Goal: Information Seeking & Learning: Compare options

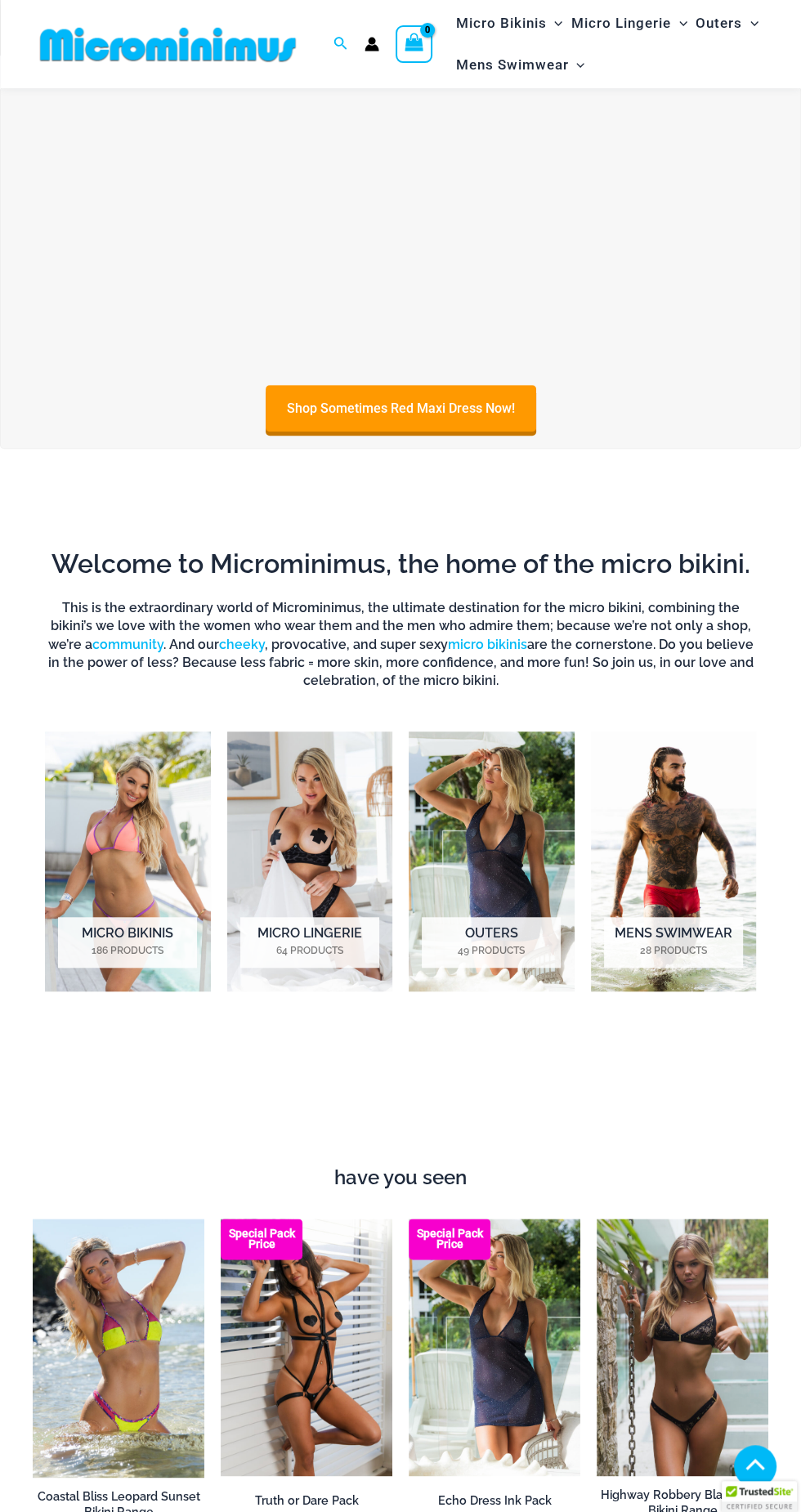
scroll to position [451, 0]
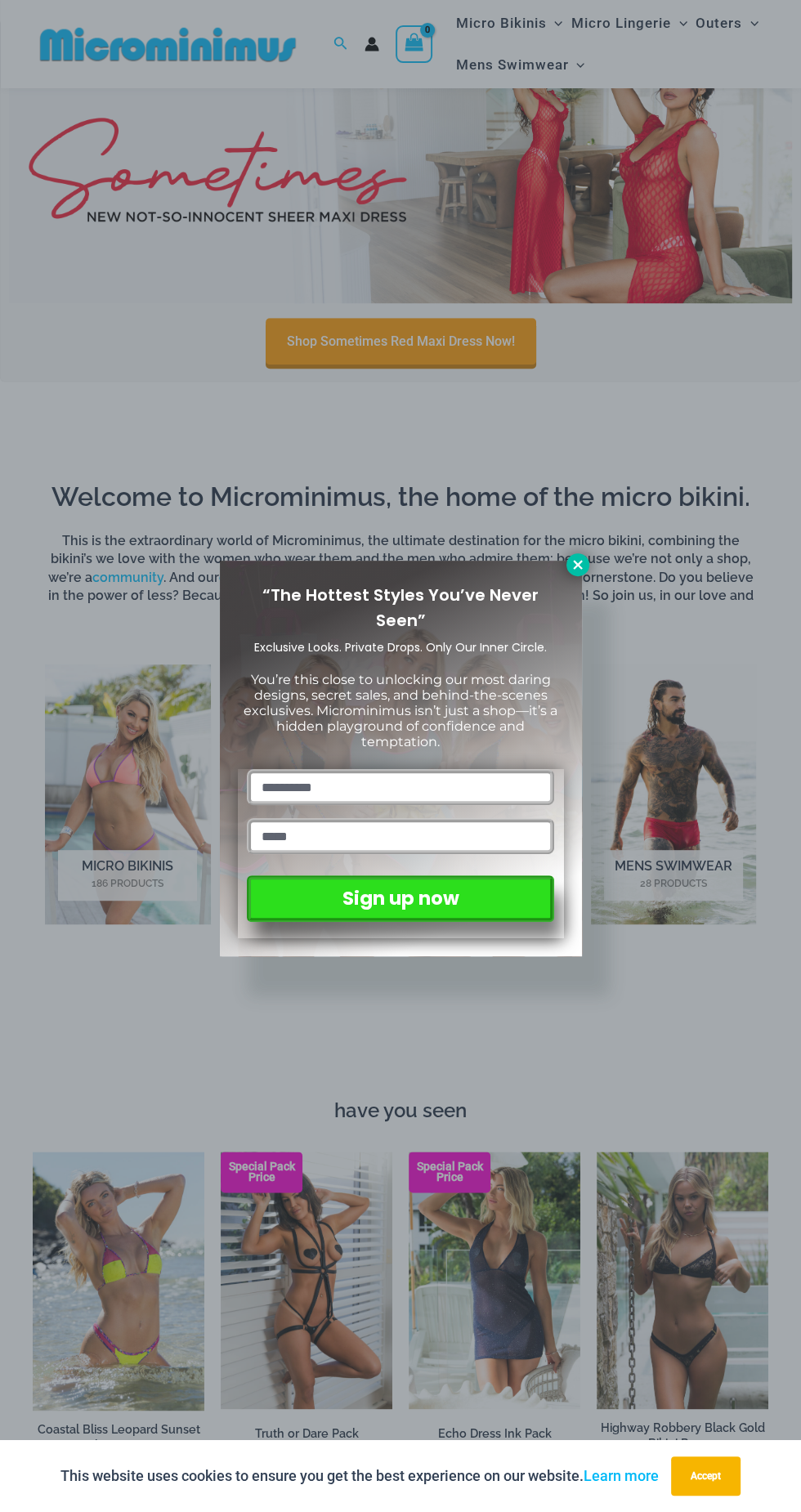
click at [577, 564] on icon at bounding box center [577, 564] width 9 height 9
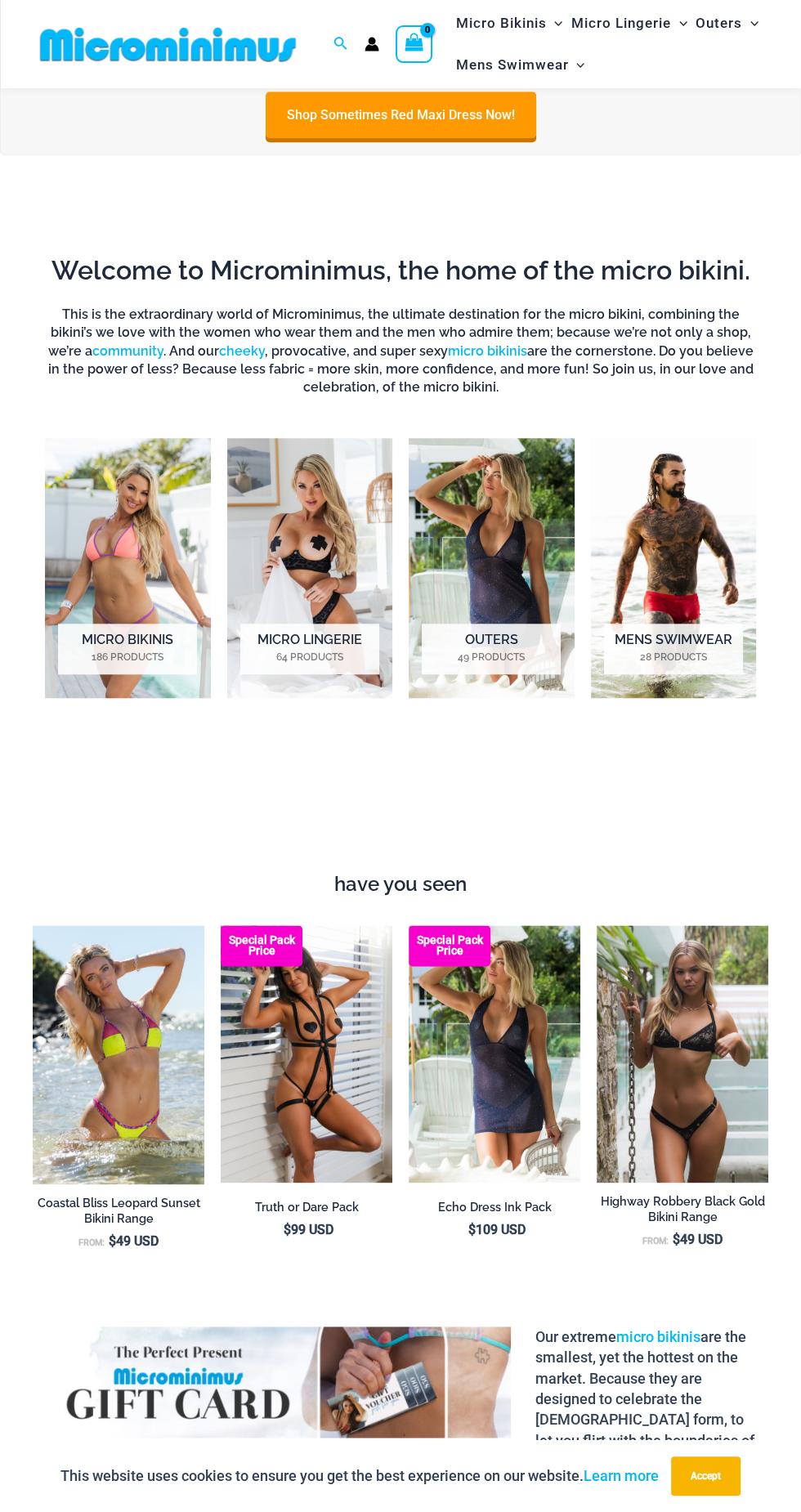
scroll to position [677, 0]
click at [305, 578] on img "Visit product category Micro Lingerie" at bounding box center [311, 567] width 166 height 260
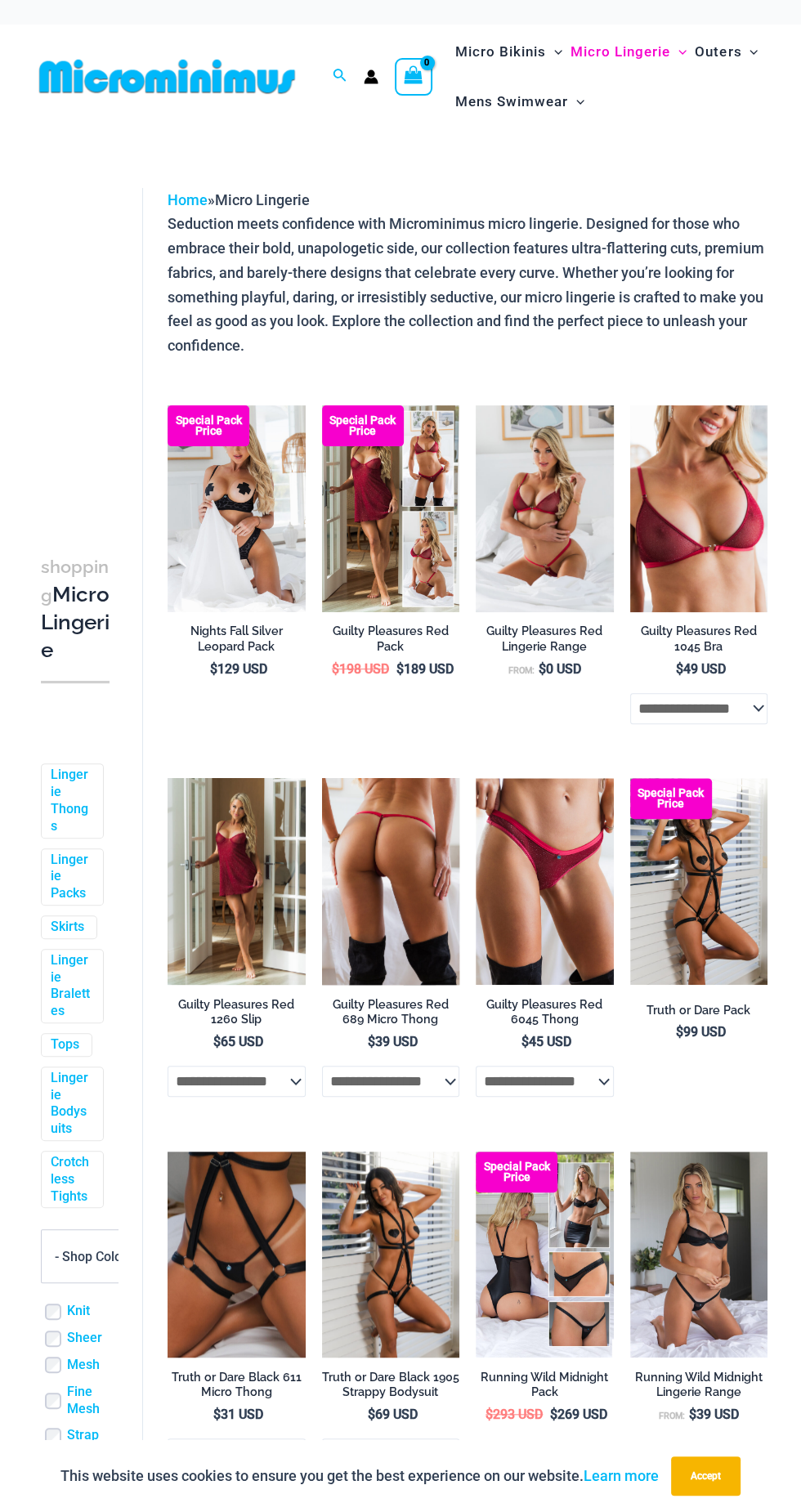
click at [386, 859] on img at bounding box center [391, 881] width 138 height 207
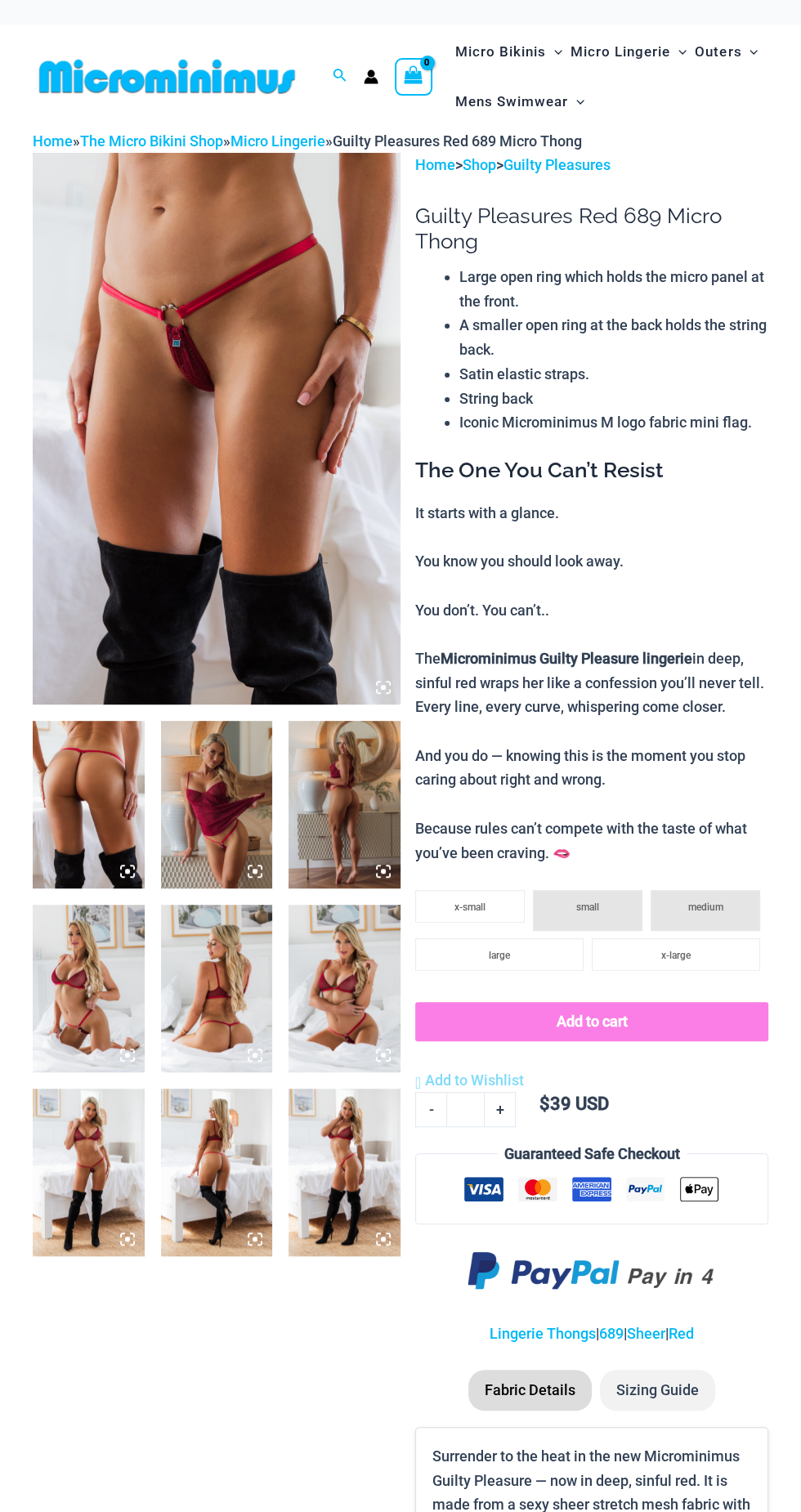
click at [274, 505] on img at bounding box center [216, 429] width 367 height 552
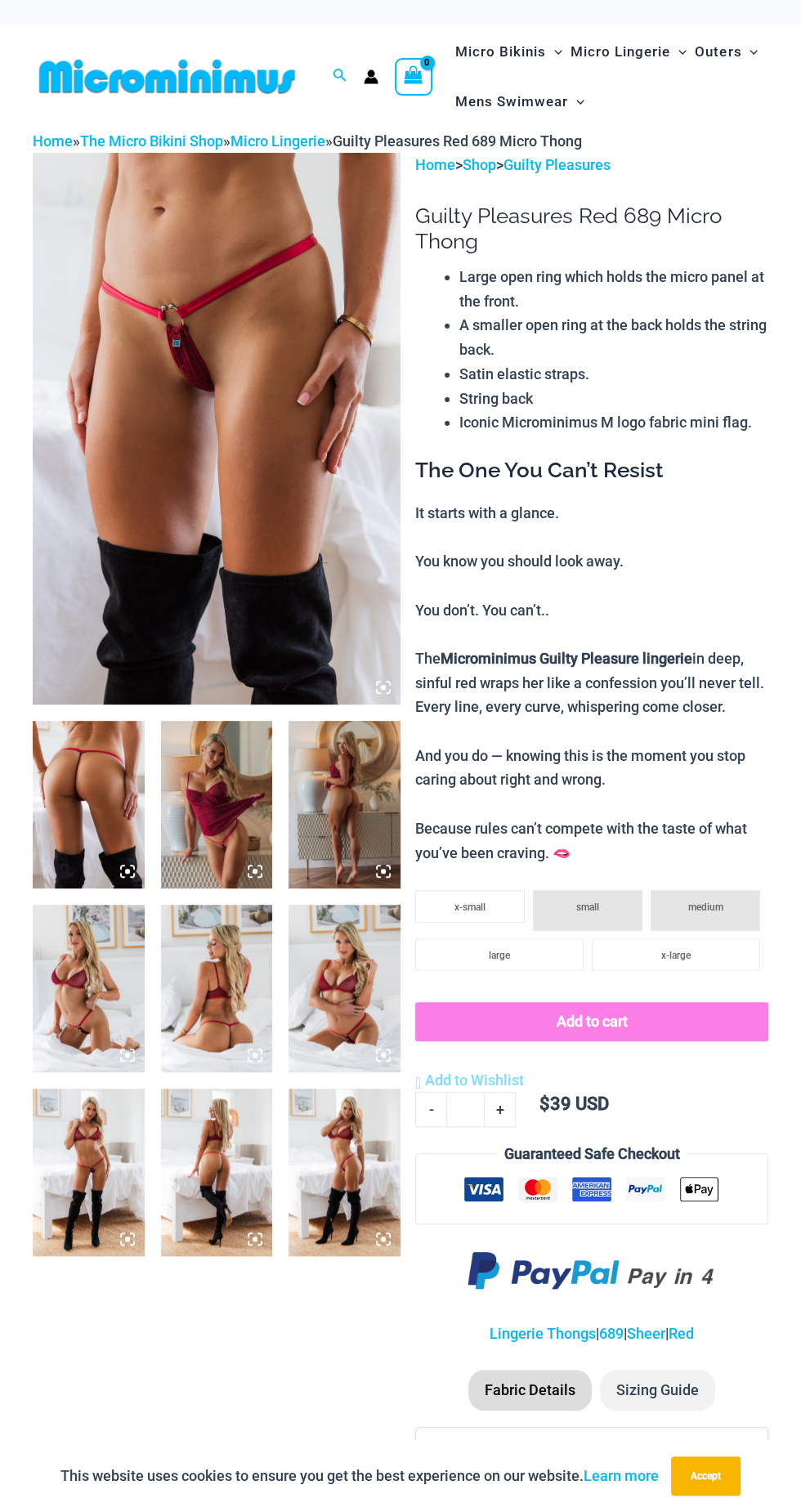
click at [96, 823] on img at bounding box center [89, 805] width 112 height 168
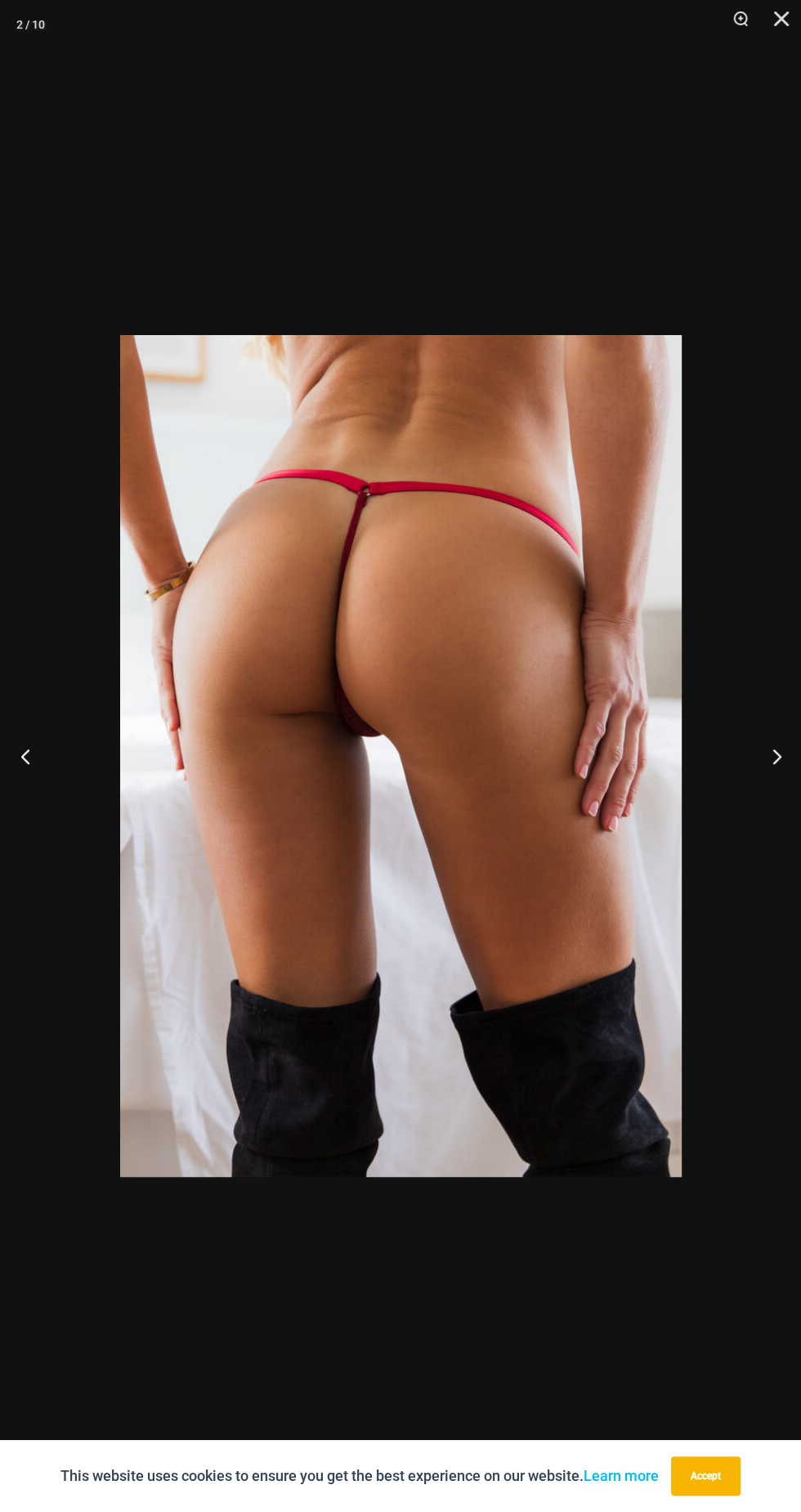
click at [51, 752] on button "Previous" at bounding box center [31, 756] width 62 height 82
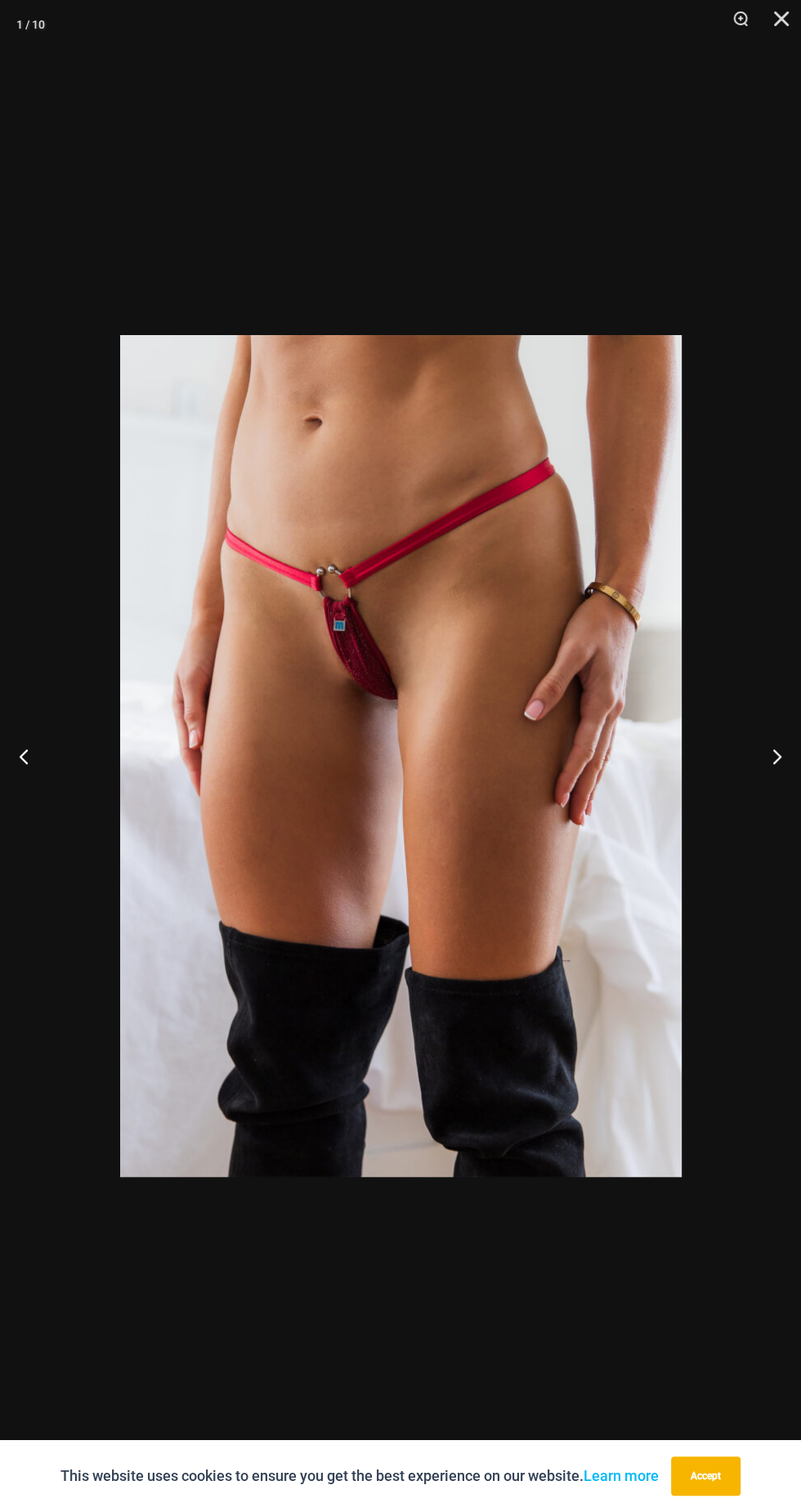
click at [439, 777] on img at bounding box center [401, 756] width 561 height 842
click at [453, 763] on img at bounding box center [401, 756] width 561 height 842
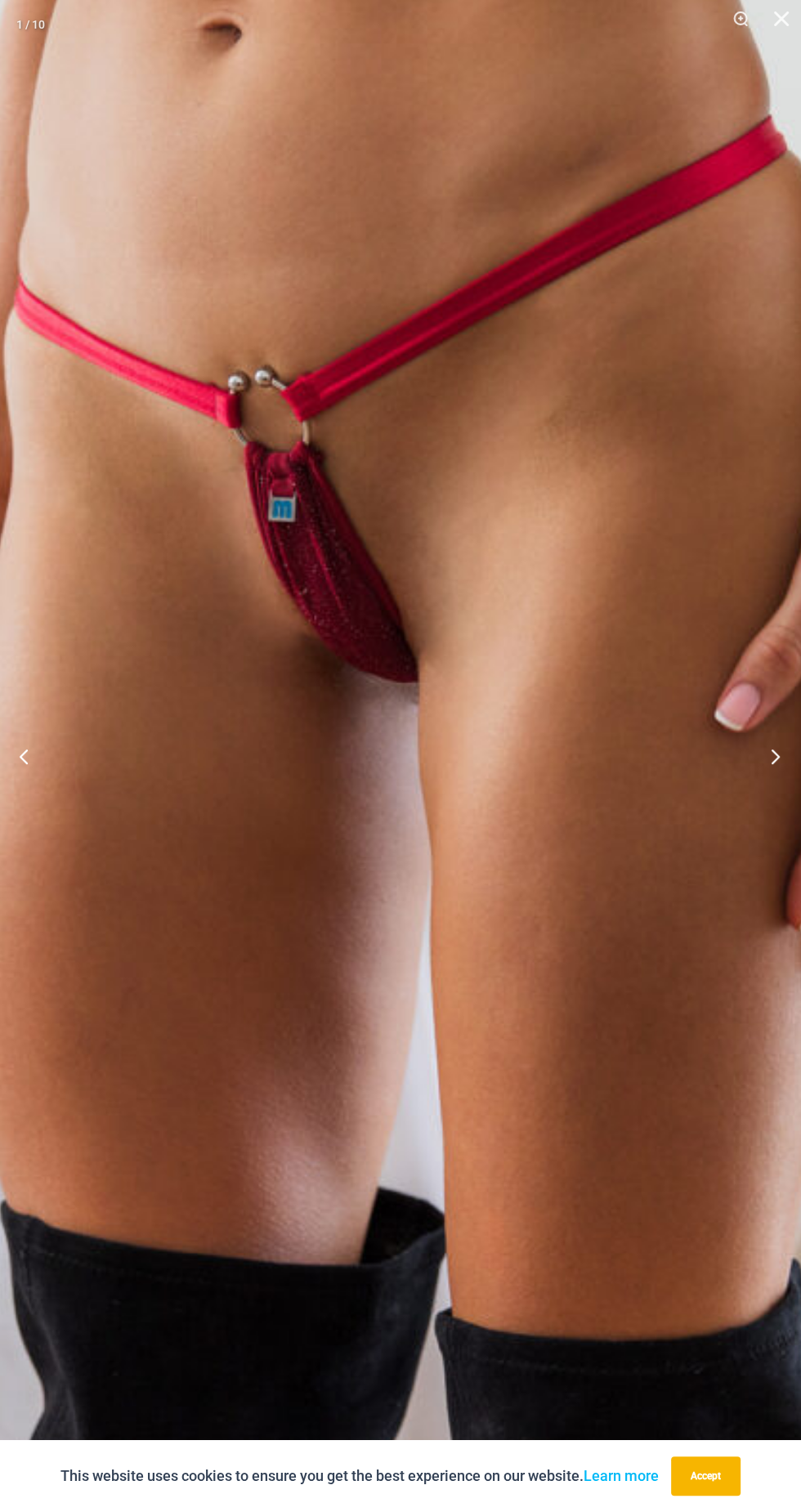
click at [745, 763] on button "Next" at bounding box center [770, 756] width 62 height 82
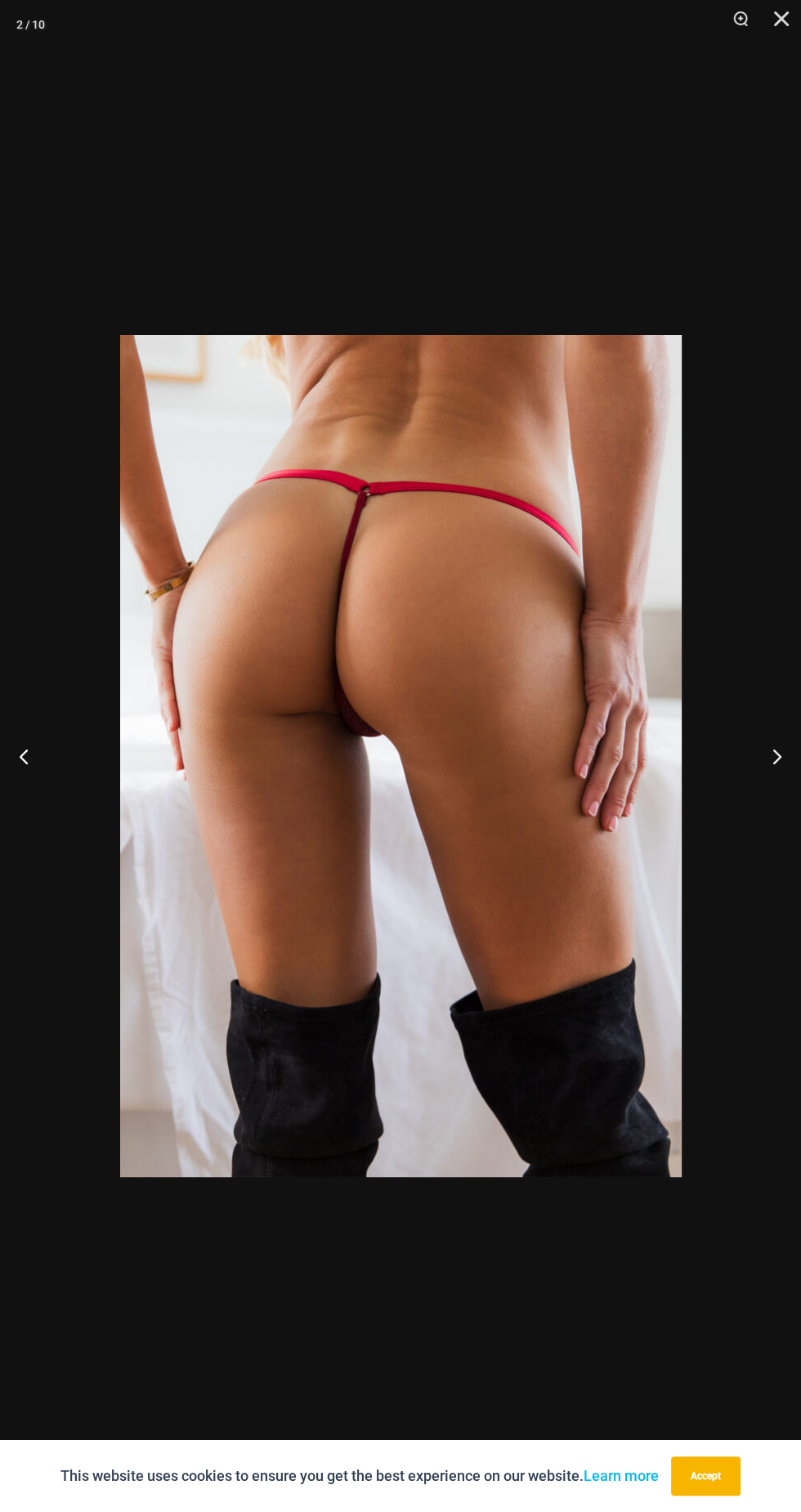
click at [437, 785] on img at bounding box center [401, 756] width 561 height 842
click at [431, 788] on img at bounding box center [401, 756] width 561 height 842
click at [743, 751] on button "Next" at bounding box center [770, 756] width 62 height 82
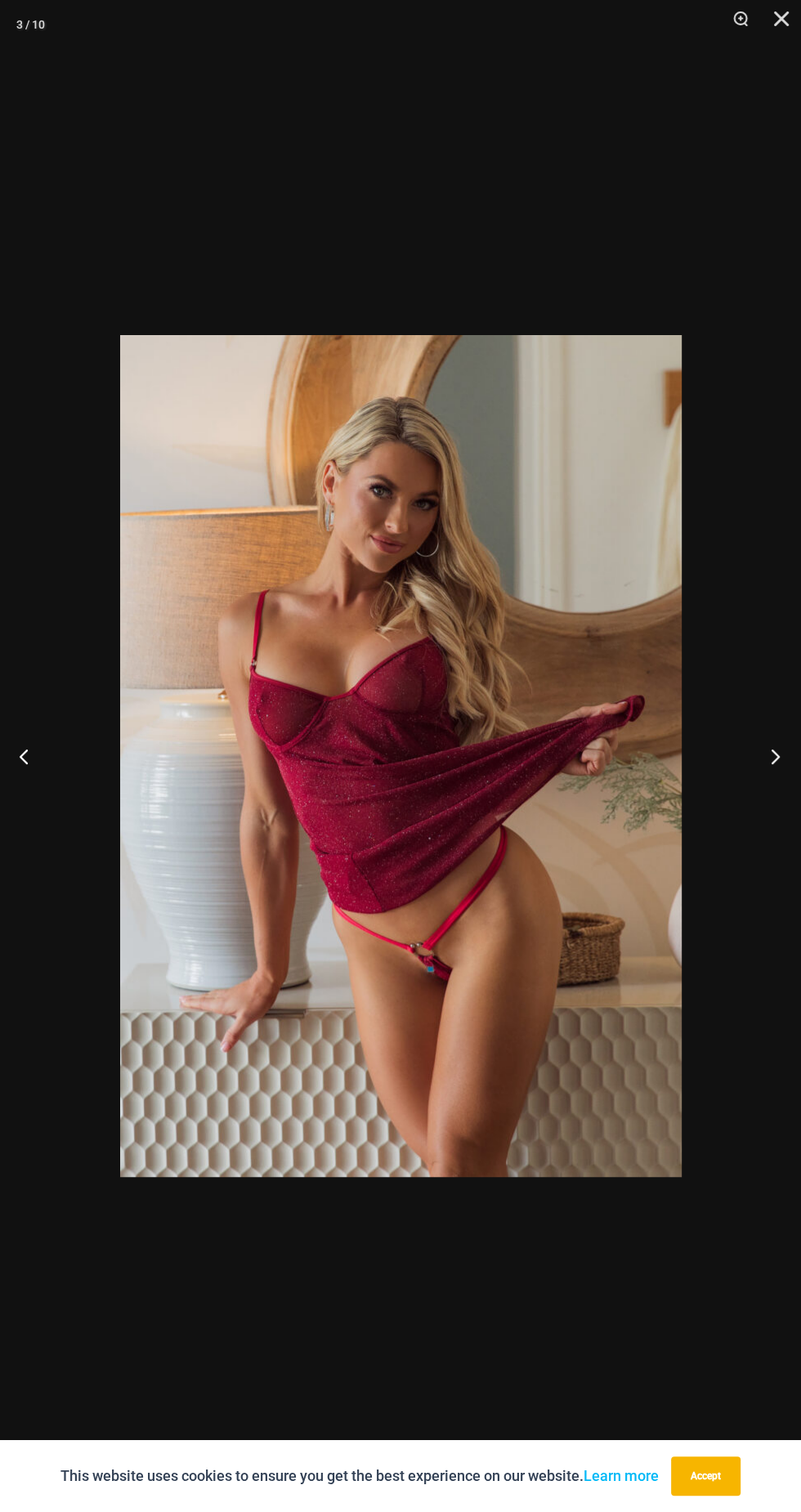
click at [769, 767] on button "Next" at bounding box center [770, 756] width 62 height 82
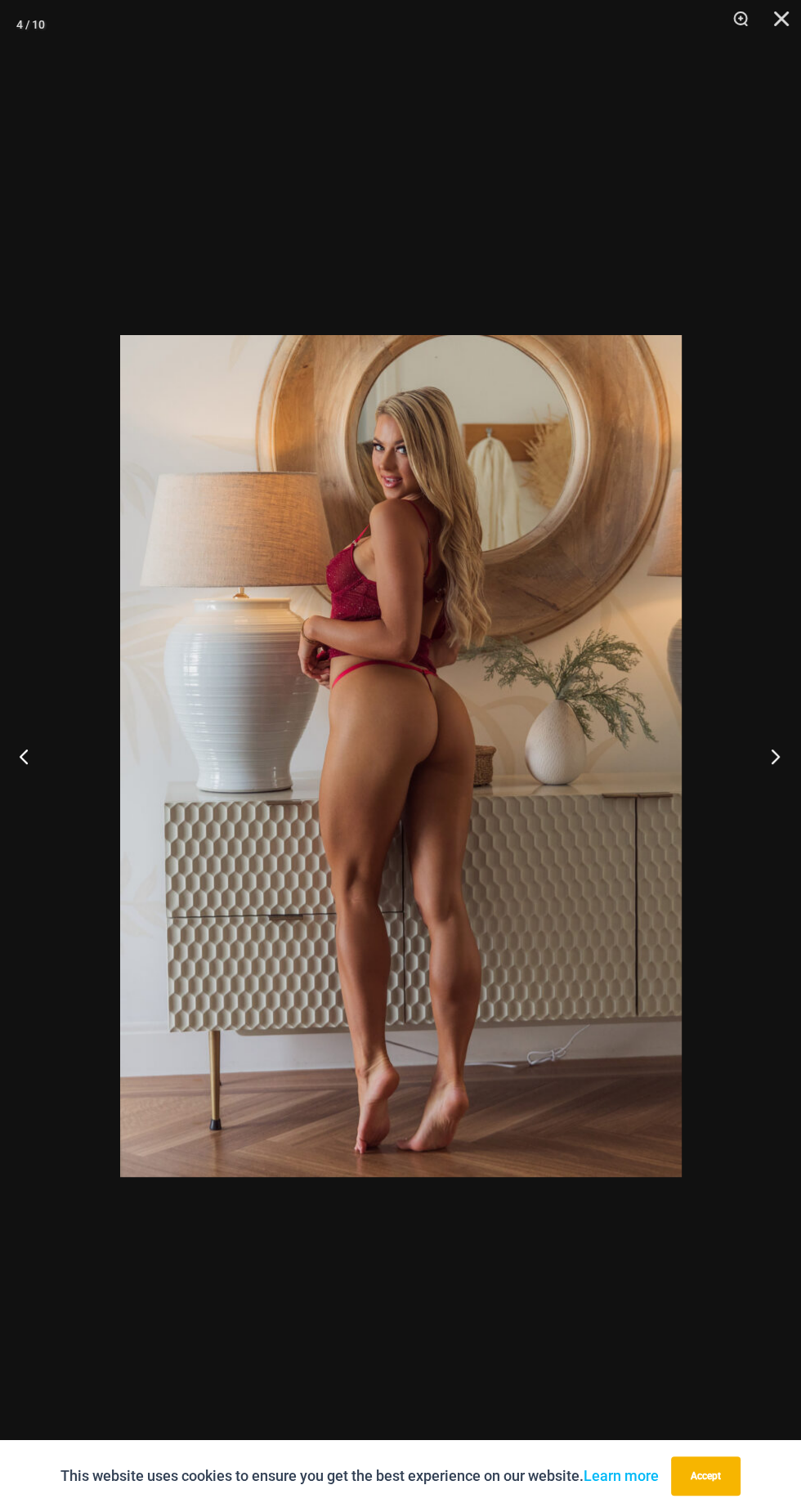
click at [749, 784] on button "Next" at bounding box center [770, 756] width 62 height 82
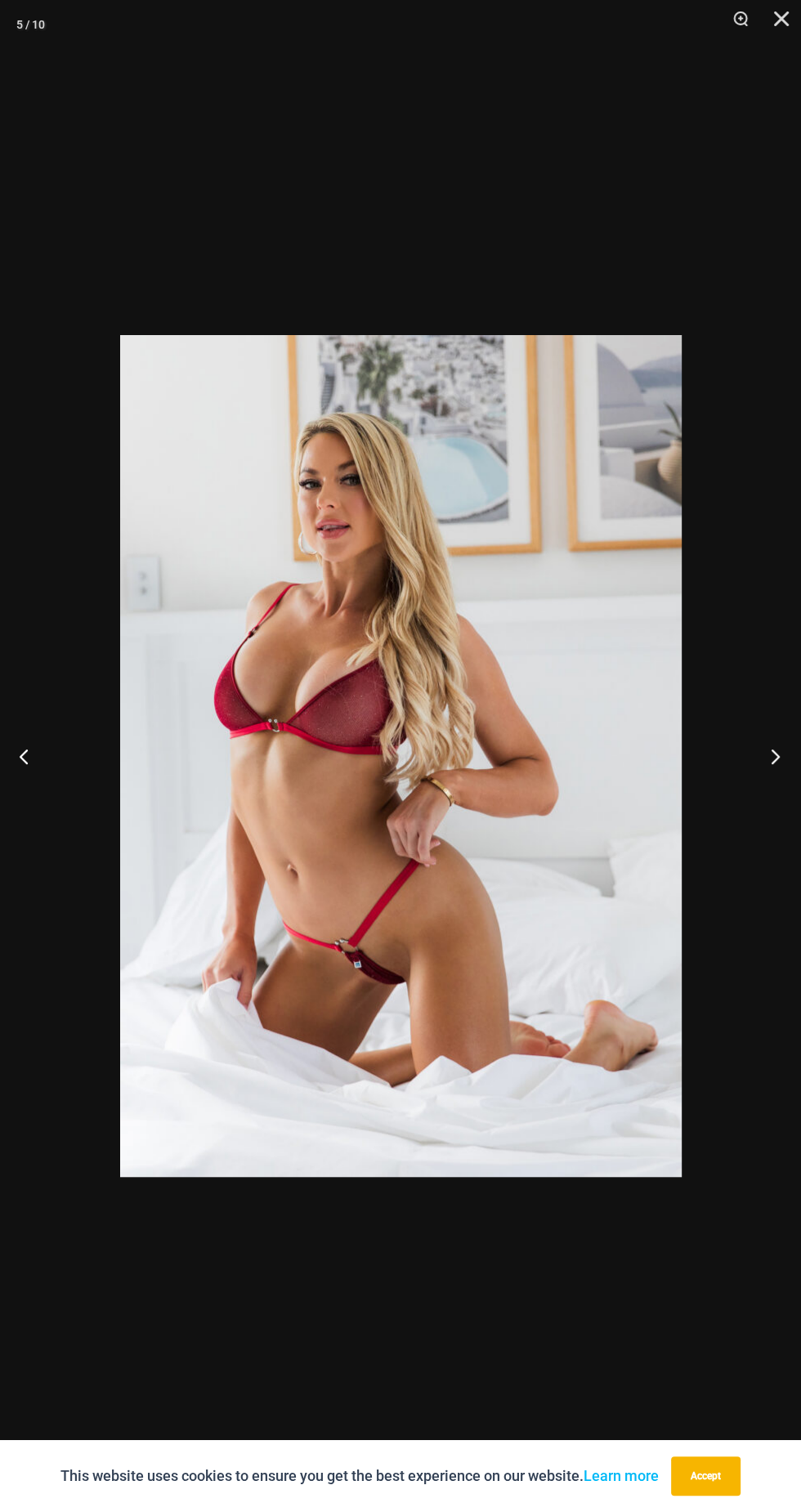
click at [762, 784] on button "Next" at bounding box center [770, 756] width 62 height 82
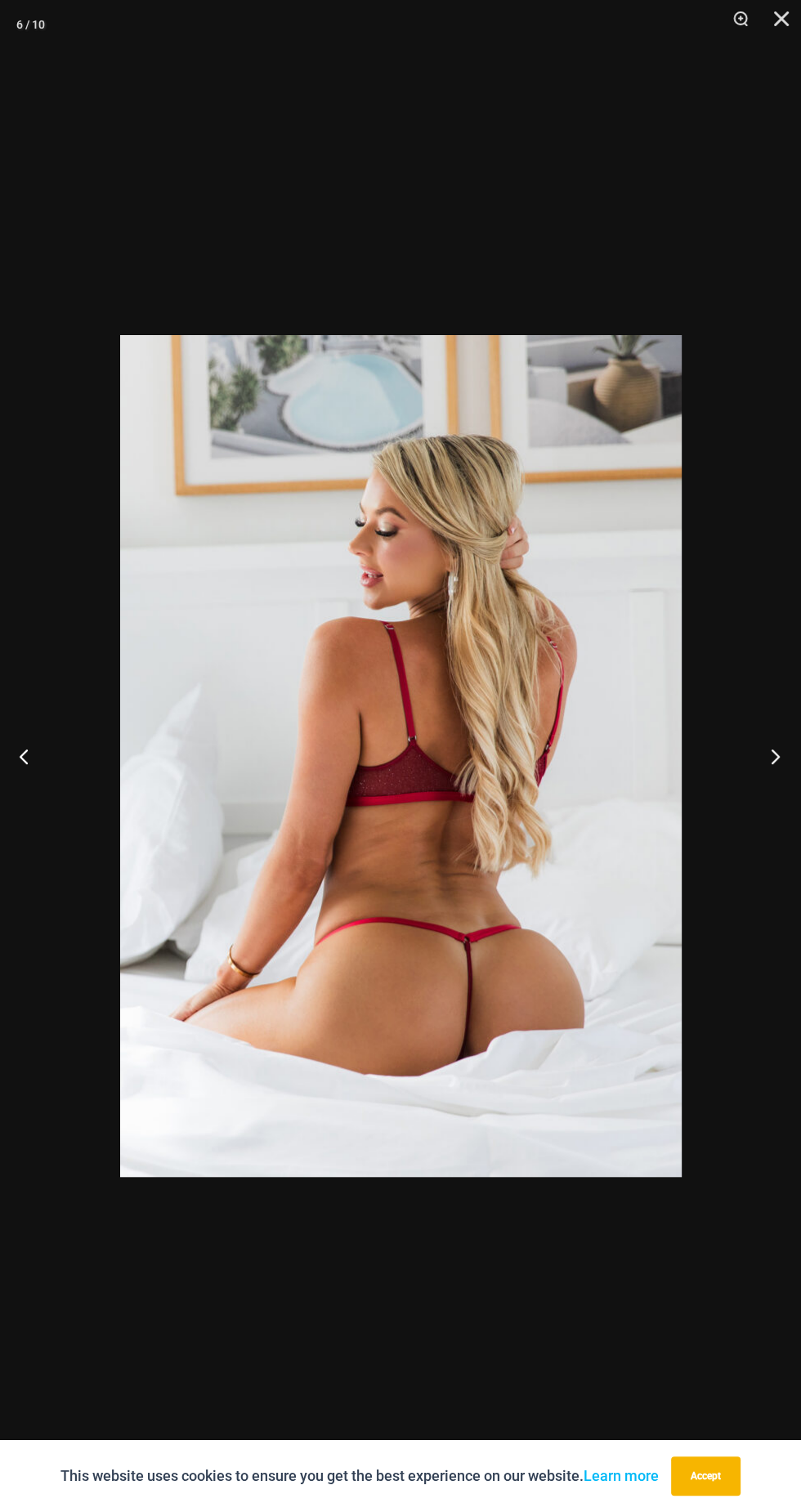
click at [785, 748] on button "Next" at bounding box center [770, 756] width 62 height 82
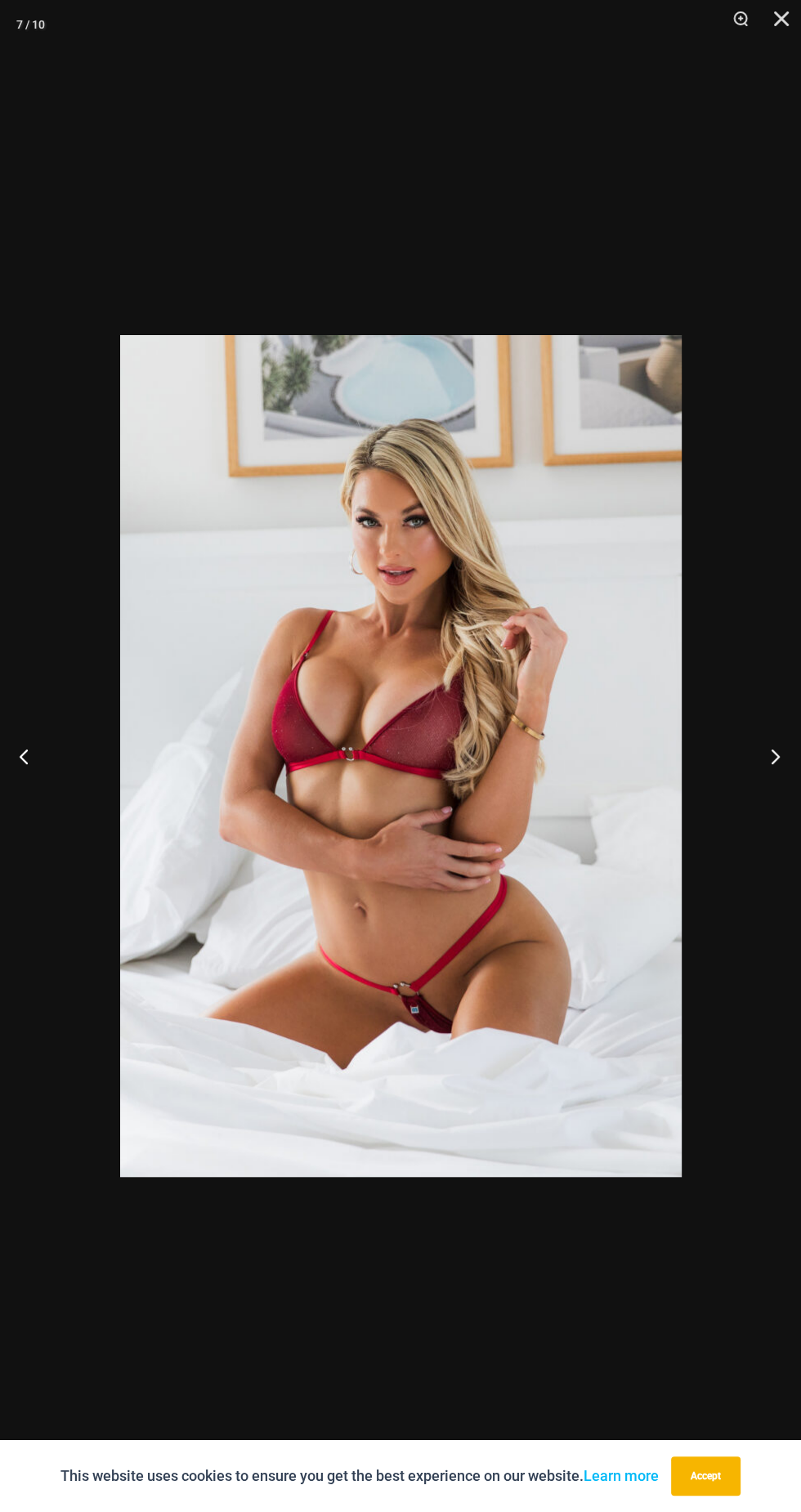
click at [748, 787] on button "Next" at bounding box center [770, 756] width 62 height 82
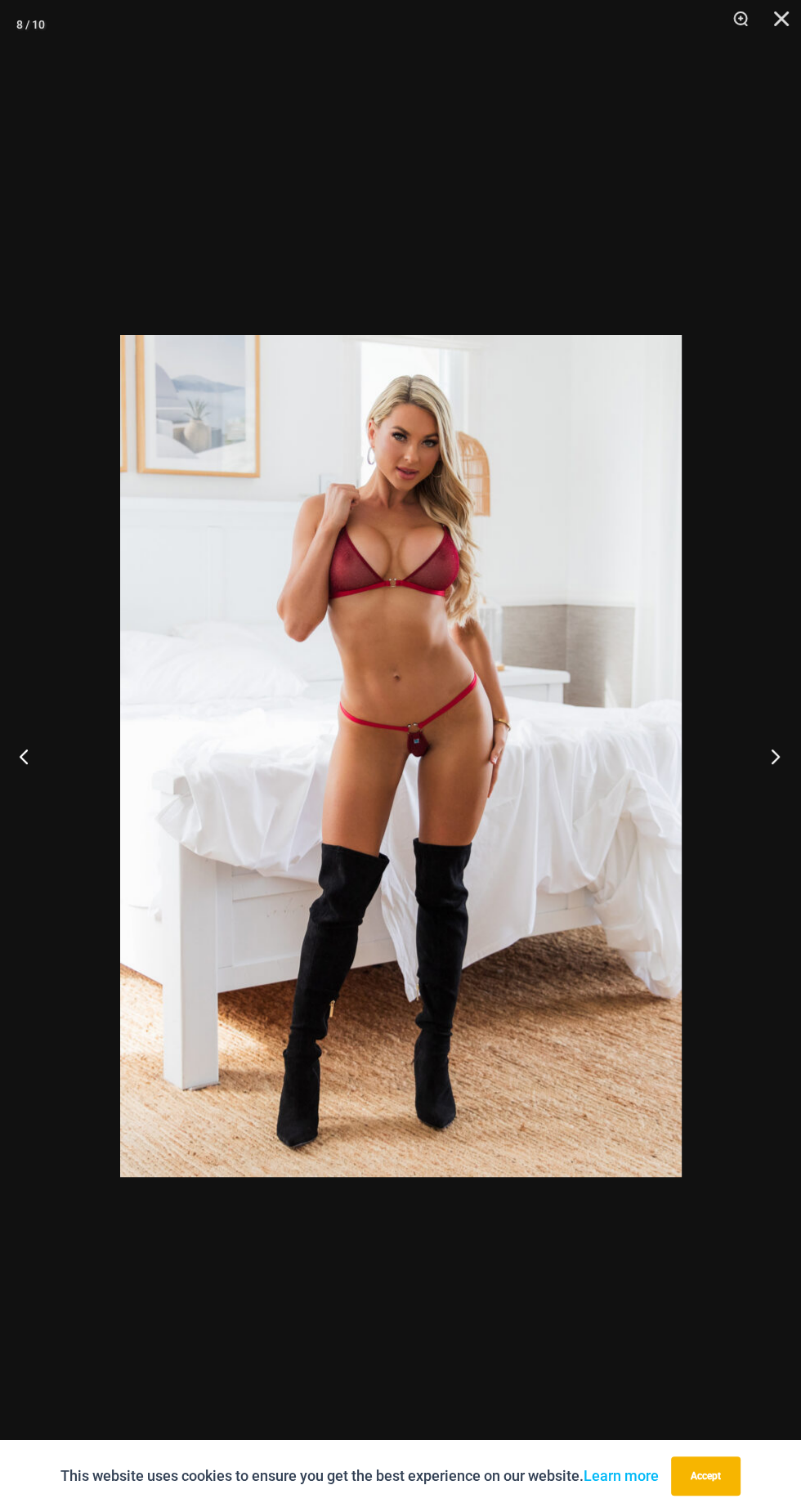
click at [769, 756] on button "Next" at bounding box center [770, 756] width 62 height 82
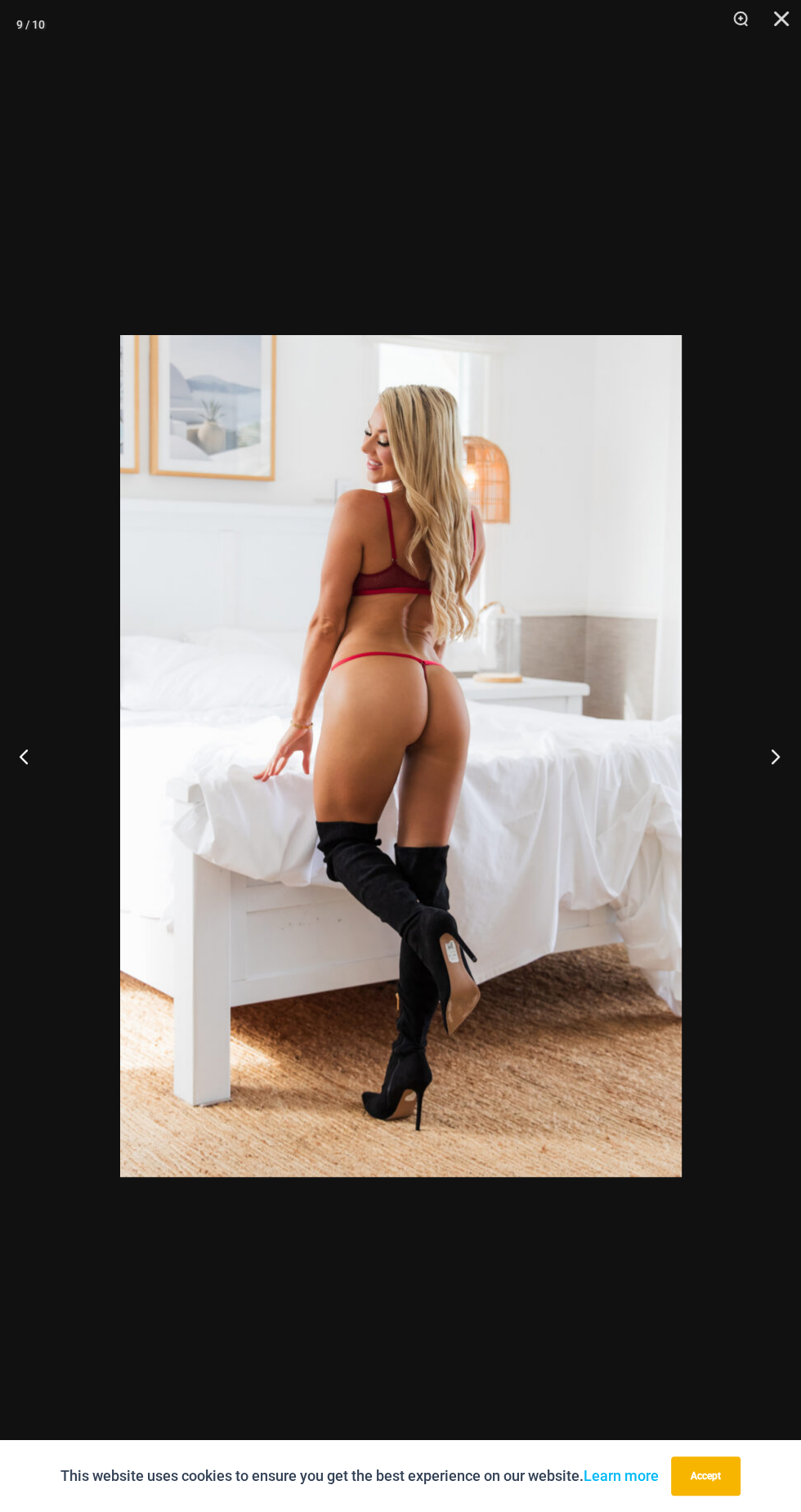
click at [755, 763] on button "Next" at bounding box center [770, 756] width 62 height 82
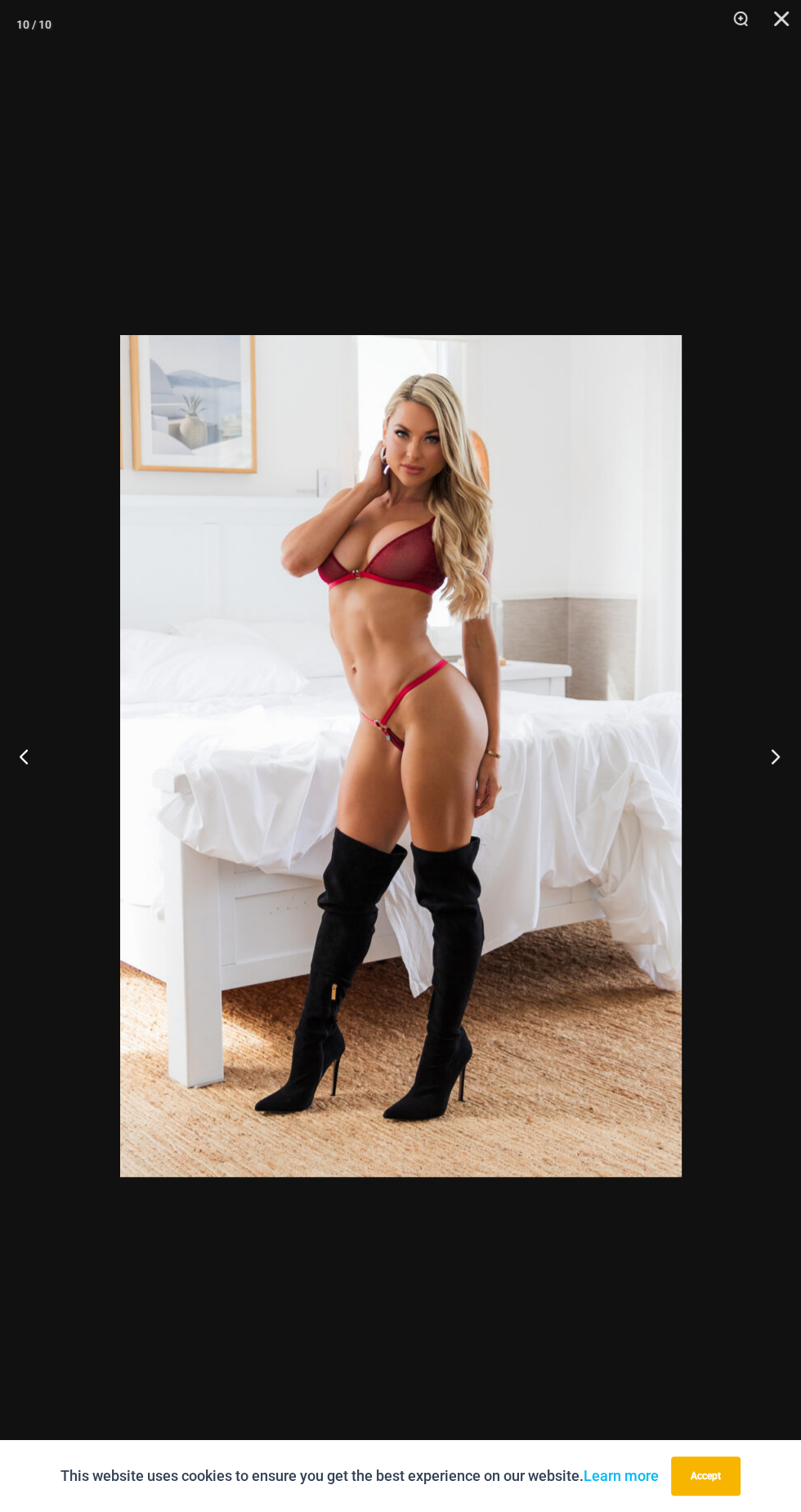
click at [752, 784] on button "Next" at bounding box center [770, 756] width 62 height 82
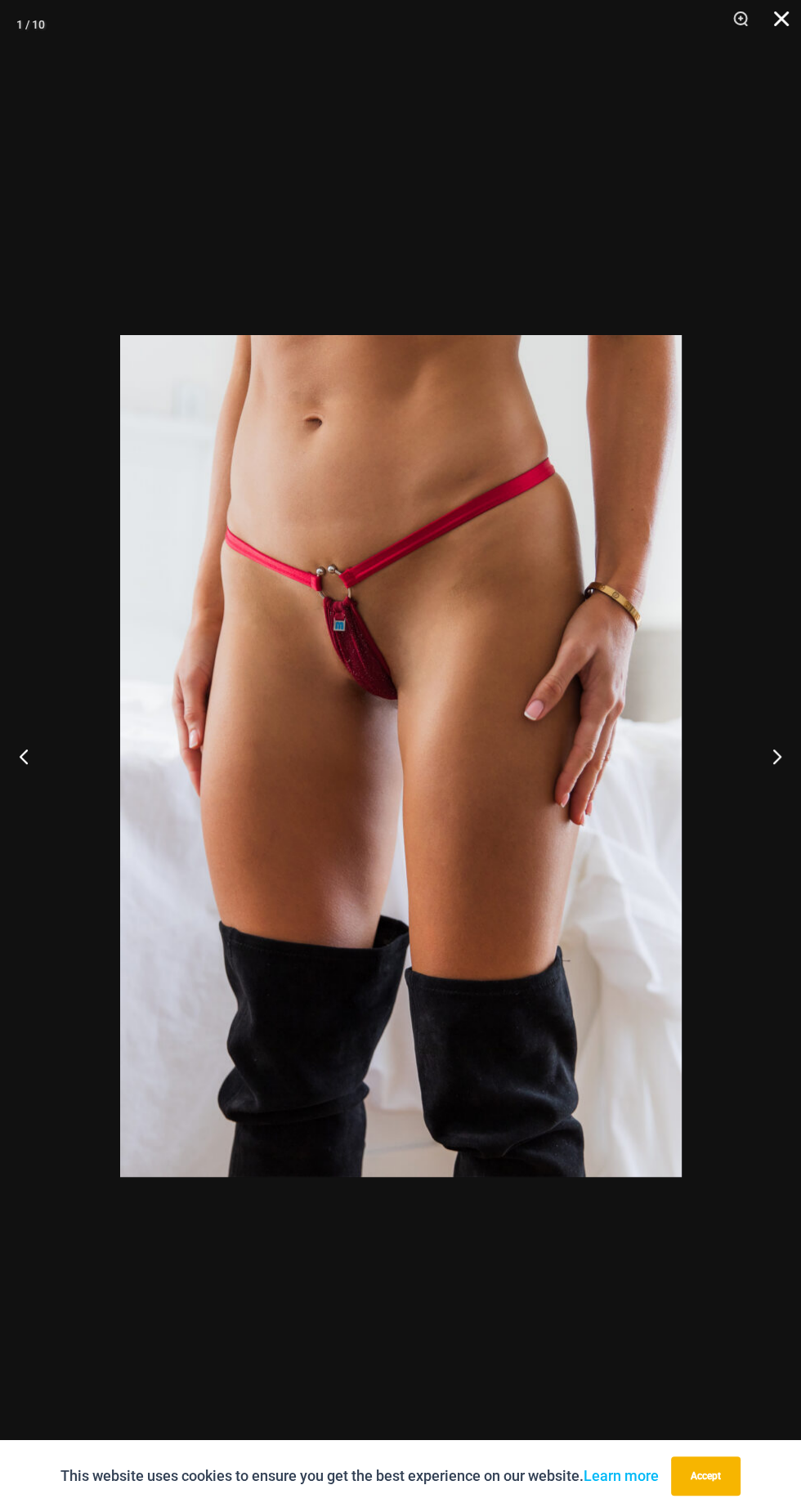
click at [773, 31] on button "Close" at bounding box center [776, 24] width 41 height 49
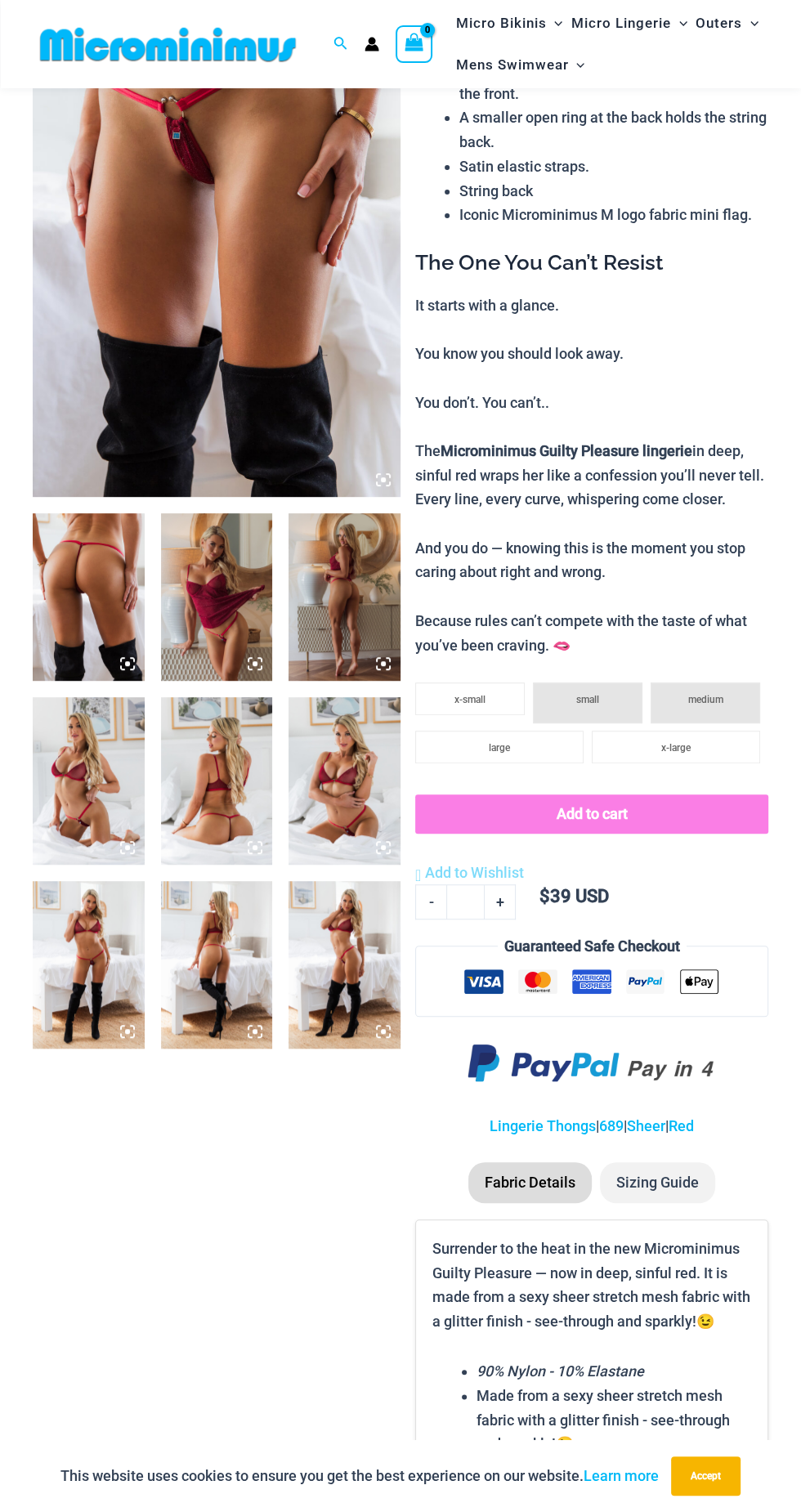
scroll to position [195, 0]
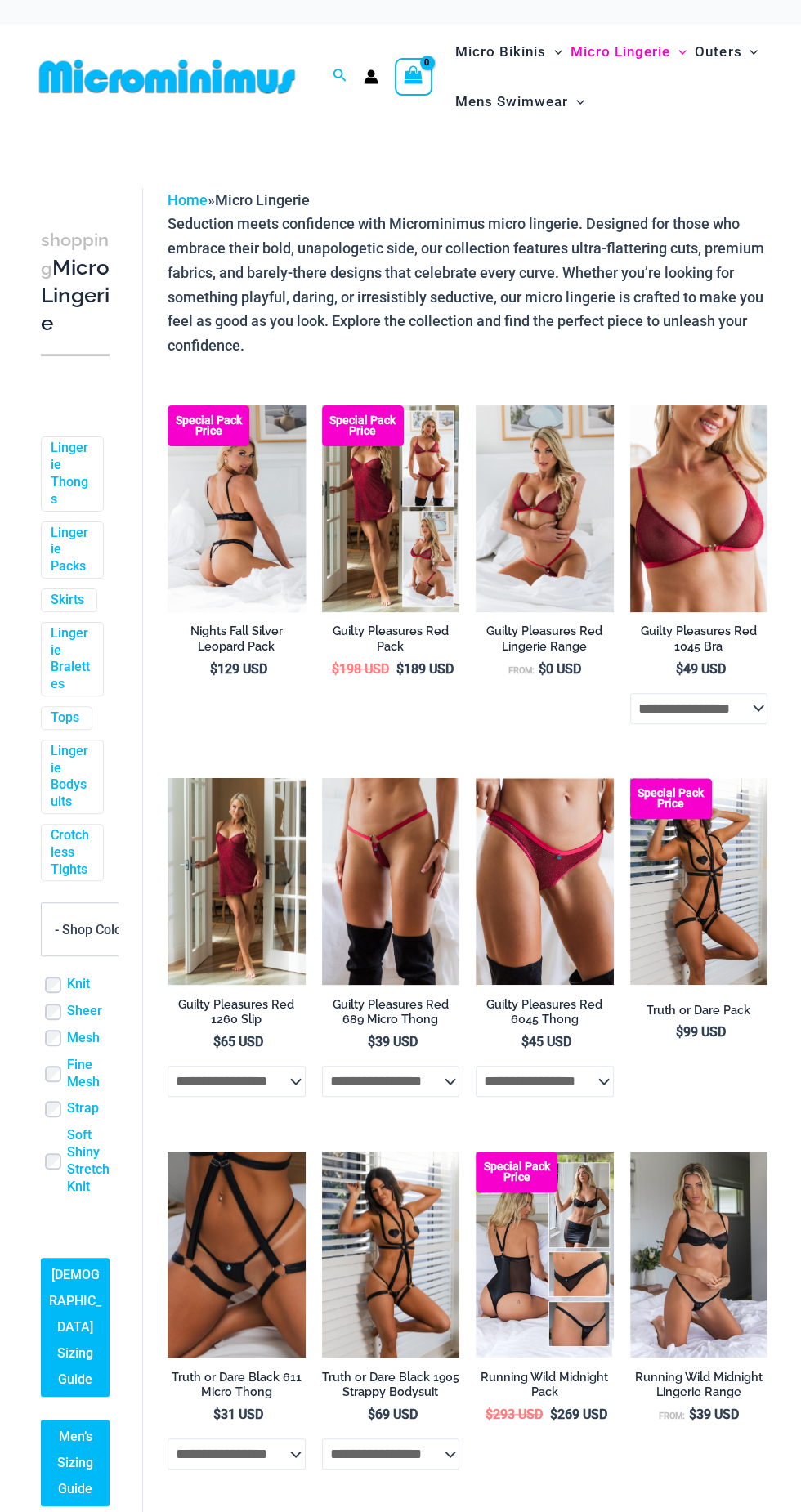
click at [235, 504] on img at bounding box center [237, 509] width 138 height 207
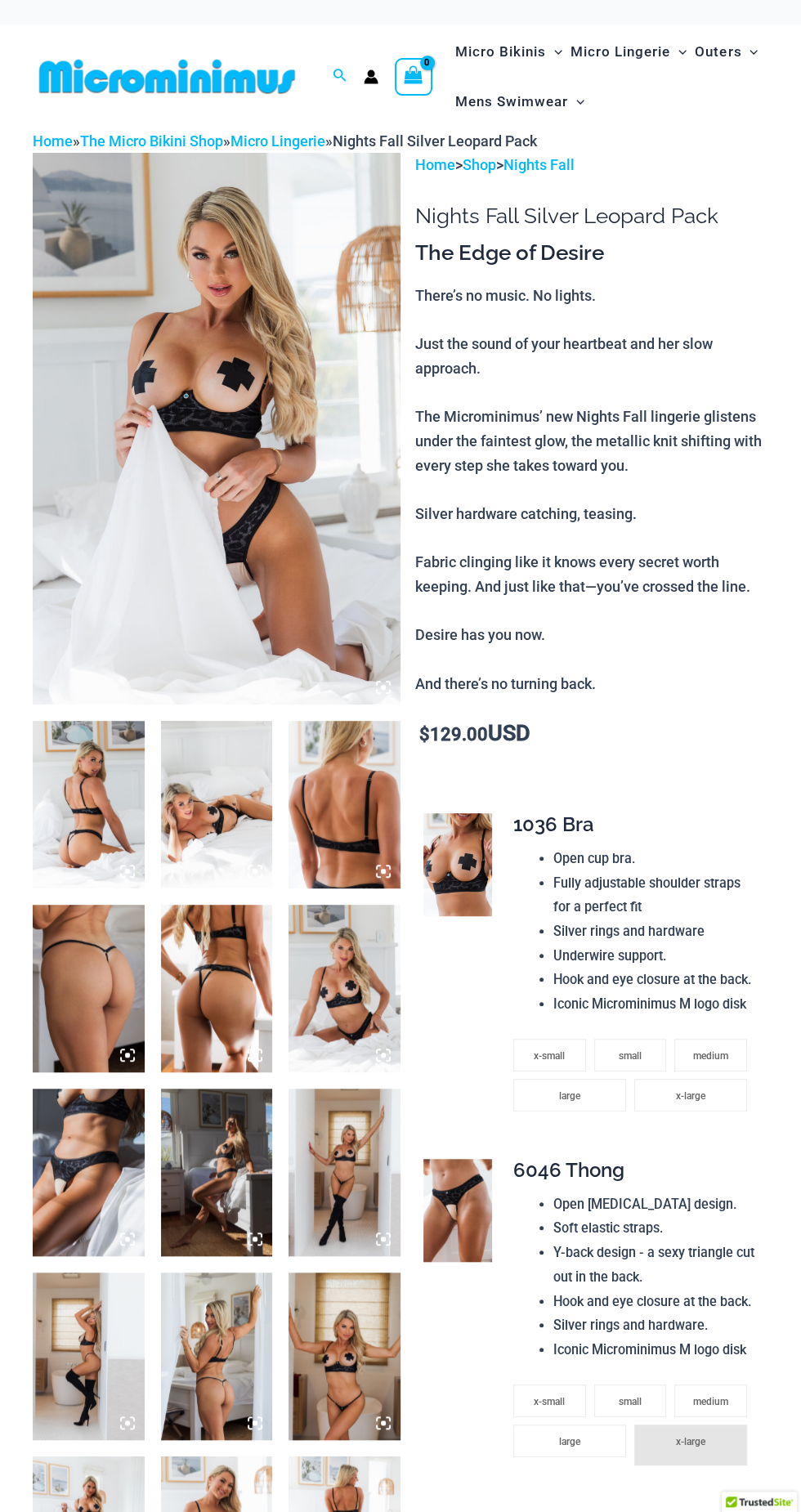
click at [196, 465] on img at bounding box center [216, 429] width 367 height 552
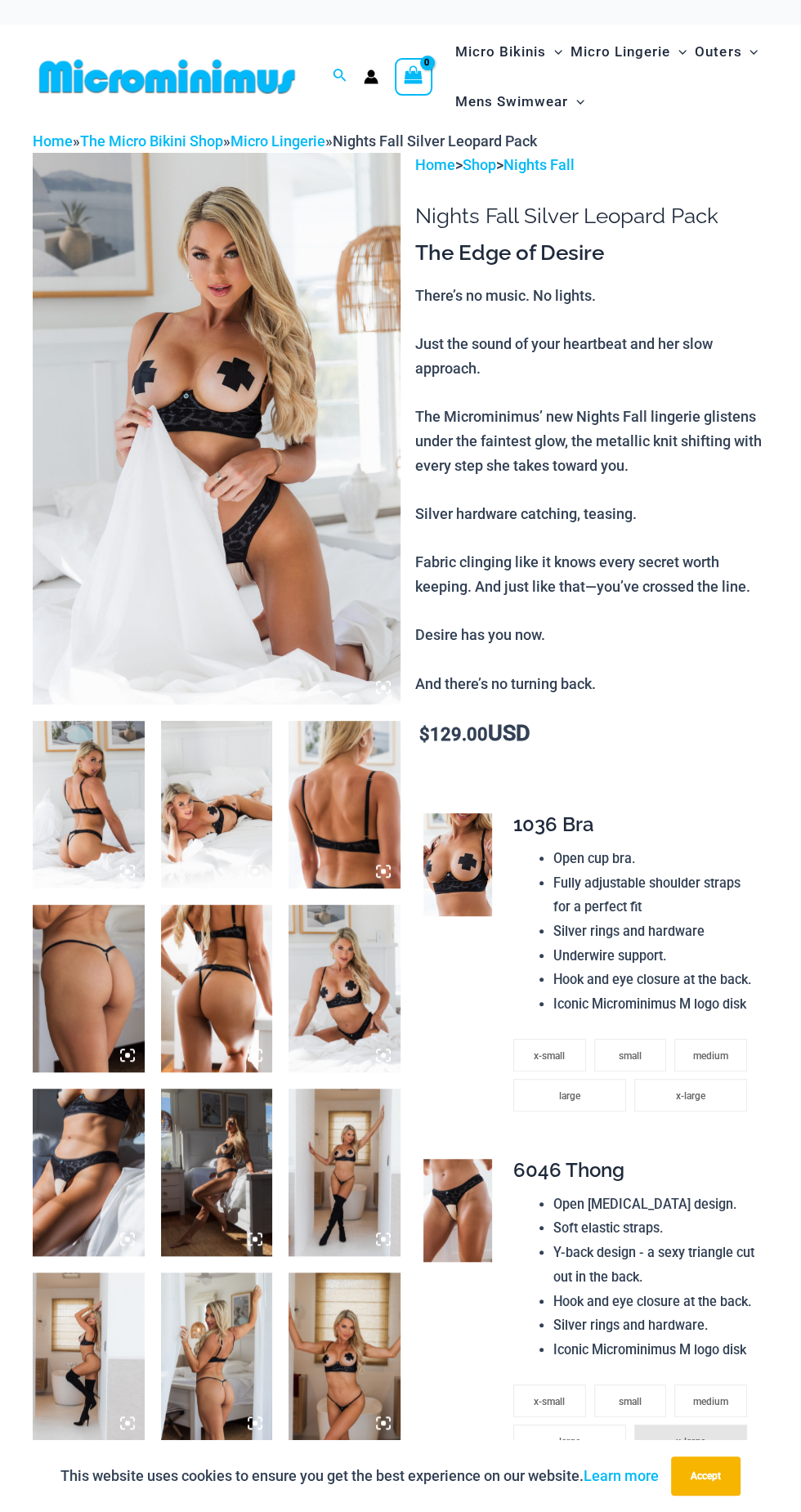
click at [66, 804] on img at bounding box center [89, 805] width 112 height 168
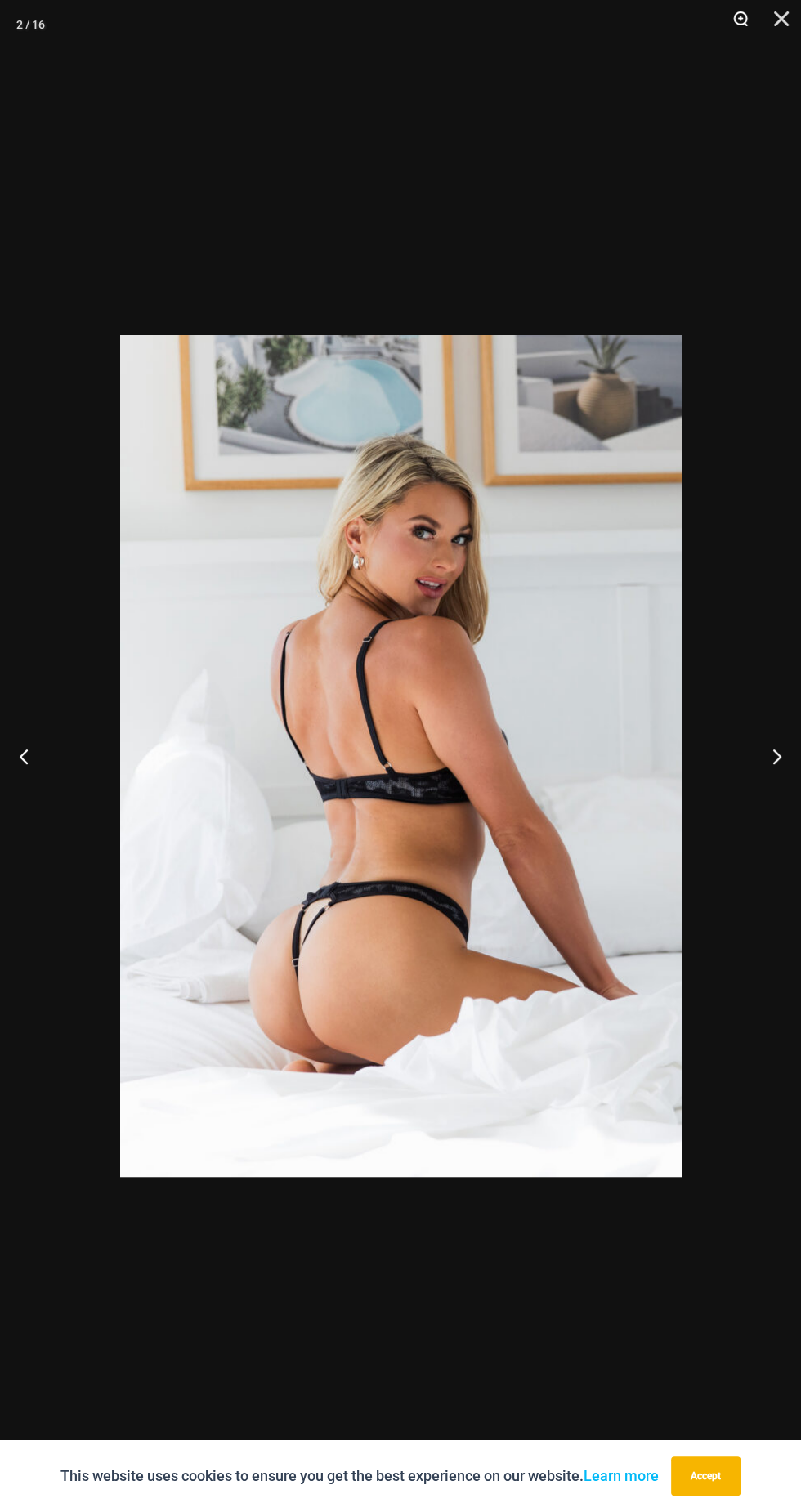
click at [734, 28] on button "Zoom" at bounding box center [735, 24] width 41 height 49
click at [719, 21] on button "Zoom" at bounding box center [735, 24] width 41 height 49
click at [731, 17] on button "Zoom" at bounding box center [735, 24] width 41 height 49
click at [724, 14] on button "Zoom" at bounding box center [735, 24] width 41 height 49
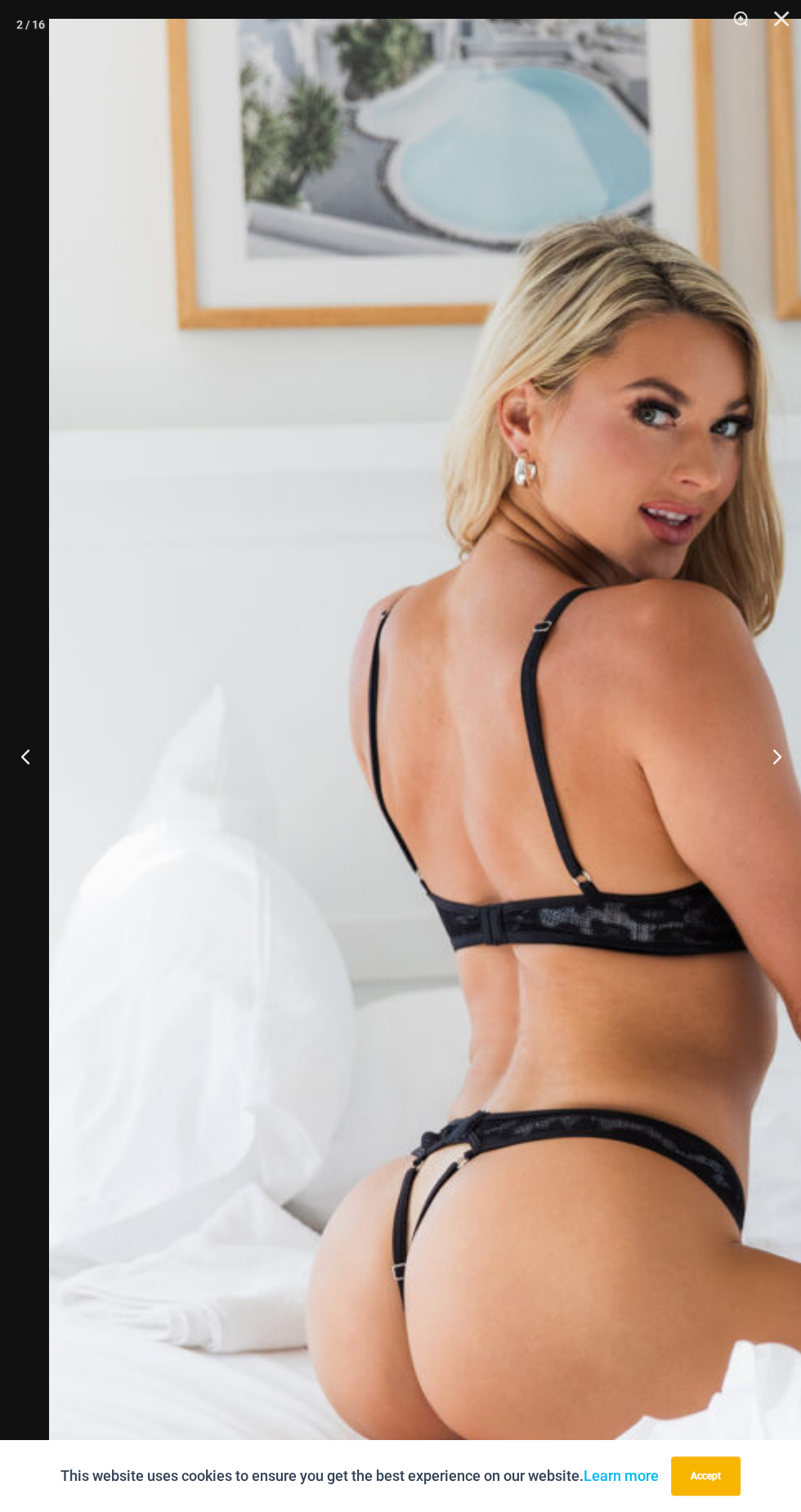
click at [52, 762] on button "Previous" at bounding box center [31, 756] width 62 height 82
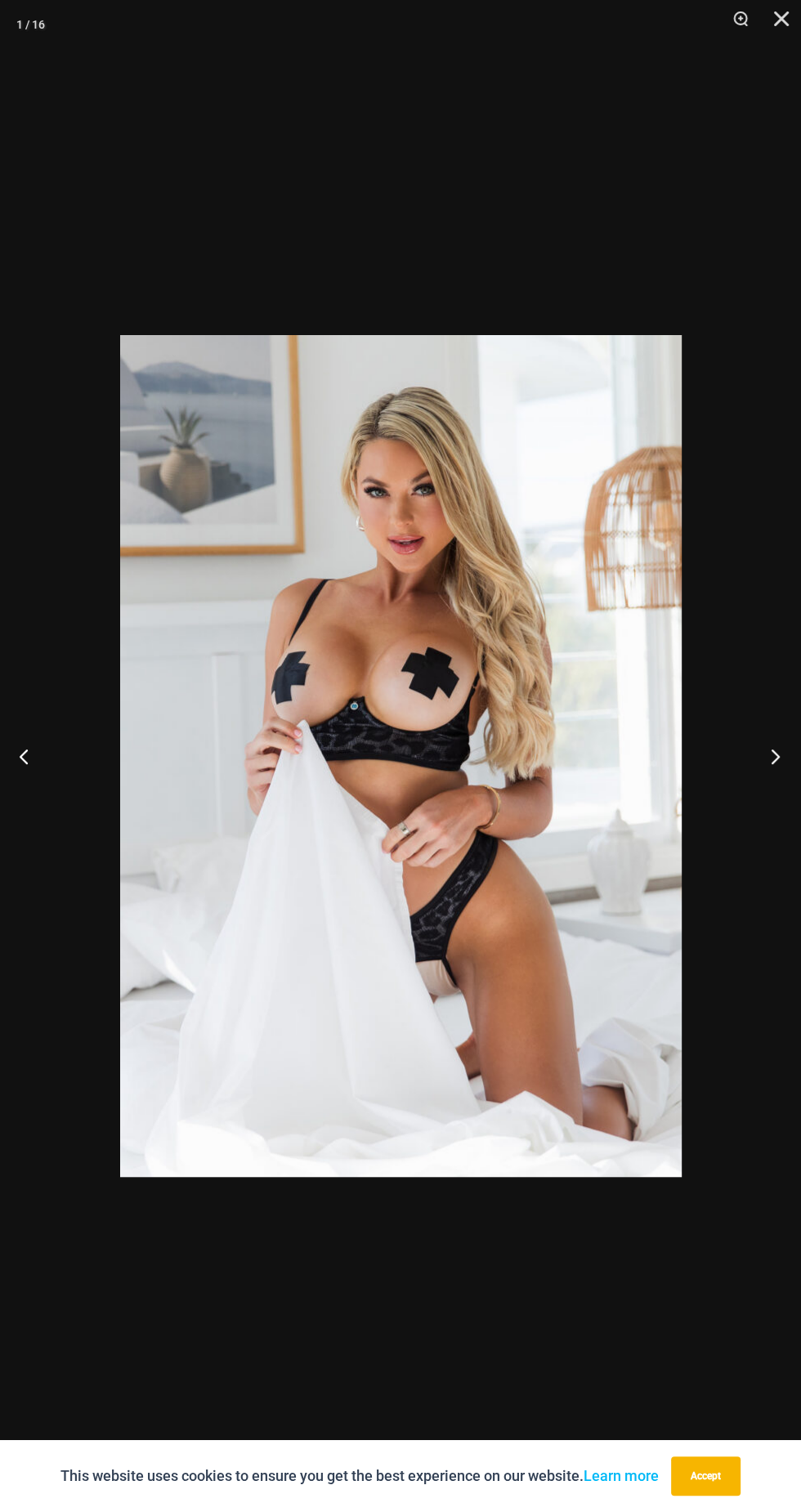
click at [770, 747] on button "Next" at bounding box center [770, 756] width 62 height 82
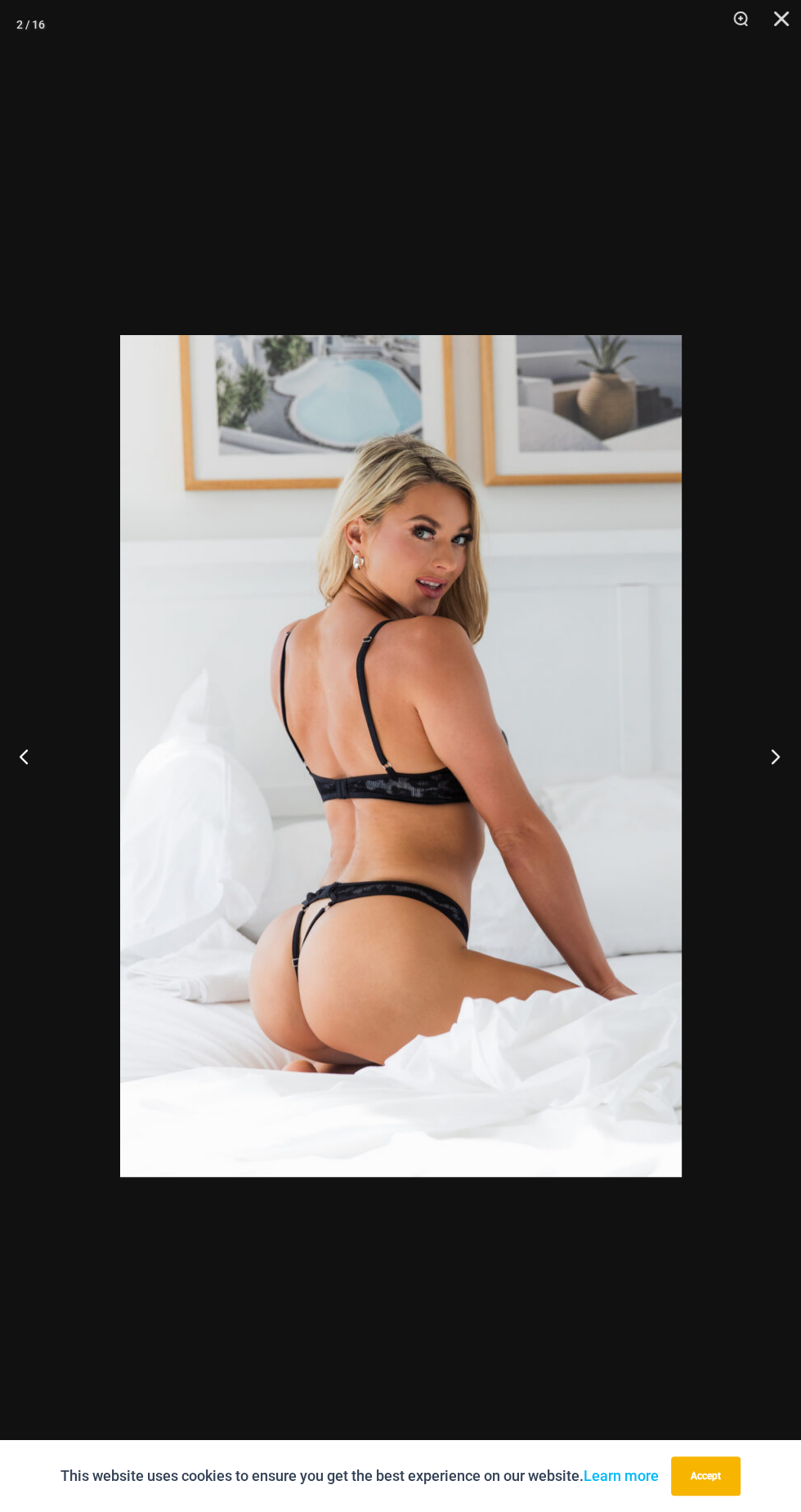
click at [773, 772] on button "Next" at bounding box center [770, 756] width 62 height 82
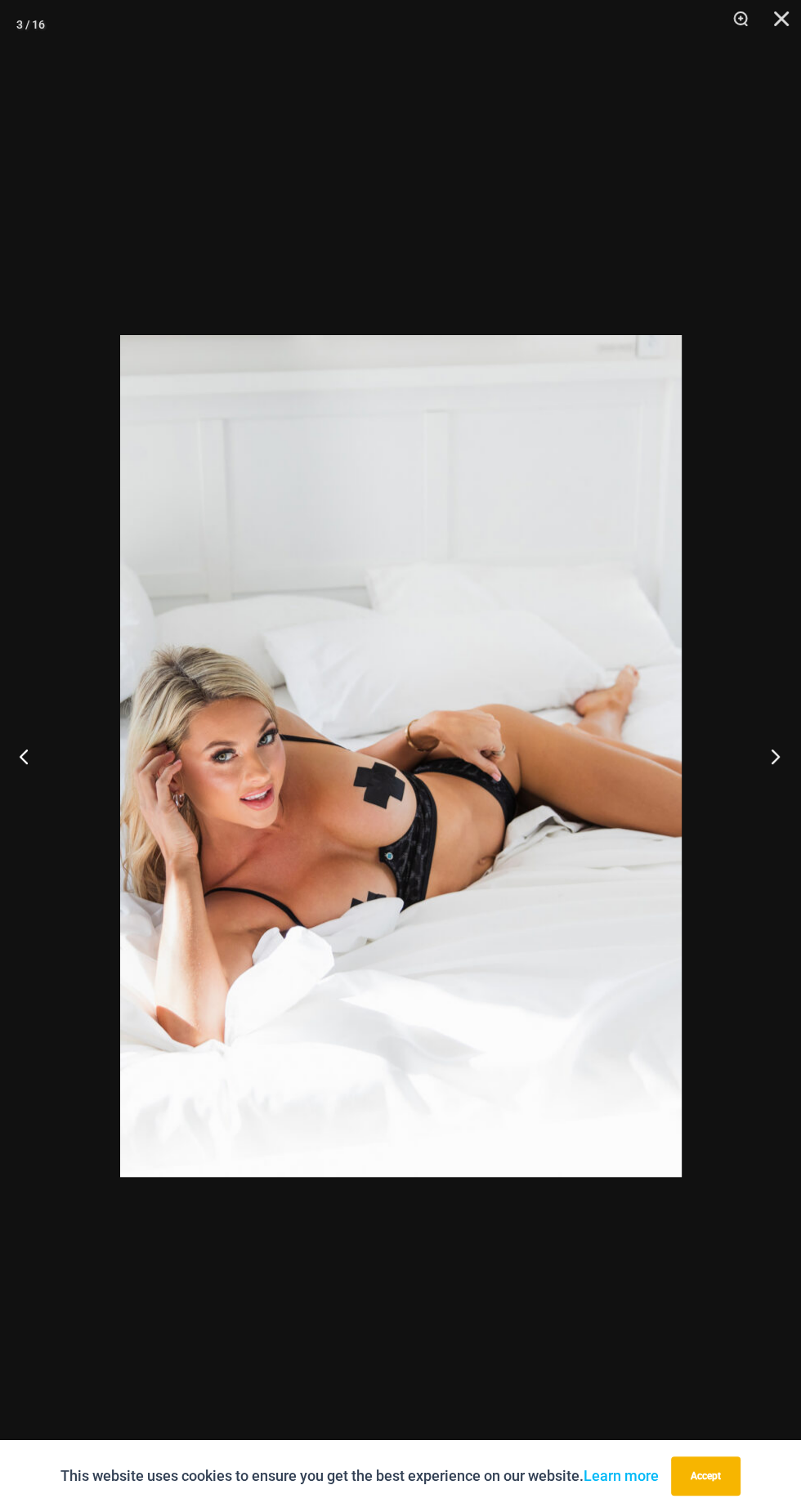
click at [751, 785] on button "Next" at bounding box center [770, 756] width 62 height 82
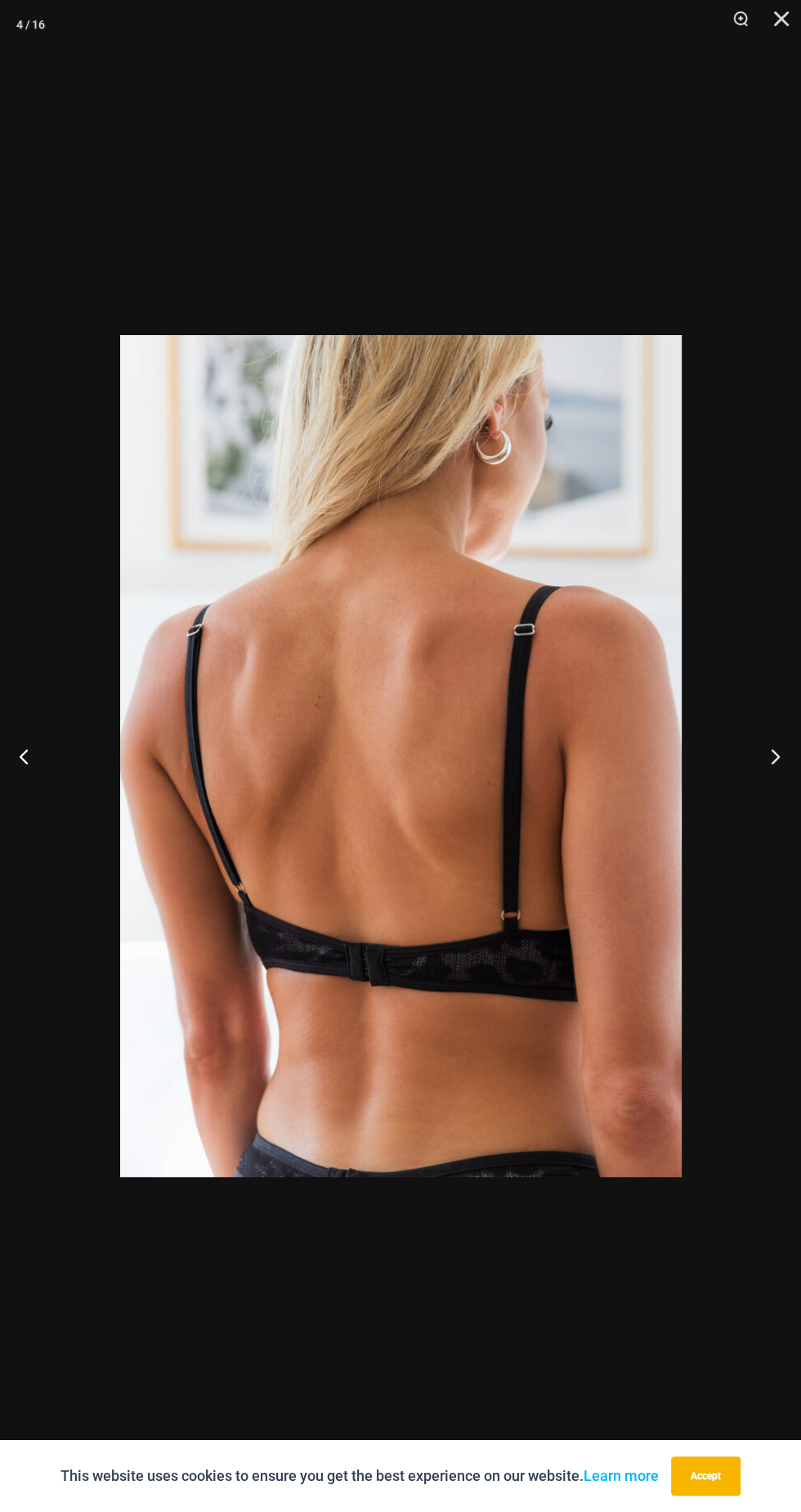
click at [763, 768] on button "Next" at bounding box center [770, 756] width 62 height 82
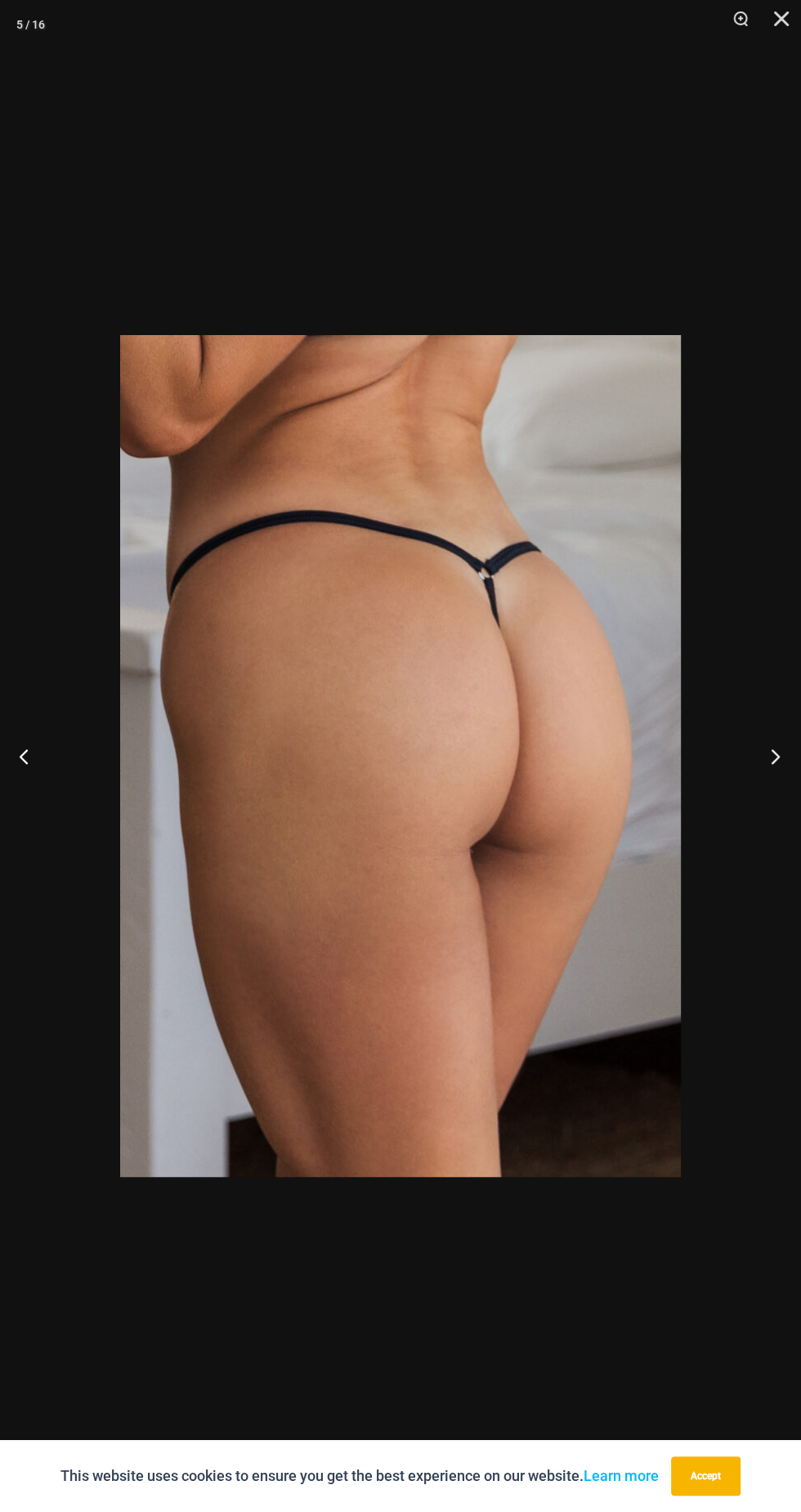
click at [769, 756] on button "Next" at bounding box center [770, 756] width 62 height 82
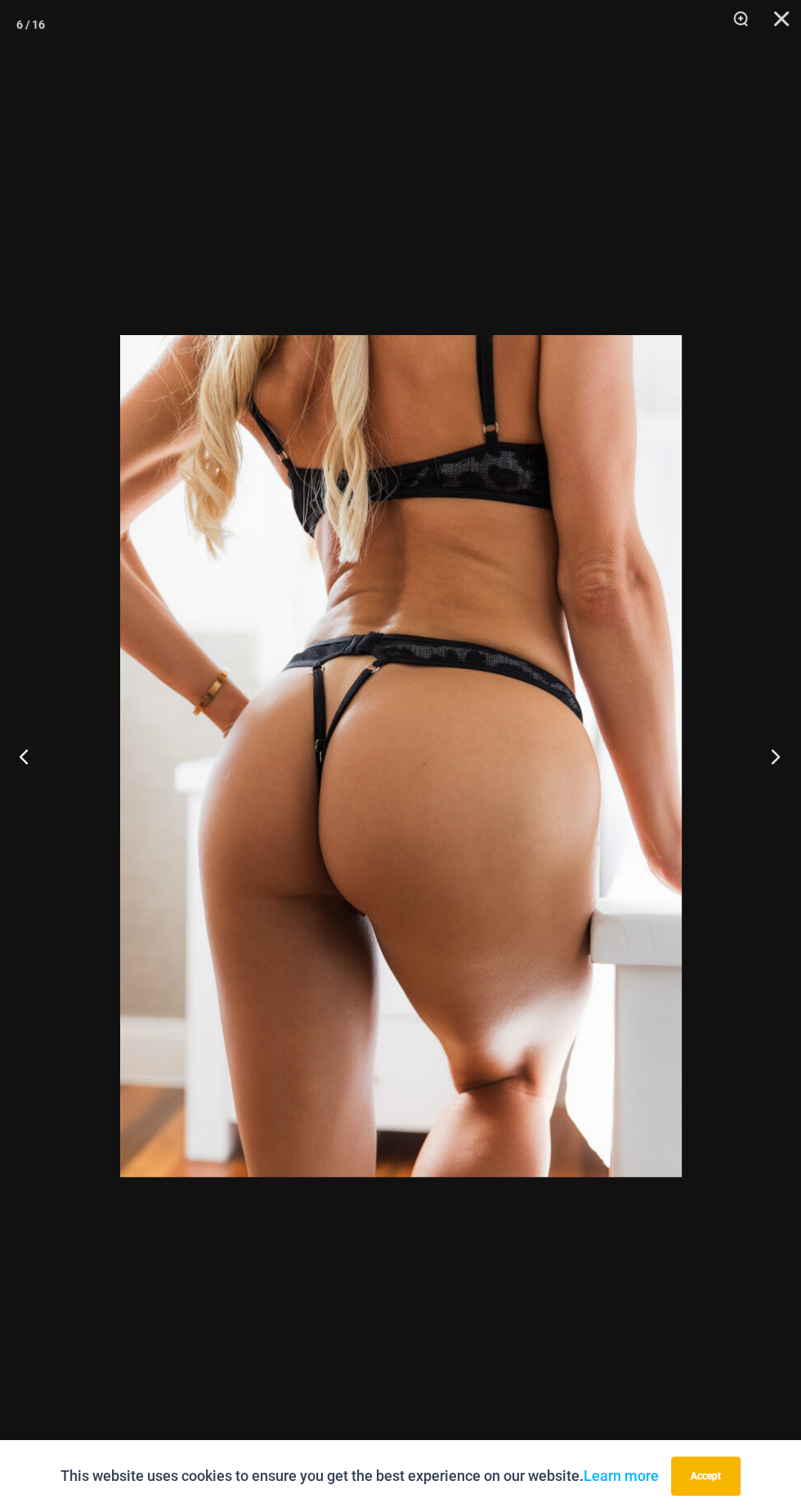
click at [744, 792] on button "Next" at bounding box center [770, 756] width 62 height 82
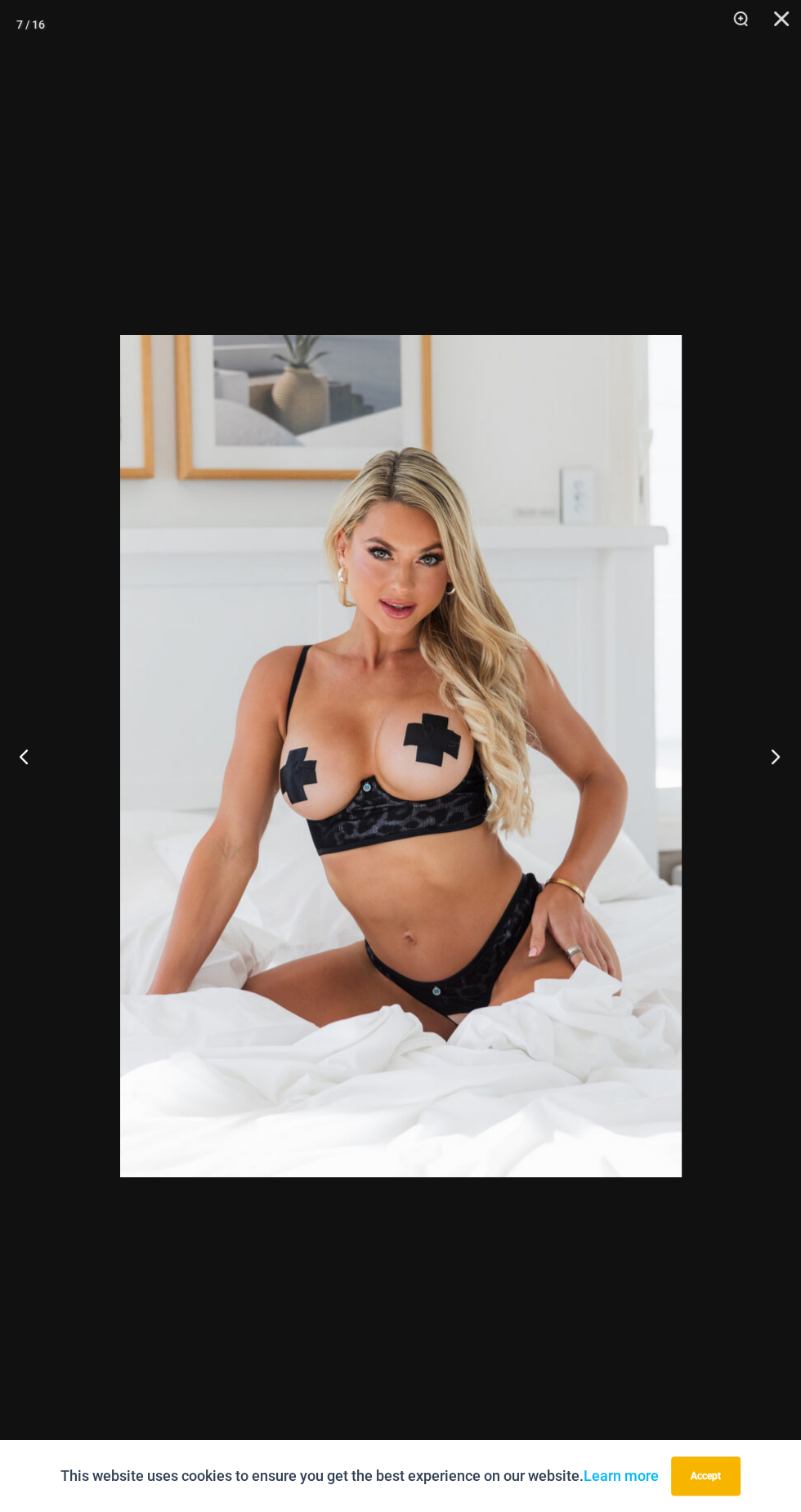
click at [778, 772] on button "Next" at bounding box center [770, 756] width 62 height 82
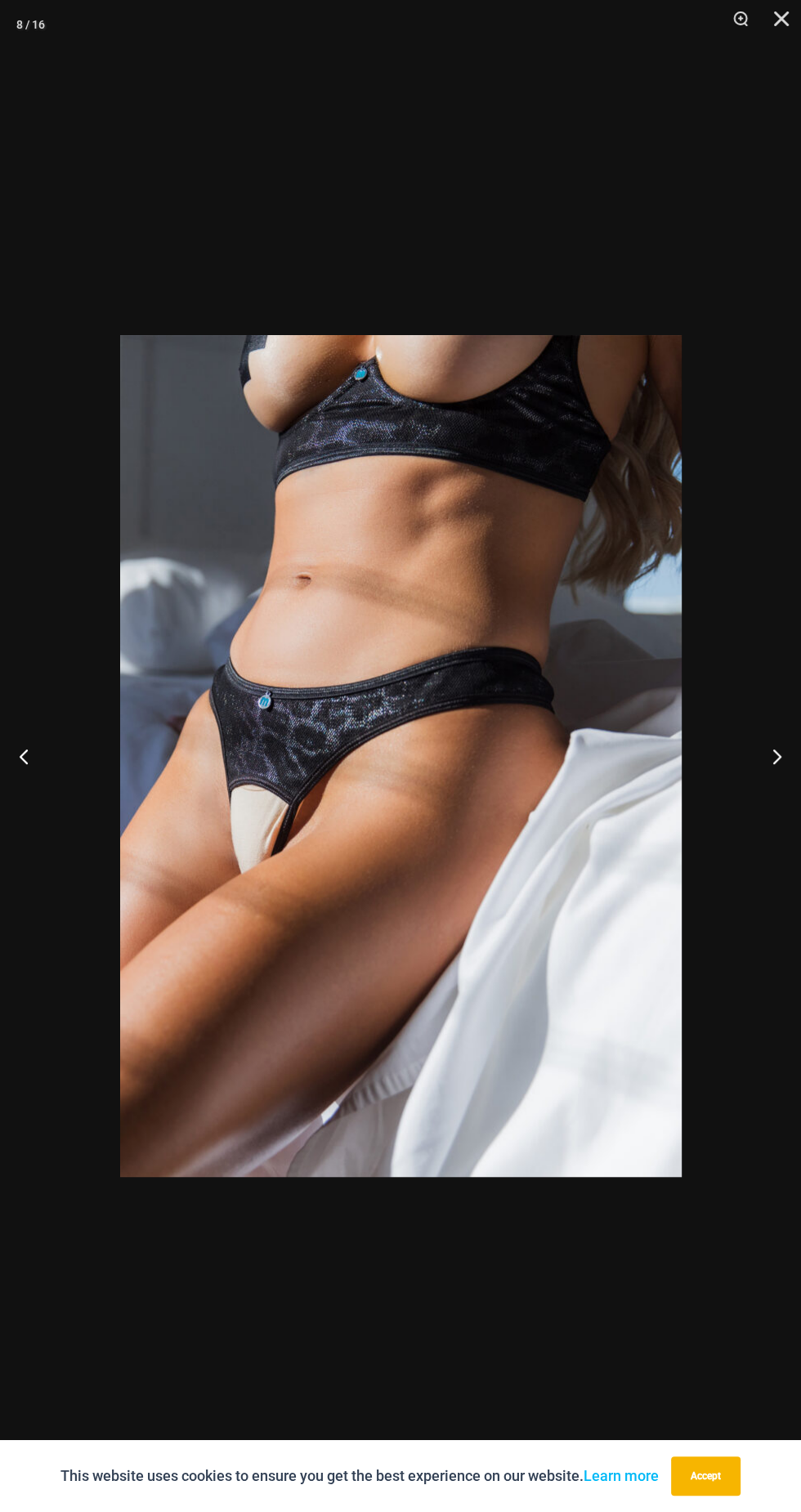
click at [369, 853] on img at bounding box center [401, 756] width 561 height 842
click at [368, 853] on img at bounding box center [401, 756] width 561 height 842
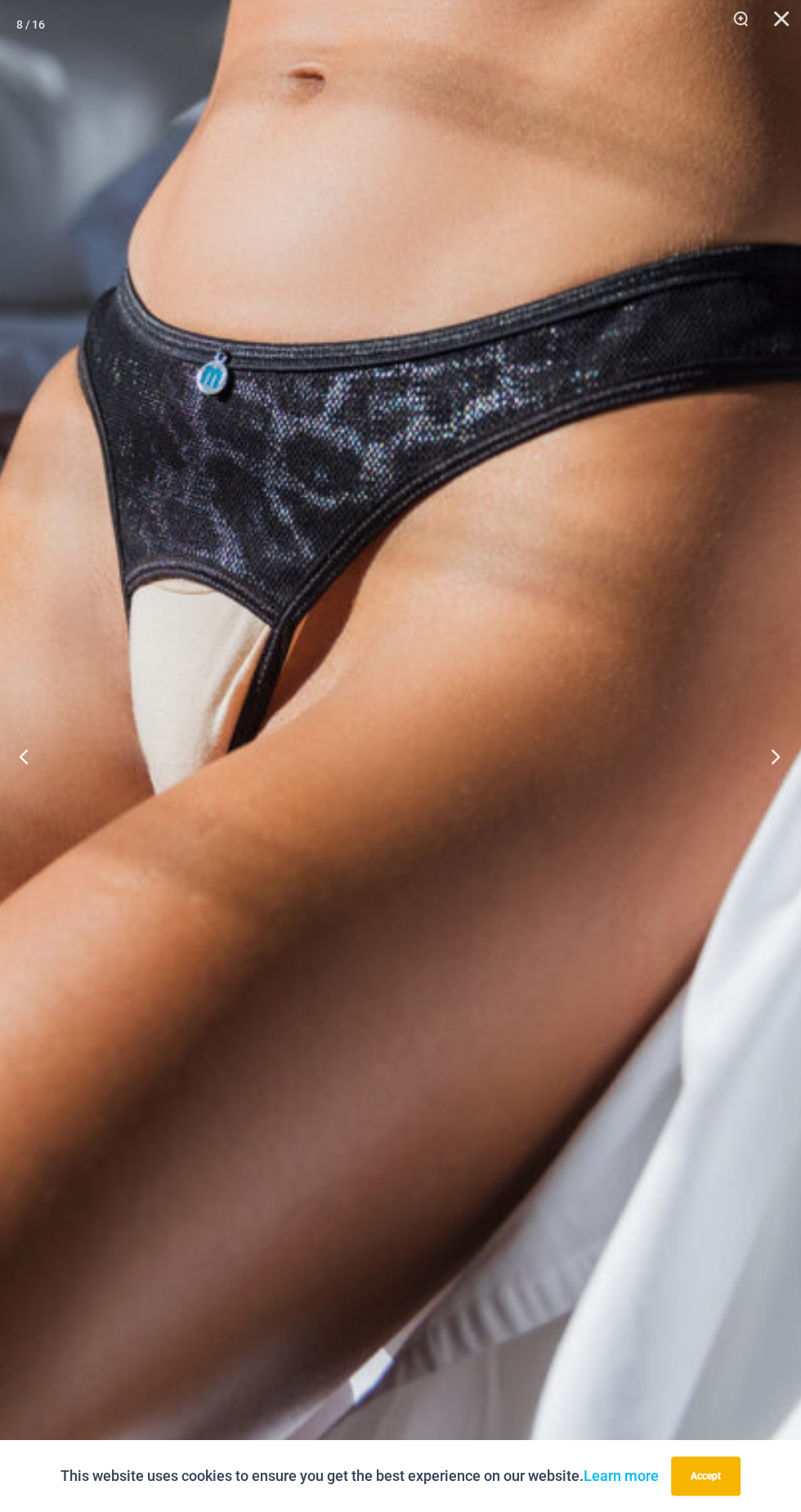
click at [767, 743] on button "Next" at bounding box center [770, 756] width 62 height 82
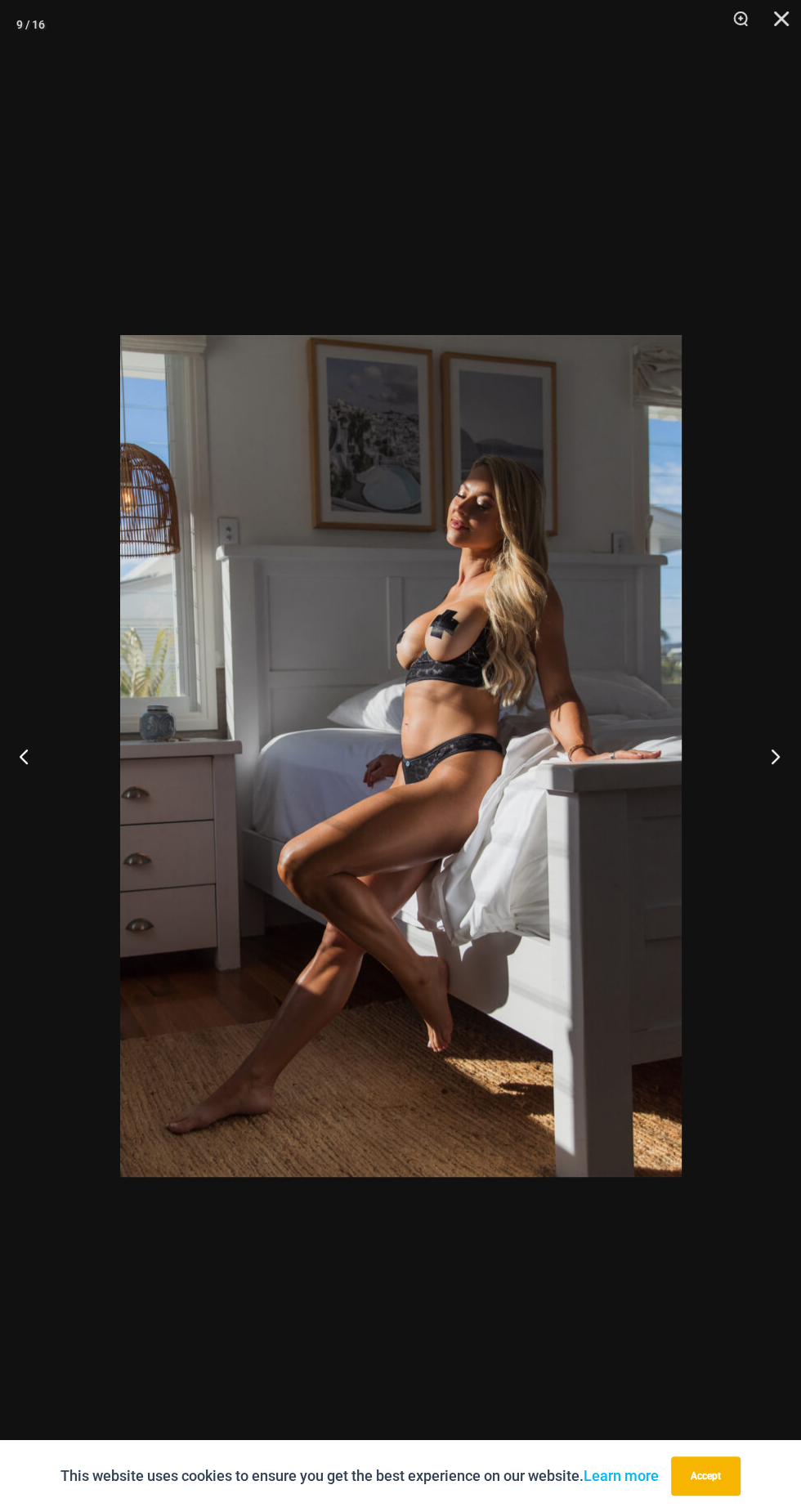
click at [749, 749] on button "Next" at bounding box center [770, 756] width 62 height 82
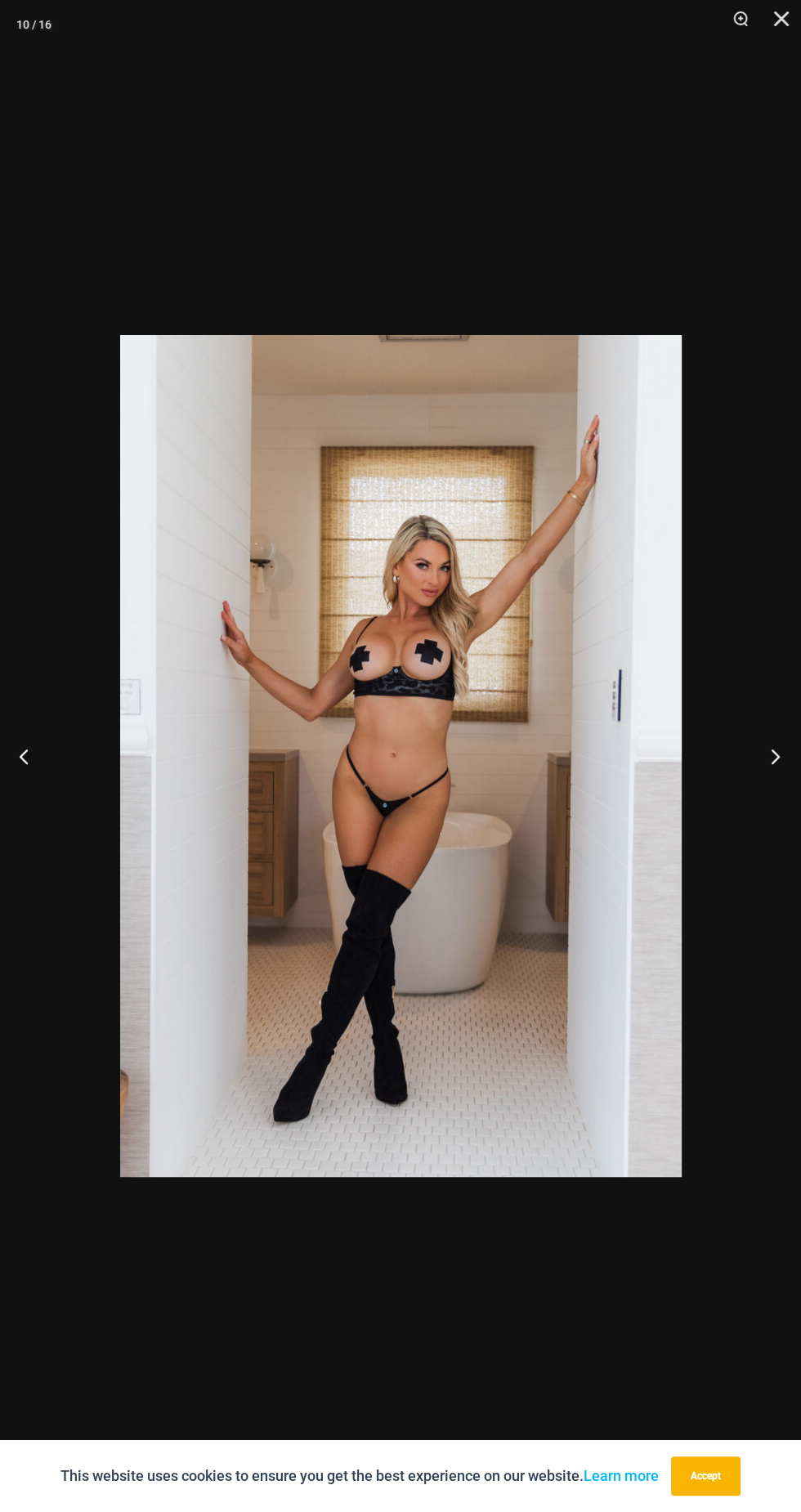
click at [751, 768] on button "Next" at bounding box center [770, 756] width 62 height 82
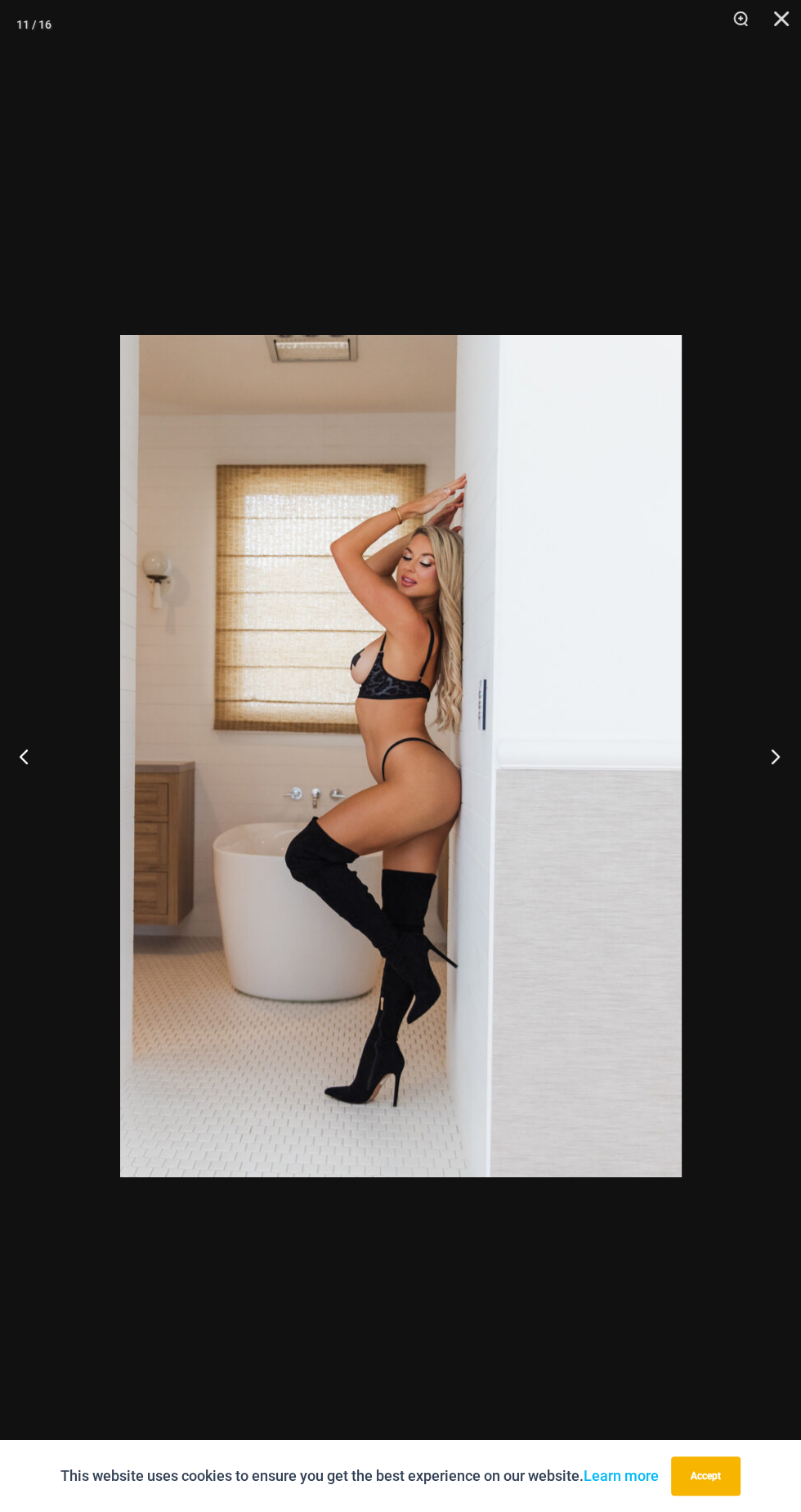
click at [751, 763] on button "Next" at bounding box center [770, 756] width 62 height 82
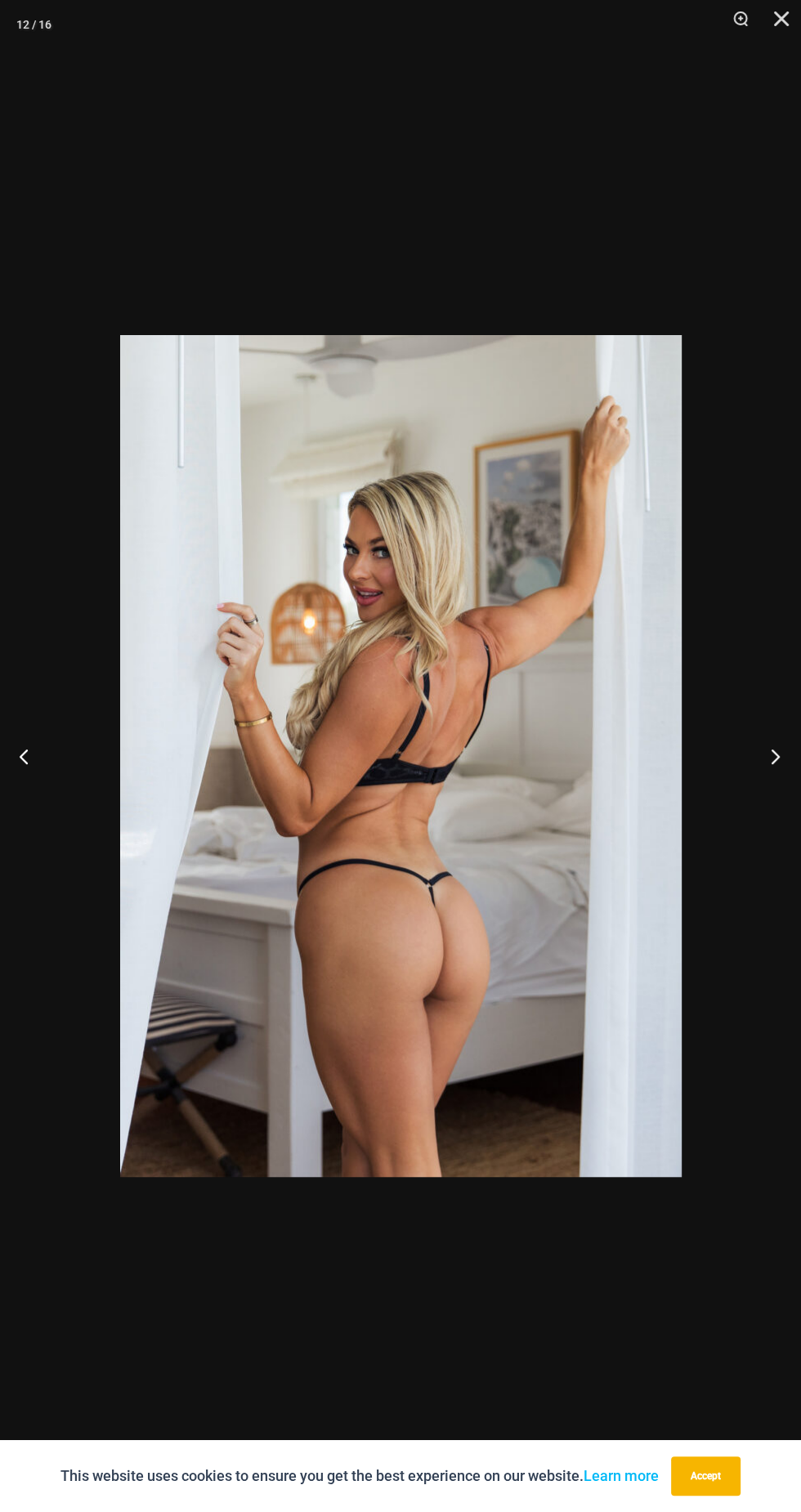
click at [758, 767] on button "Next" at bounding box center [770, 756] width 62 height 82
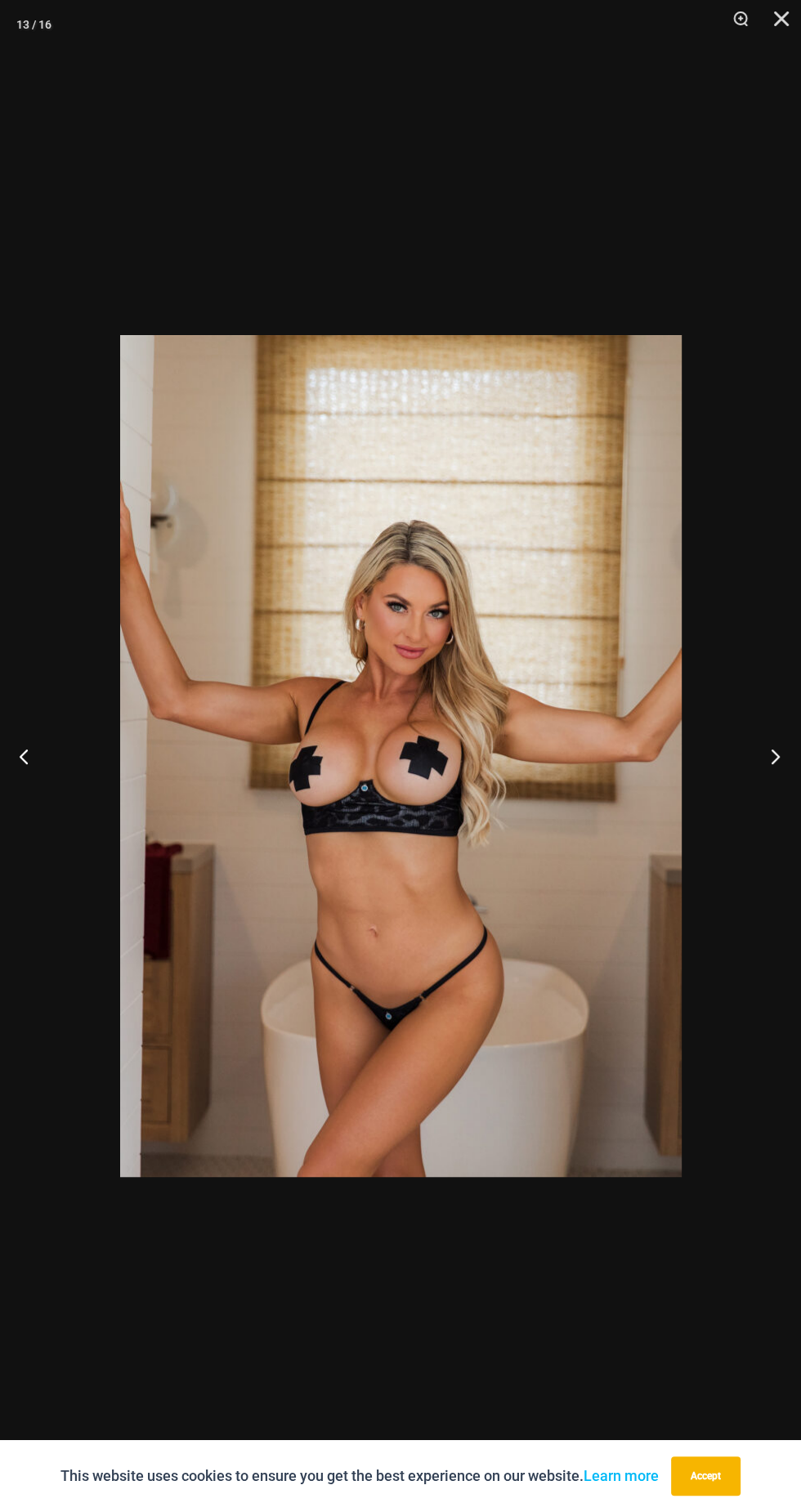
click at [761, 784] on button "Next" at bounding box center [770, 756] width 62 height 82
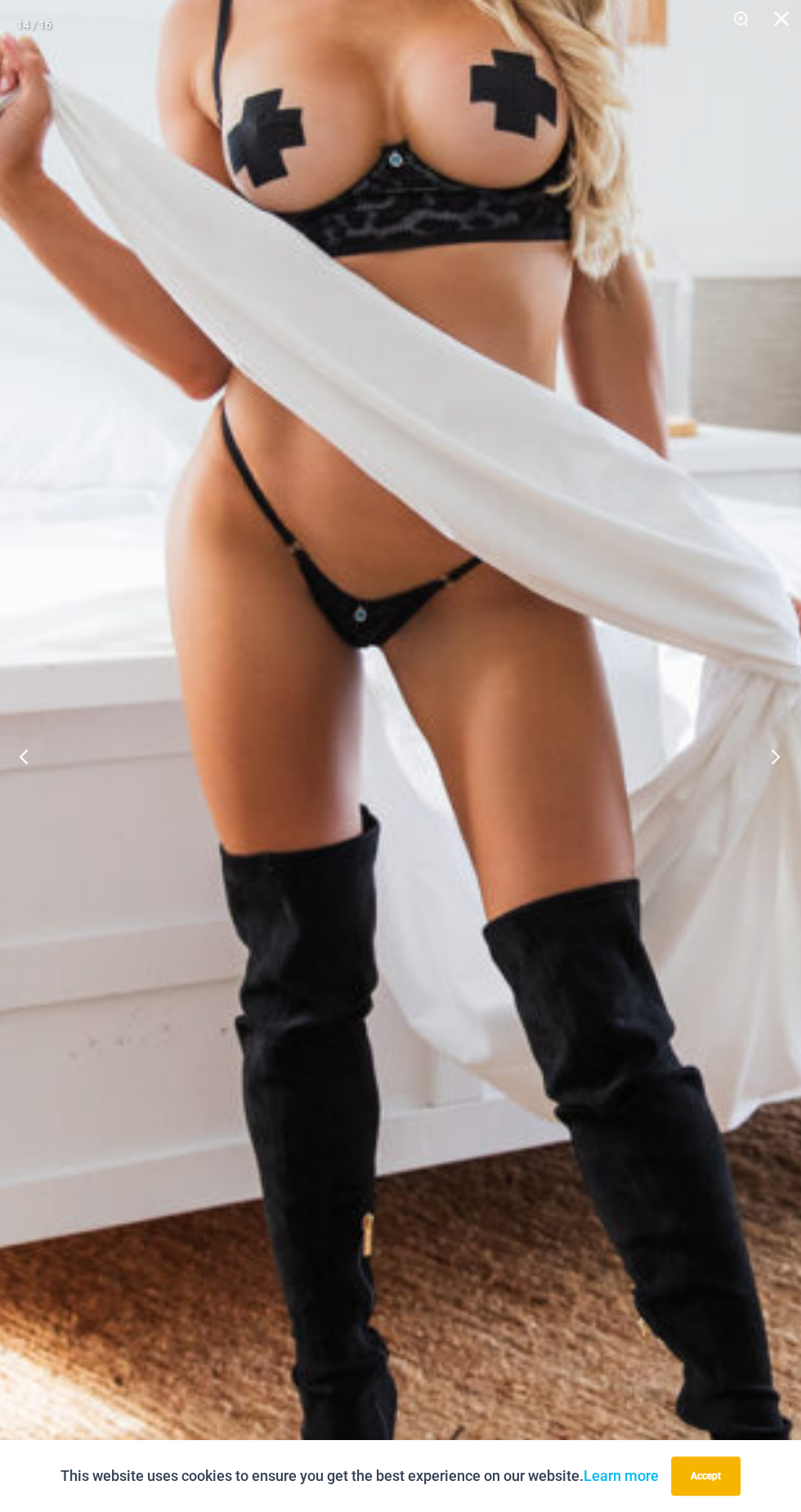
click at [767, 737] on button "Next" at bounding box center [770, 756] width 62 height 82
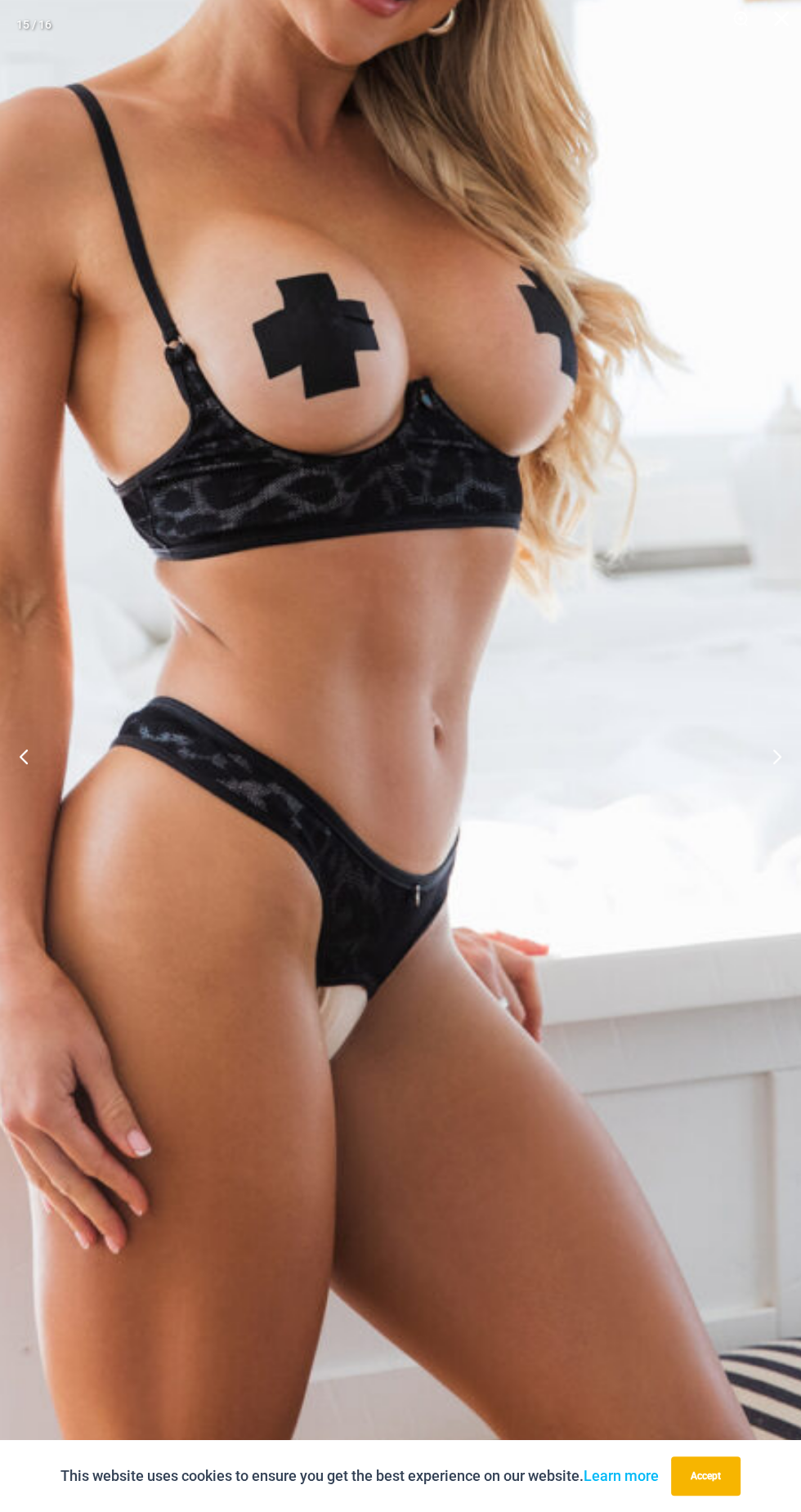
click at [756, 862] on img at bounding box center [315, 526] width 1249 height 1874
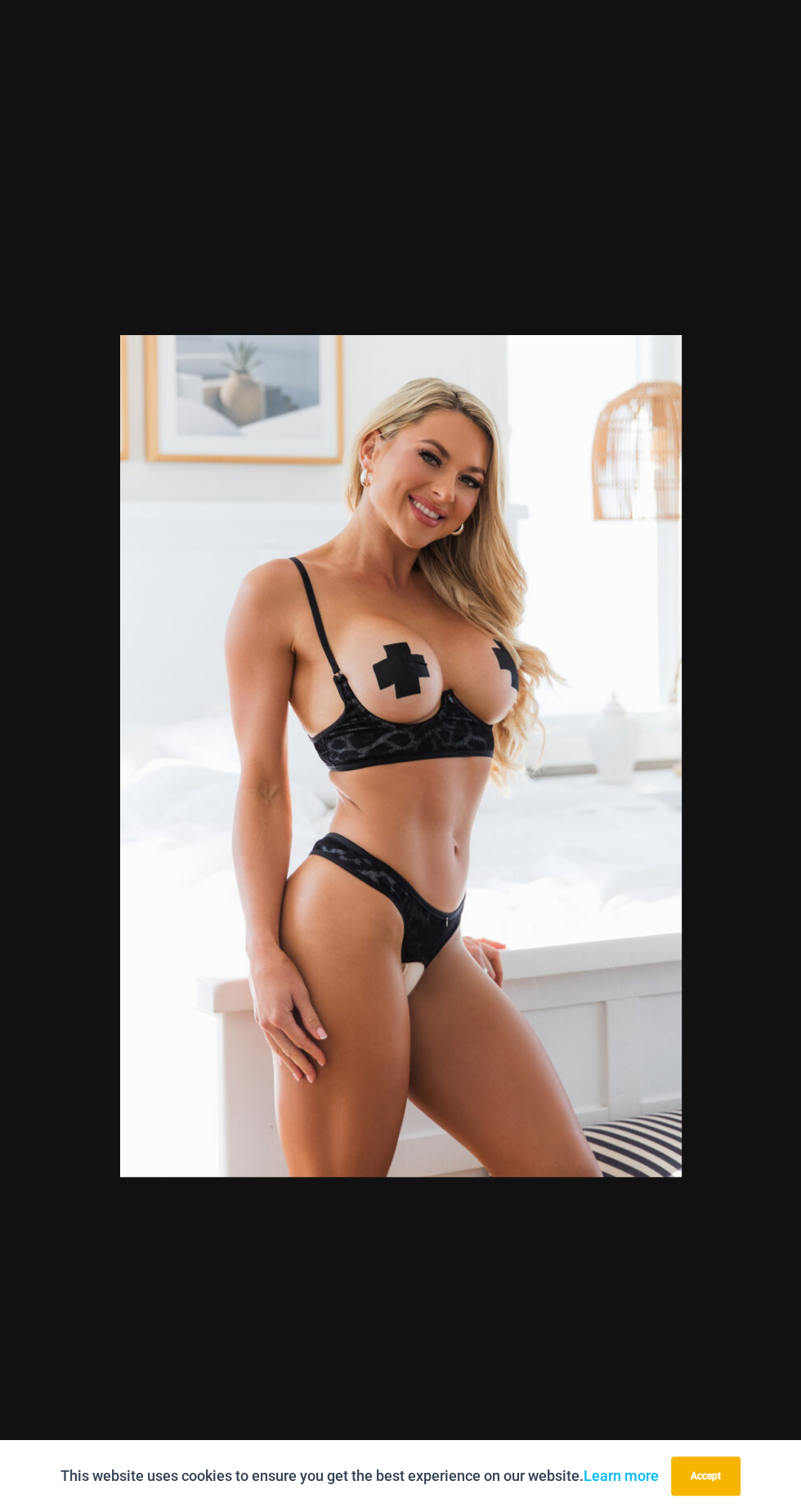
click at [734, 767] on div at bounding box center [400, 756] width 801 height 1512
click at [714, 817] on div at bounding box center [400, 756] width 801 height 1512
click at [674, 845] on img at bounding box center [401, 756] width 561 height 842
click at [777, 750] on button "Next" at bounding box center [770, 756] width 62 height 82
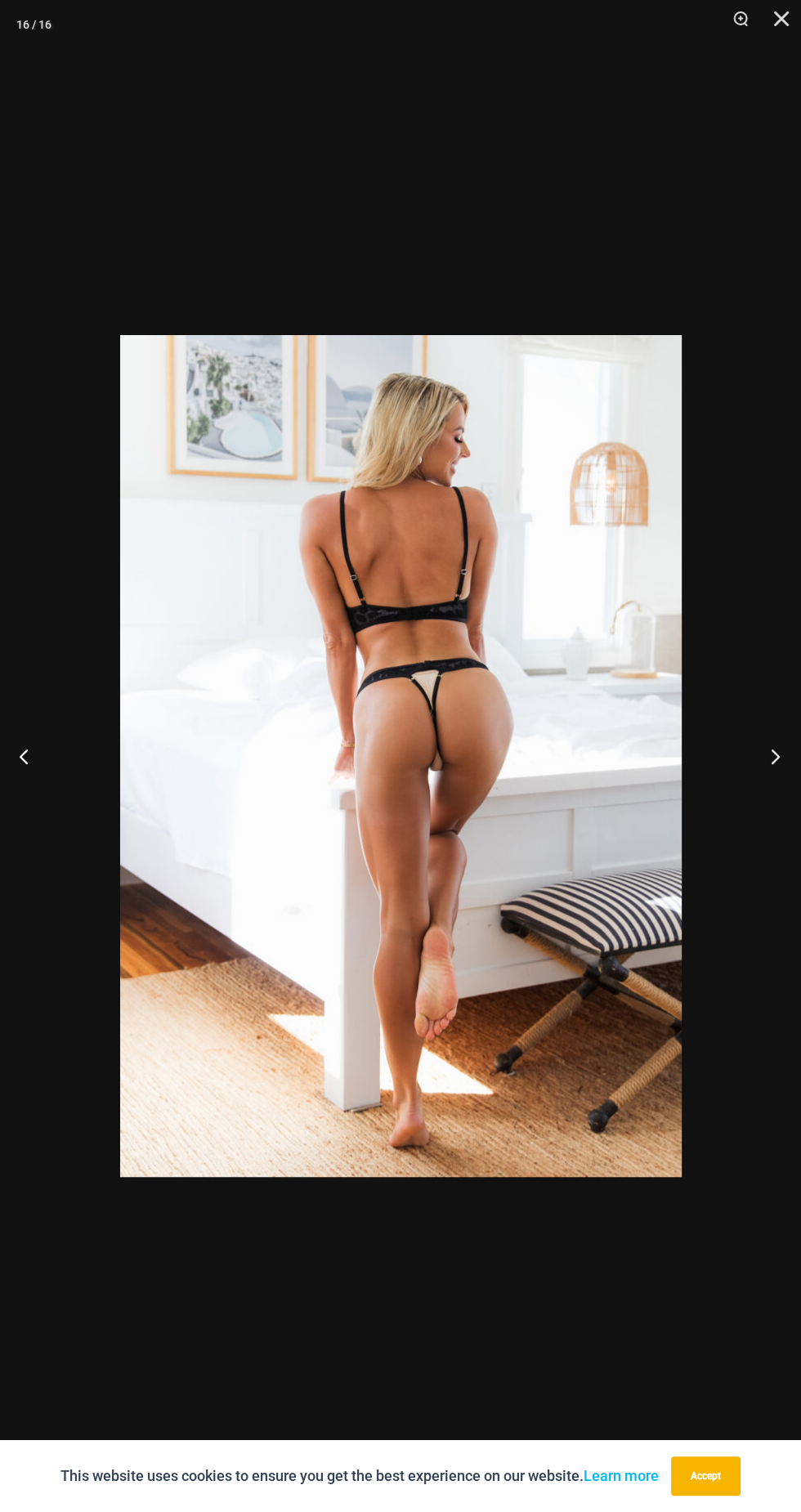
click at [777, 752] on button "Next" at bounding box center [770, 756] width 62 height 82
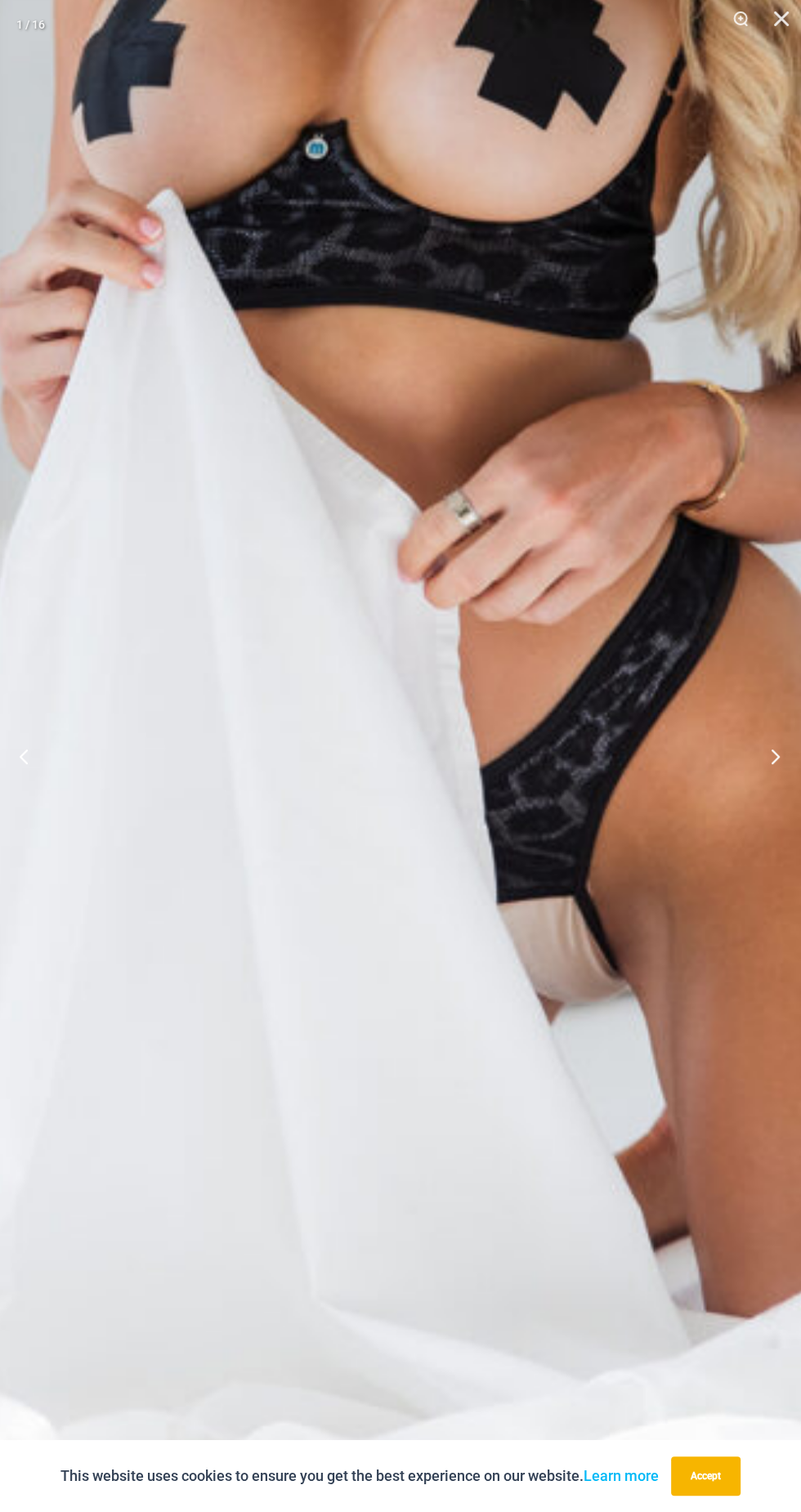
click at [778, 769] on button "Next" at bounding box center [770, 756] width 62 height 82
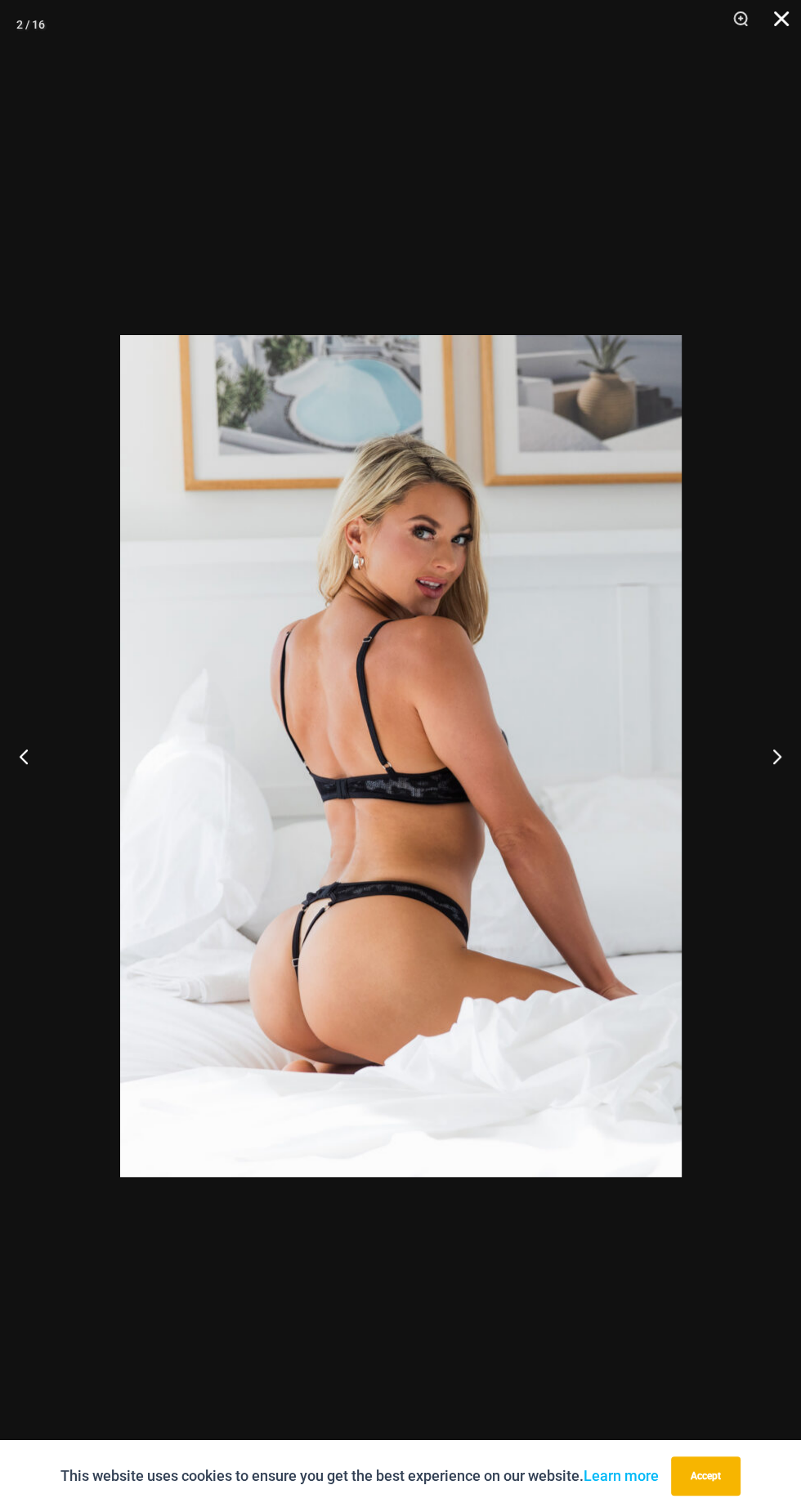
click at [790, 27] on button "Close" at bounding box center [776, 24] width 41 height 49
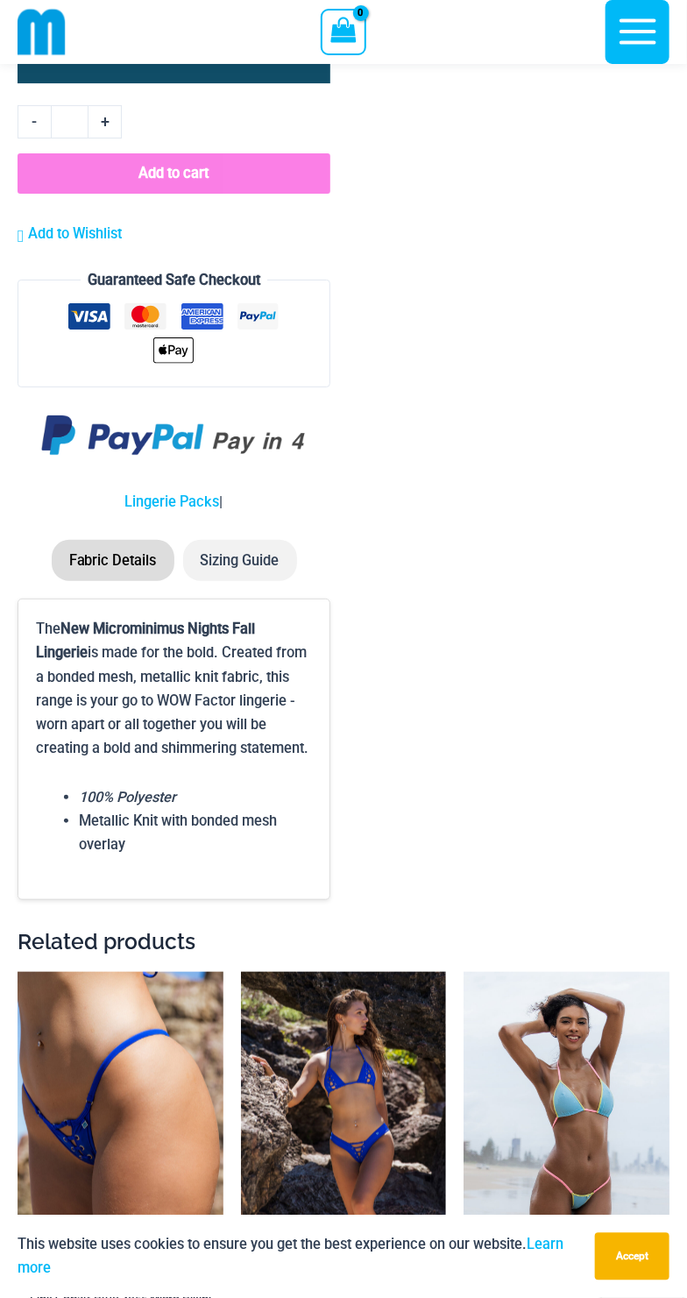
scroll to position [4857, 0]
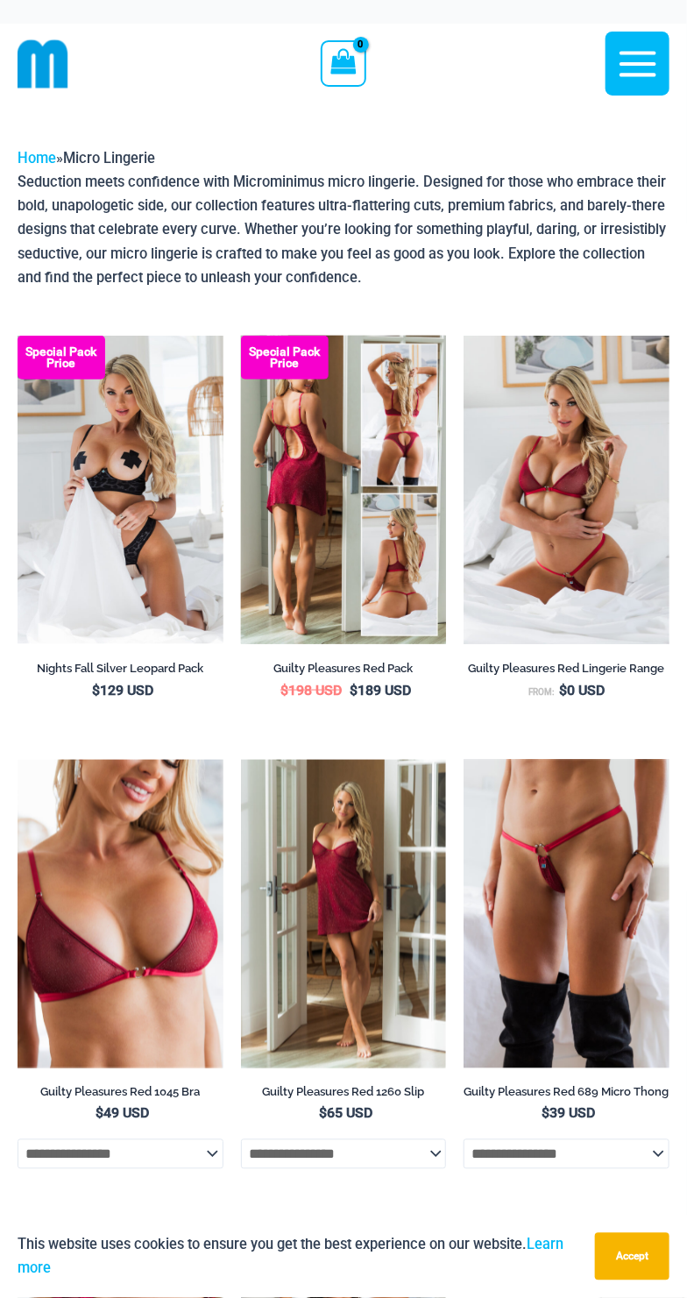
click at [365, 545] on img at bounding box center [344, 490] width 206 height 308
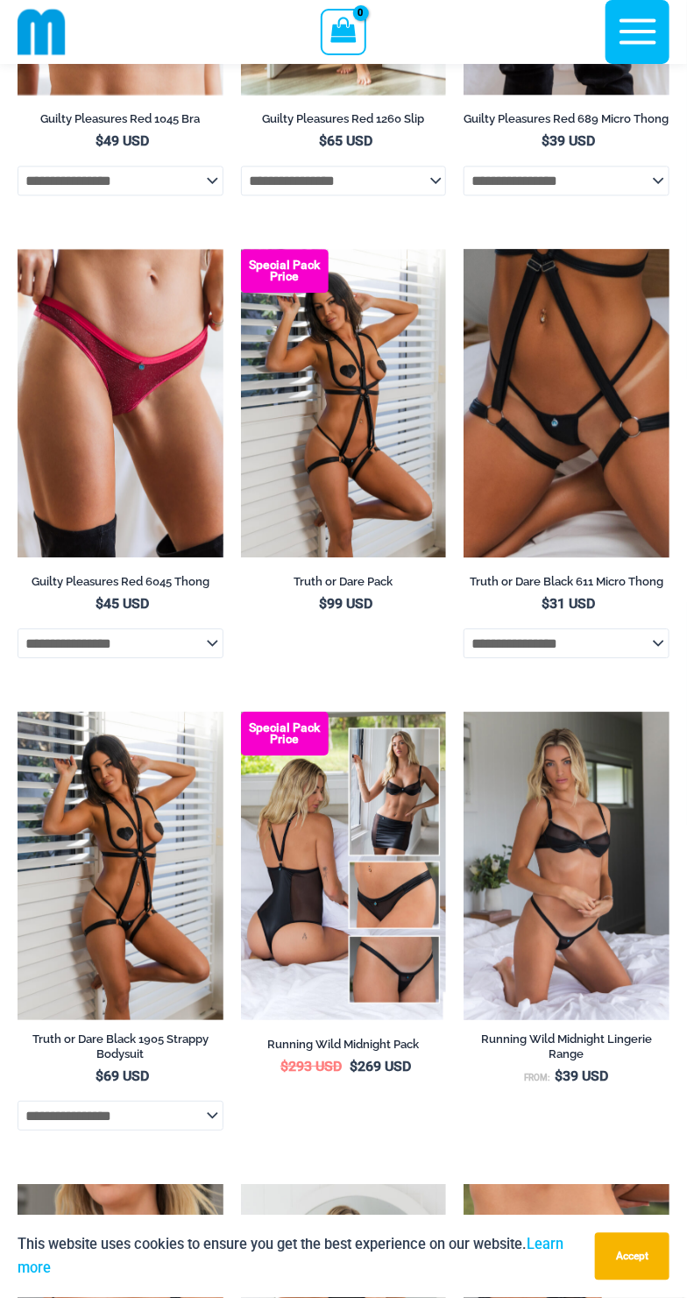
scroll to position [1001, 0]
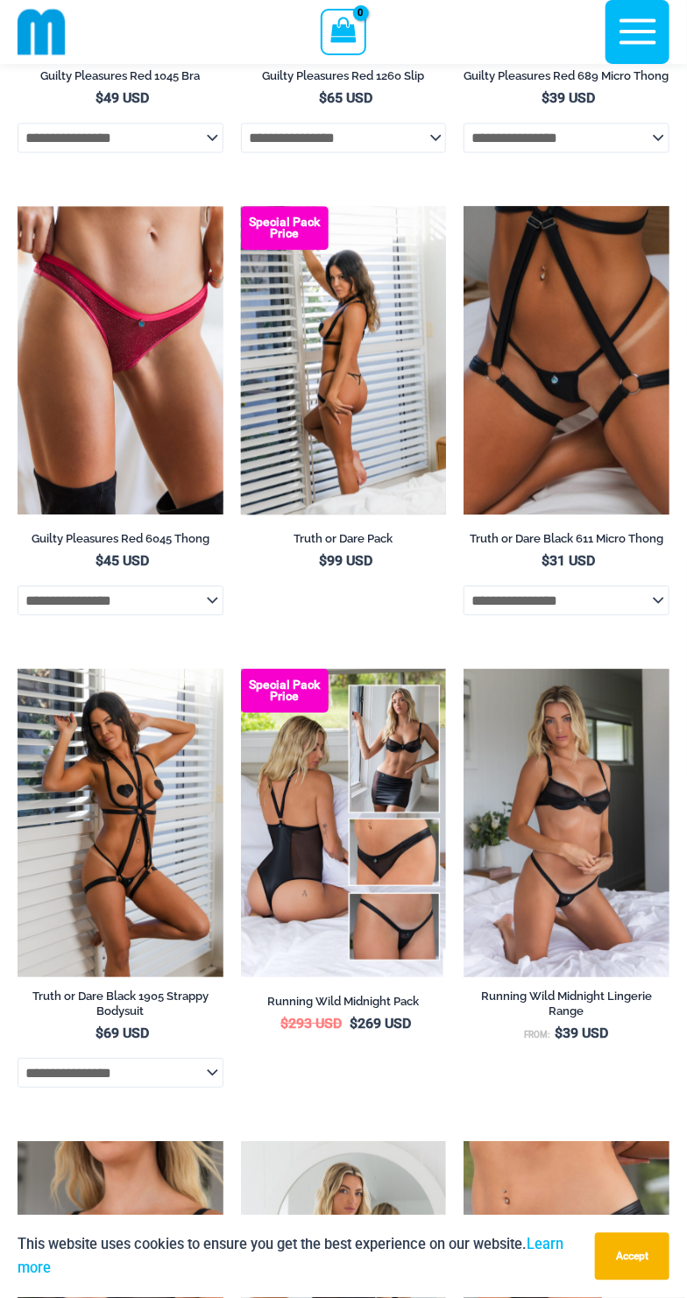
click at [374, 383] on img at bounding box center [344, 360] width 206 height 308
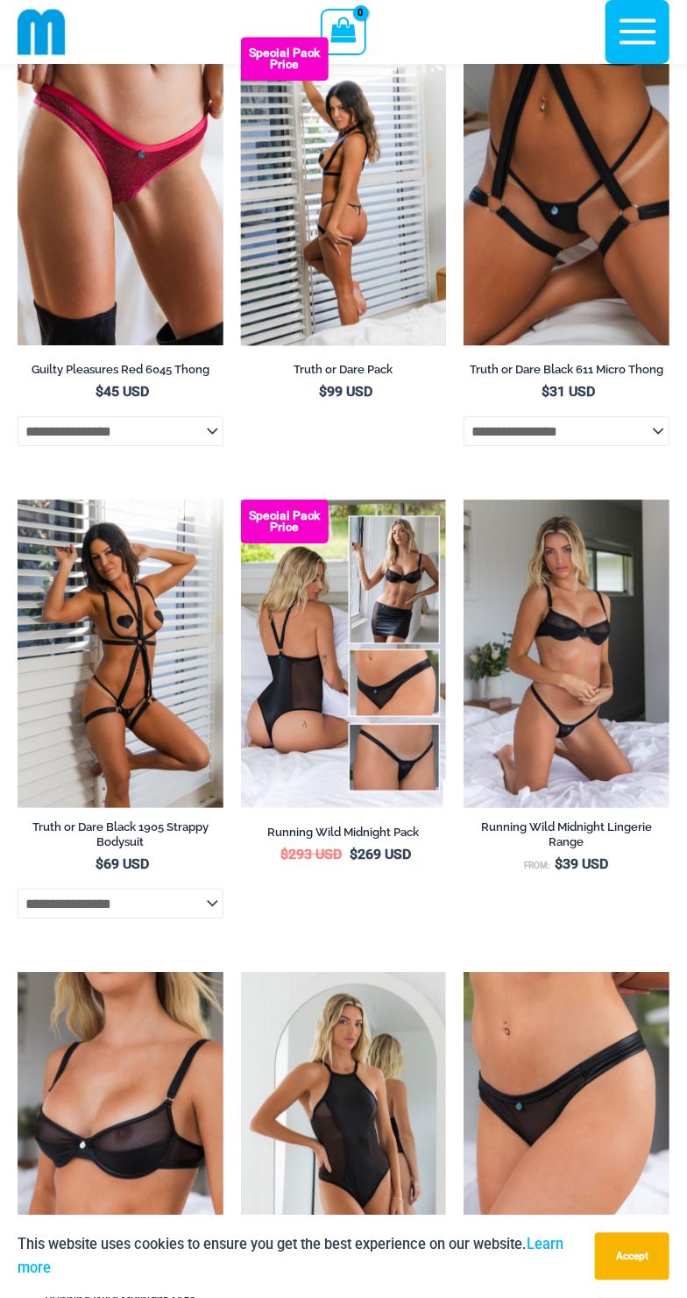
scroll to position [1172, 0]
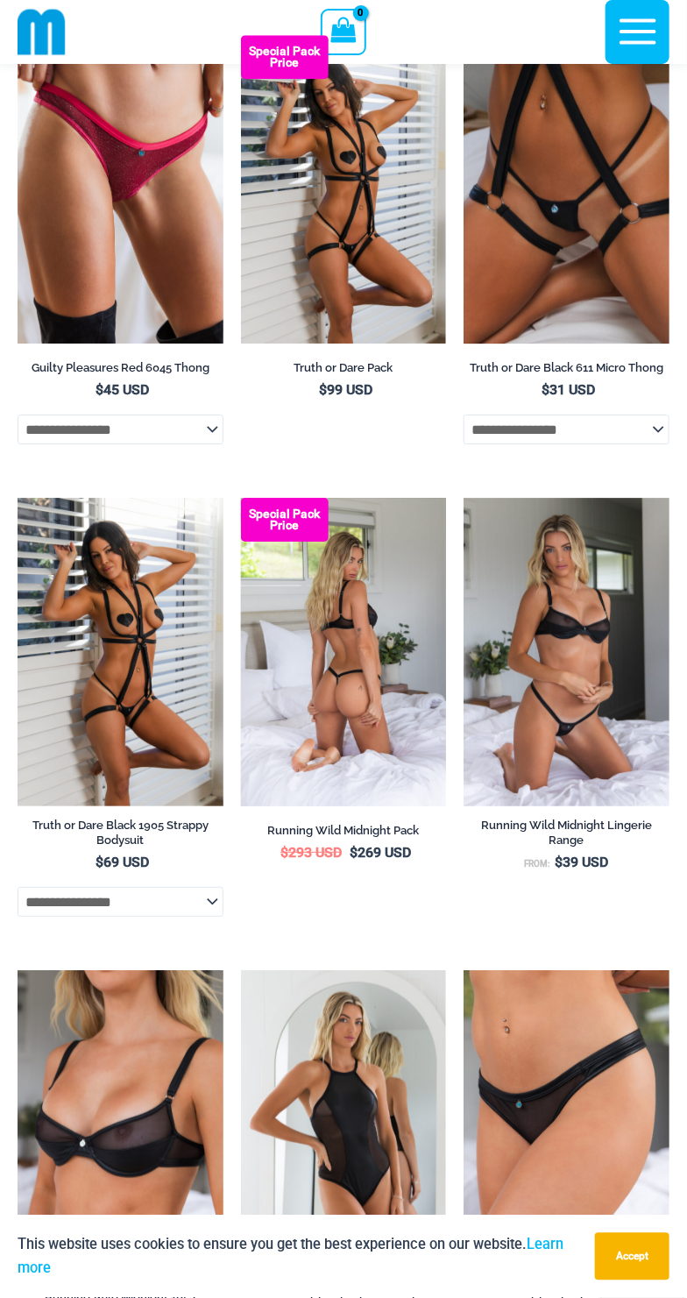
click at [370, 735] on img at bounding box center [344, 652] width 206 height 308
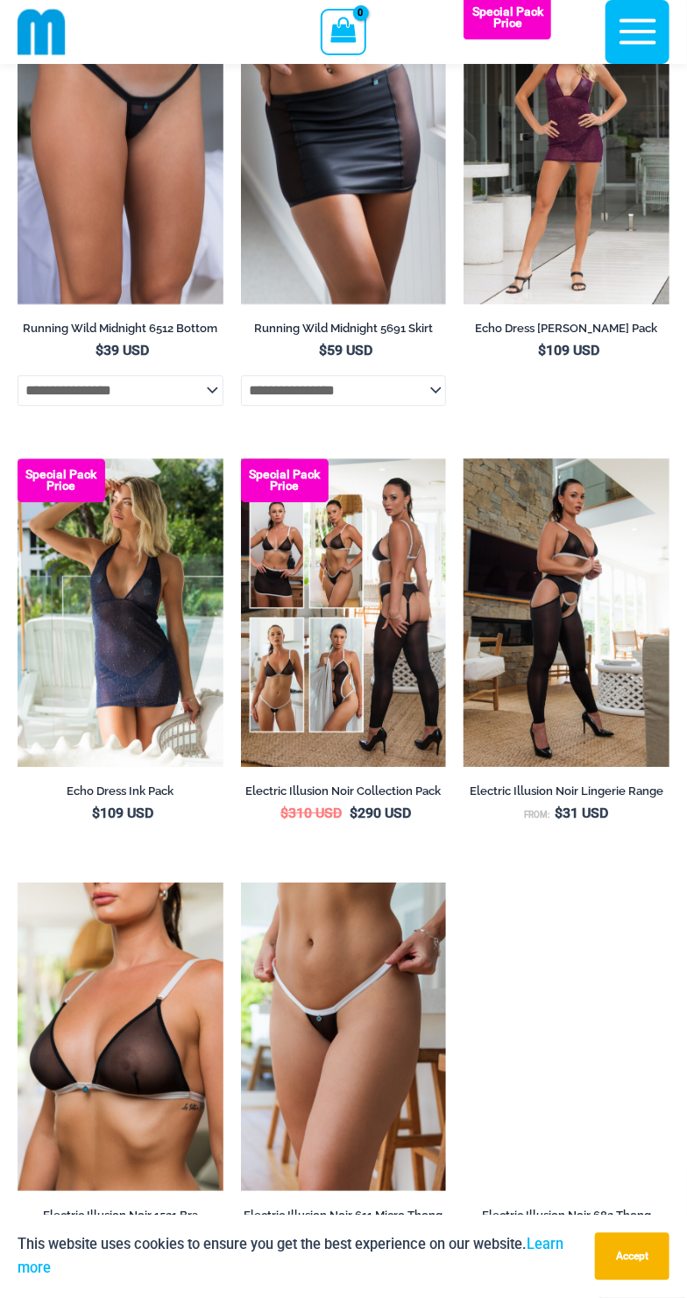
scroll to position [2621, 0]
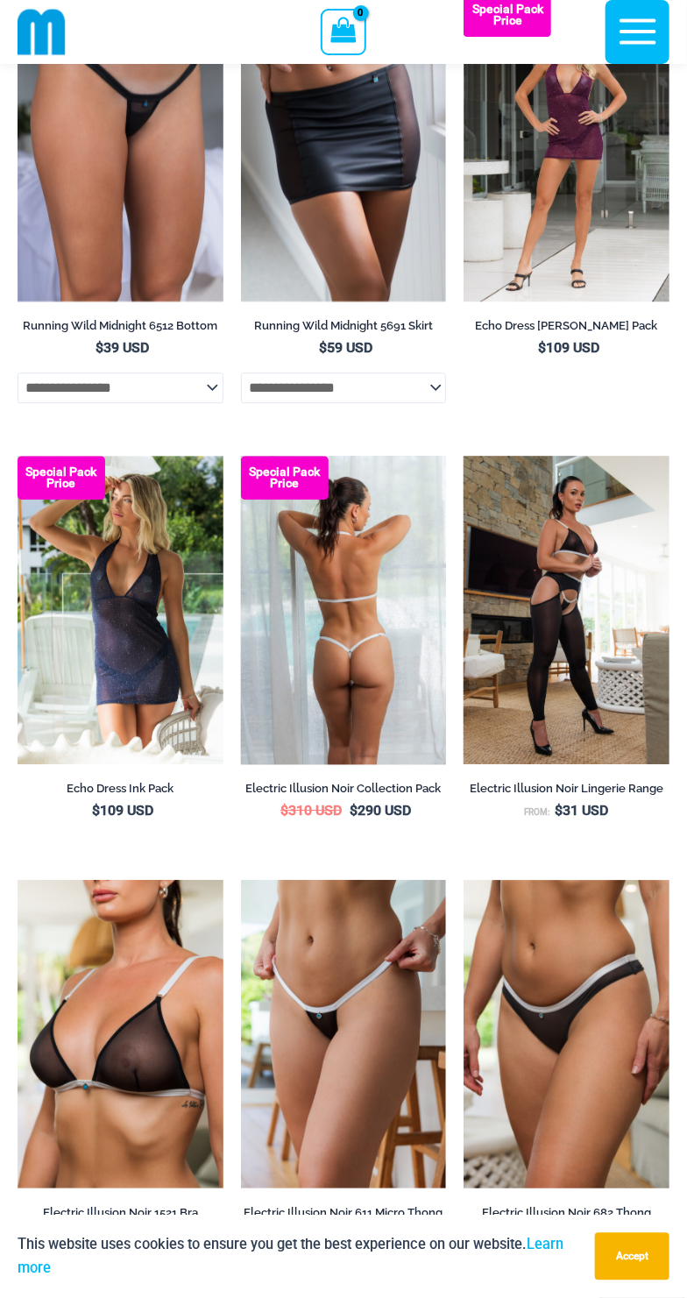
click at [361, 696] on img at bounding box center [344, 610] width 206 height 308
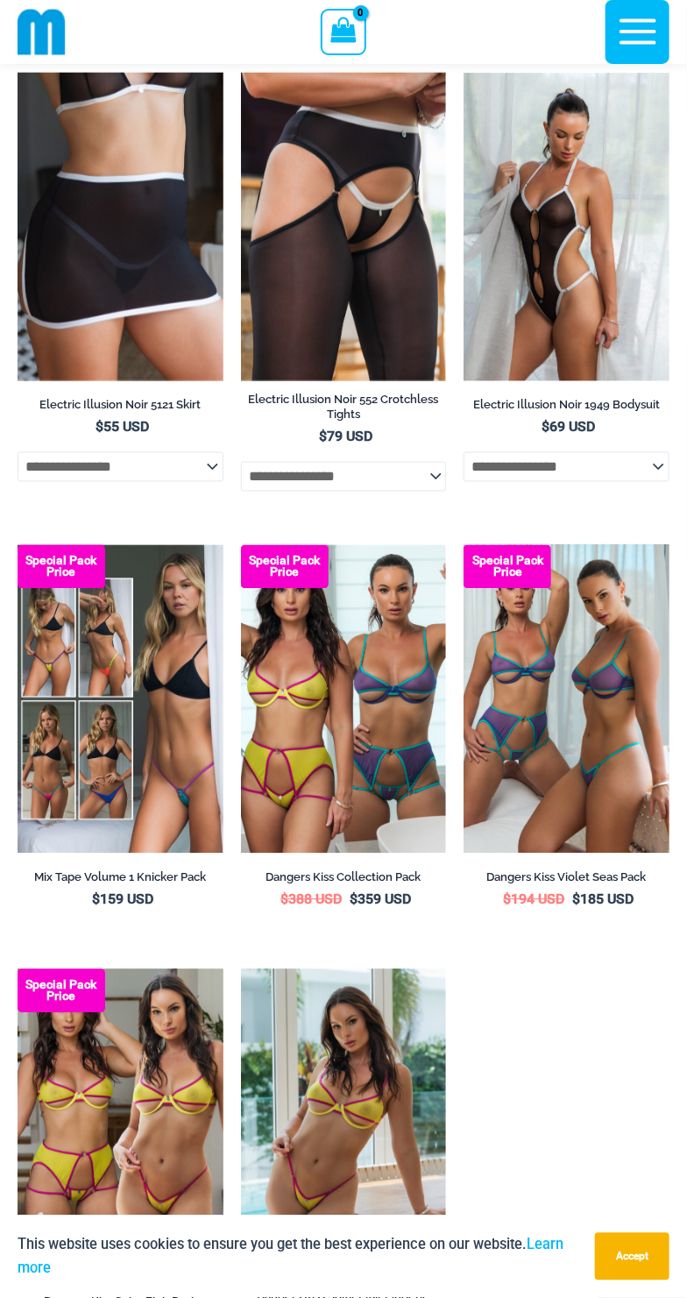
scroll to position [3893, 0]
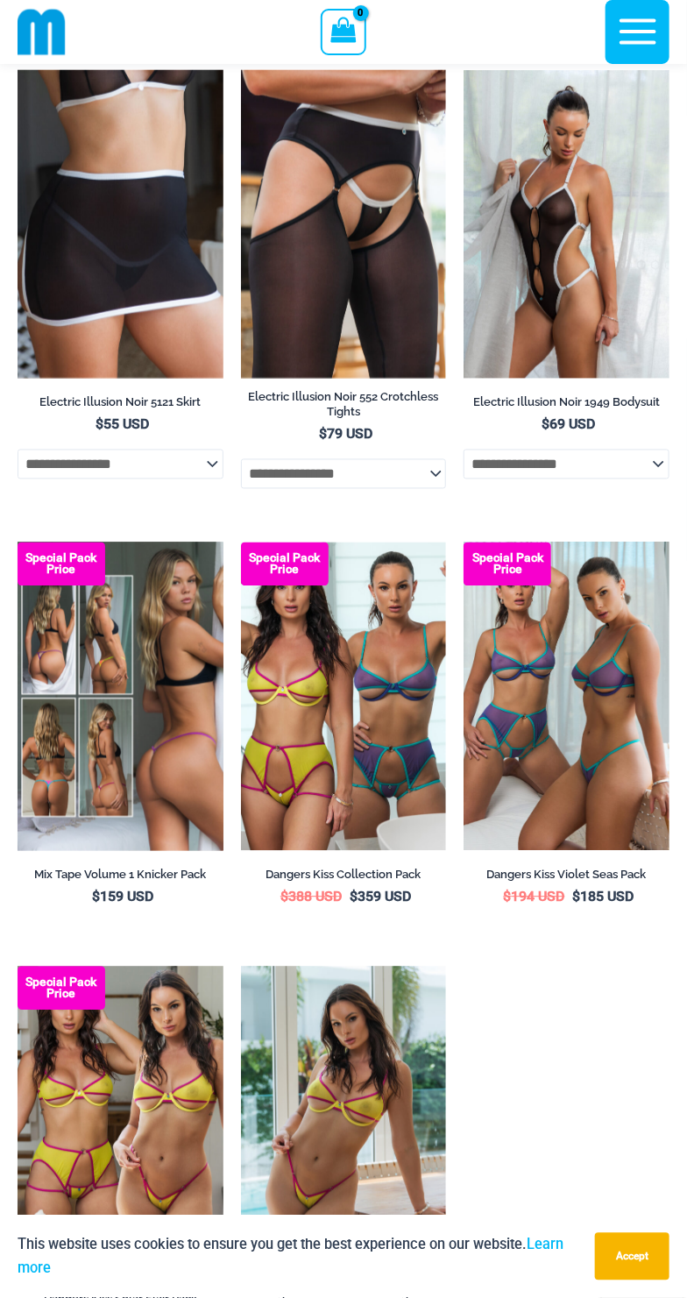
click at [136, 794] on img at bounding box center [121, 696] width 206 height 308
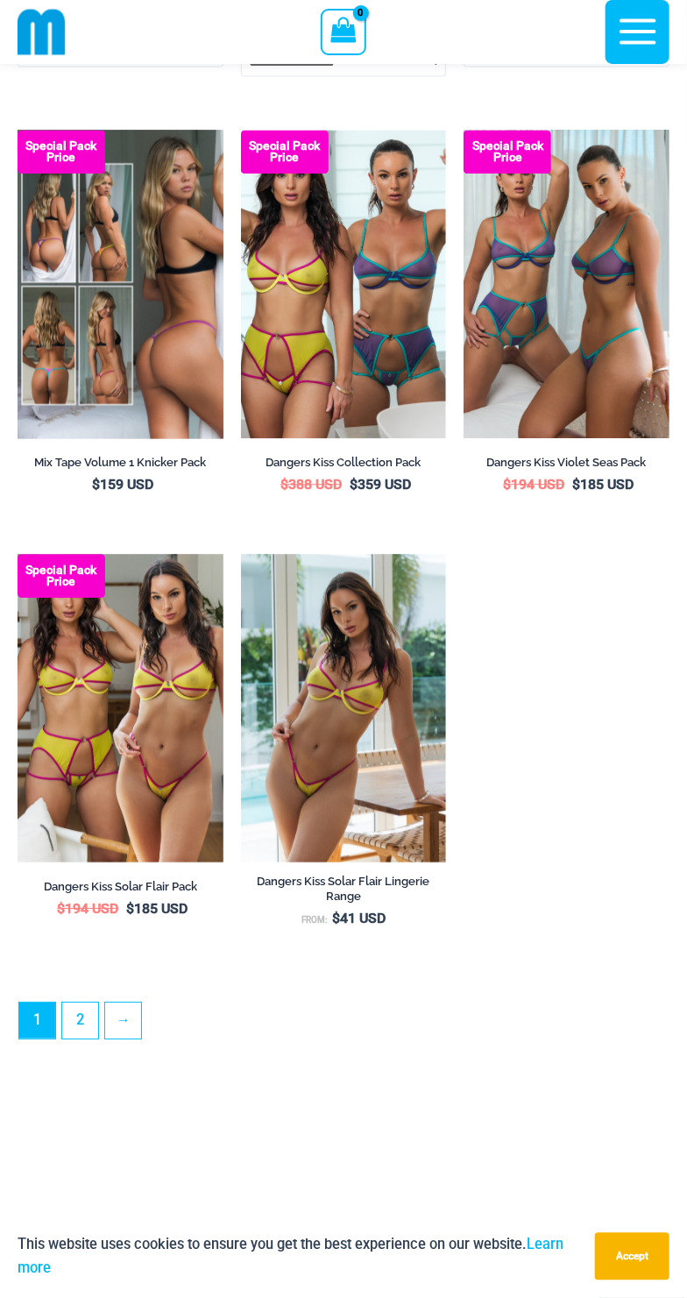
scroll to position [4311, 0]
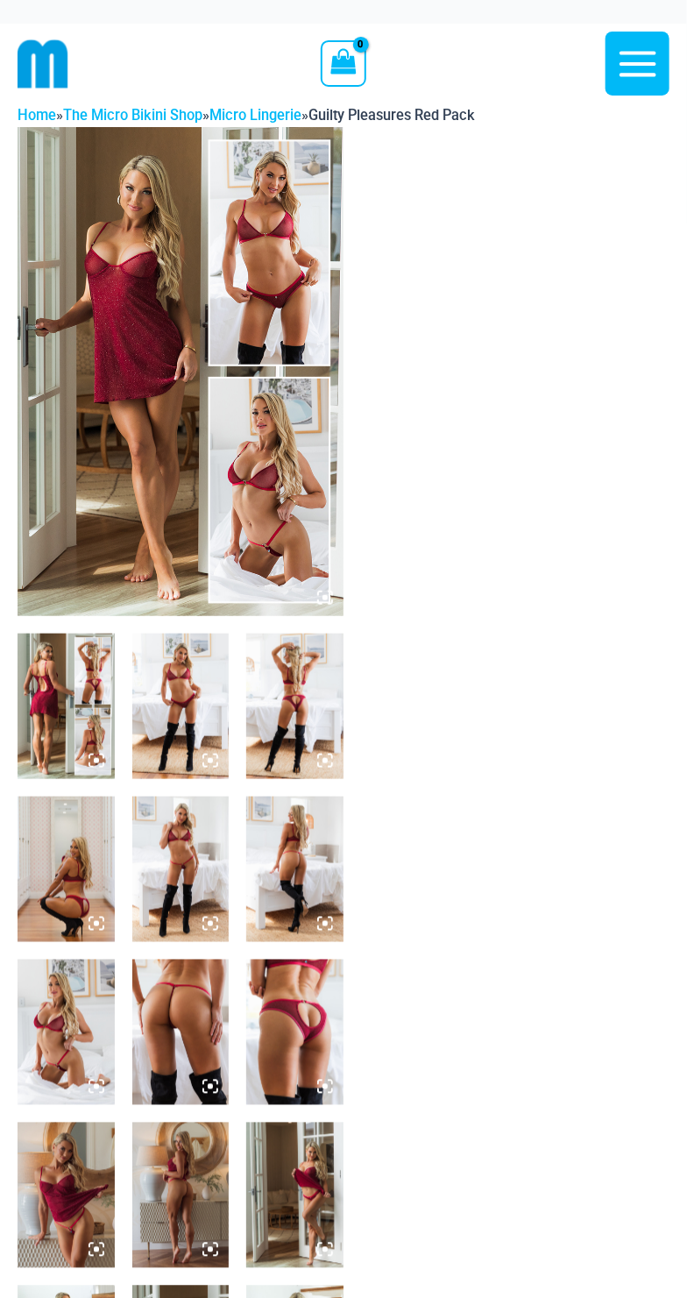
click at [111, 469] on img at bounding box center [181, 371] width 326 height 489
click at [70, 701] on img at bounding box center [66, 706] width 97 height 145
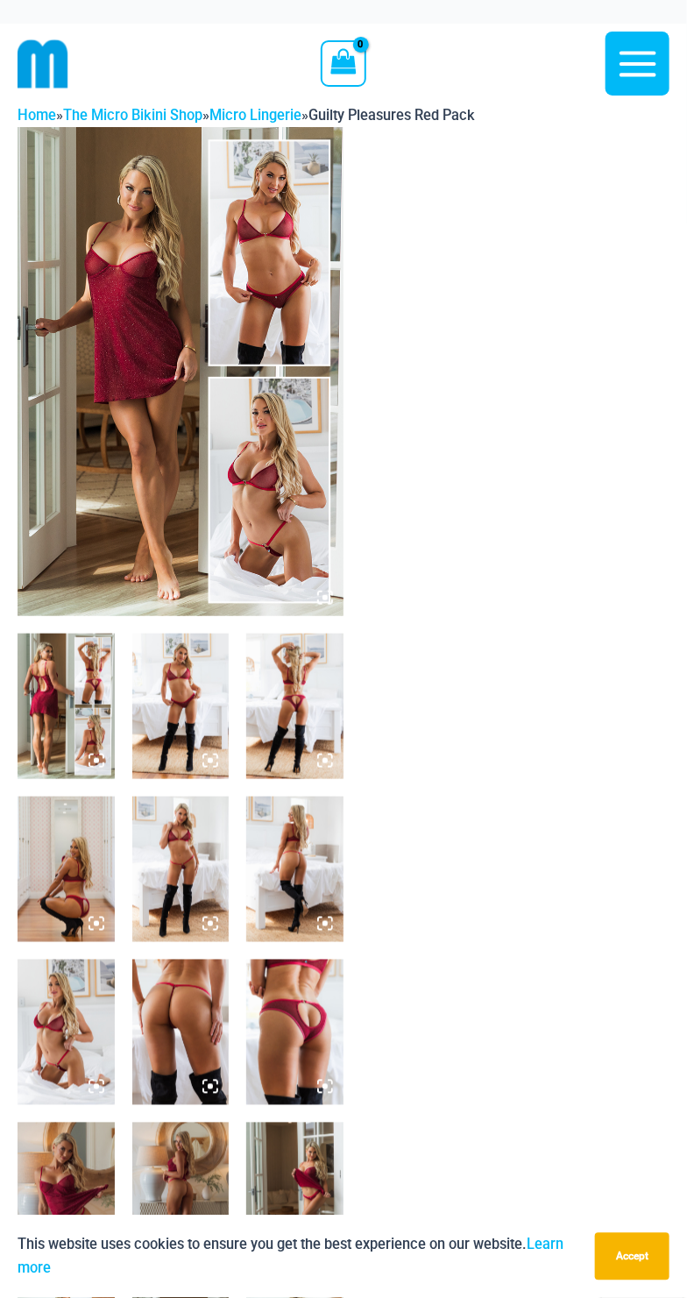
click at [71, 715] on img at bounding box center [66, 706] width 97 height 145
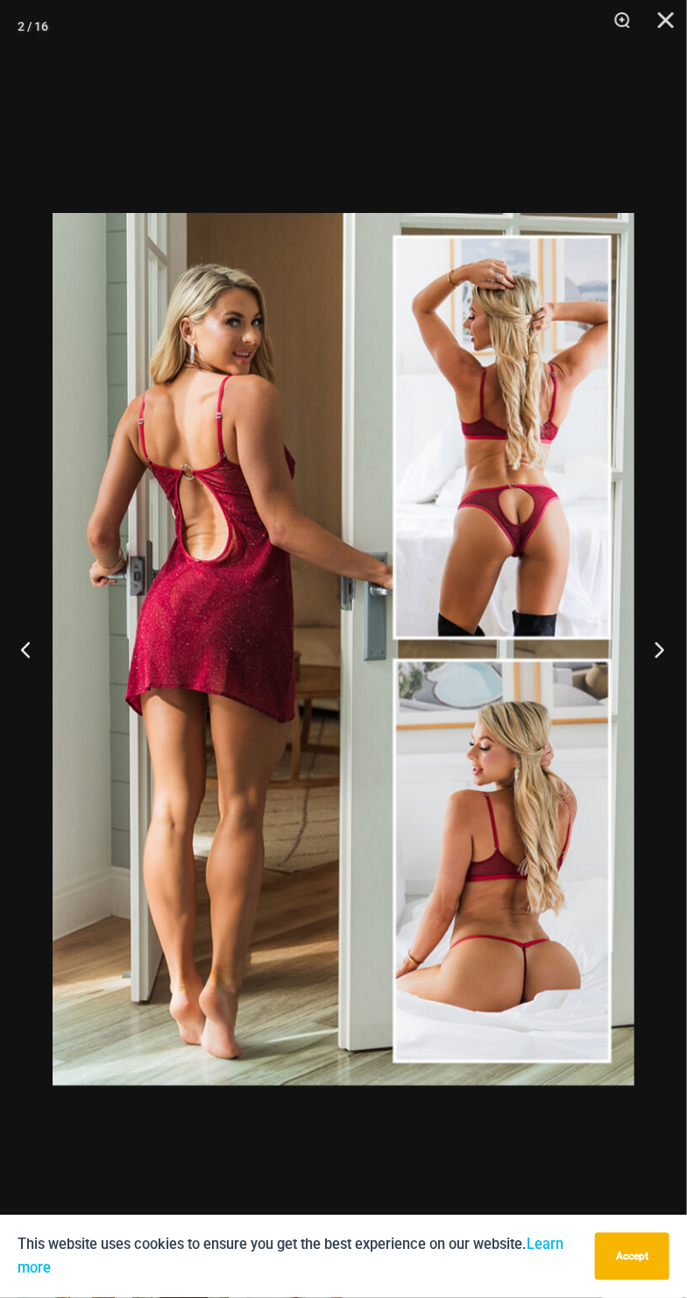
click at [652, 643] on button "Next" at bounding box center [654, 650] width 66 height 88
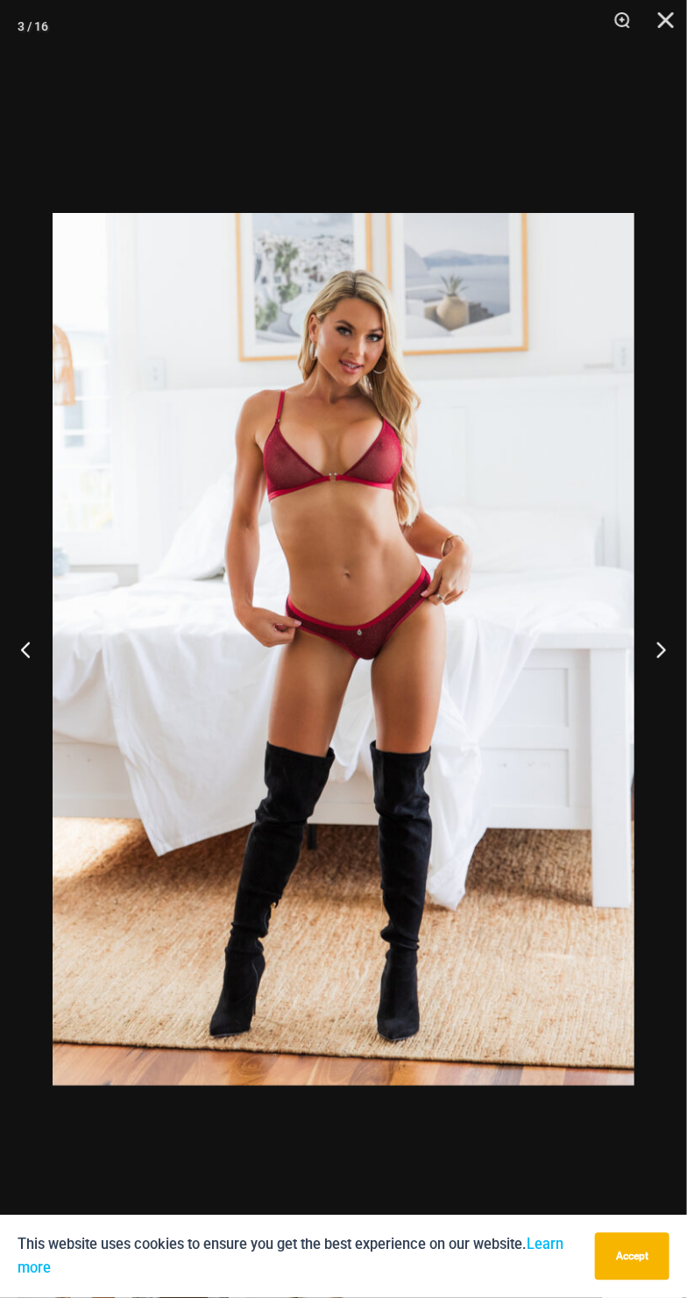
click at [444, 738] on img at bounding box center [344, 649] width 582 height 873
click at [448, 727] on img at bounding box center [344, 649] width 582 height 873
click at [651, 662] on button "Next" at bounding box center [654, 650] width 66 height 88
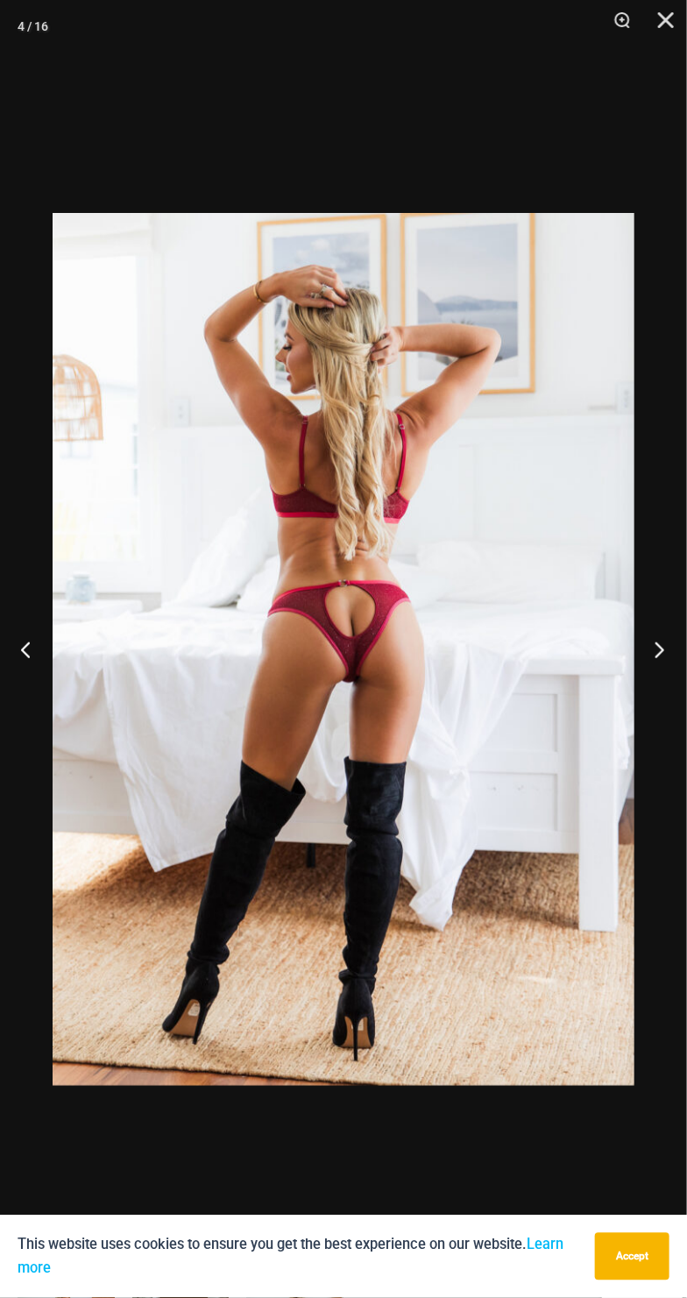
click at [655, 666] on button "Next" at bounding box center [654, 650] width 66 height 88
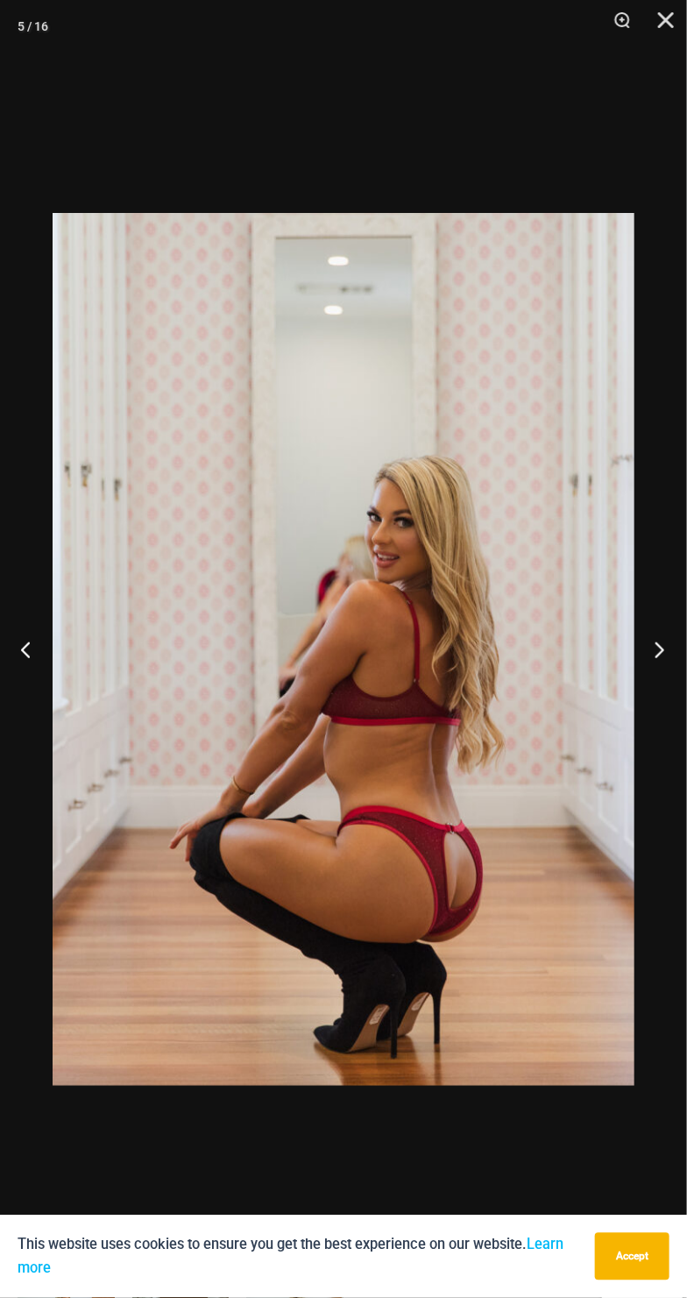
click at [662, 661] on button "Next" at bounding box center [654, 650] width 66 height 88
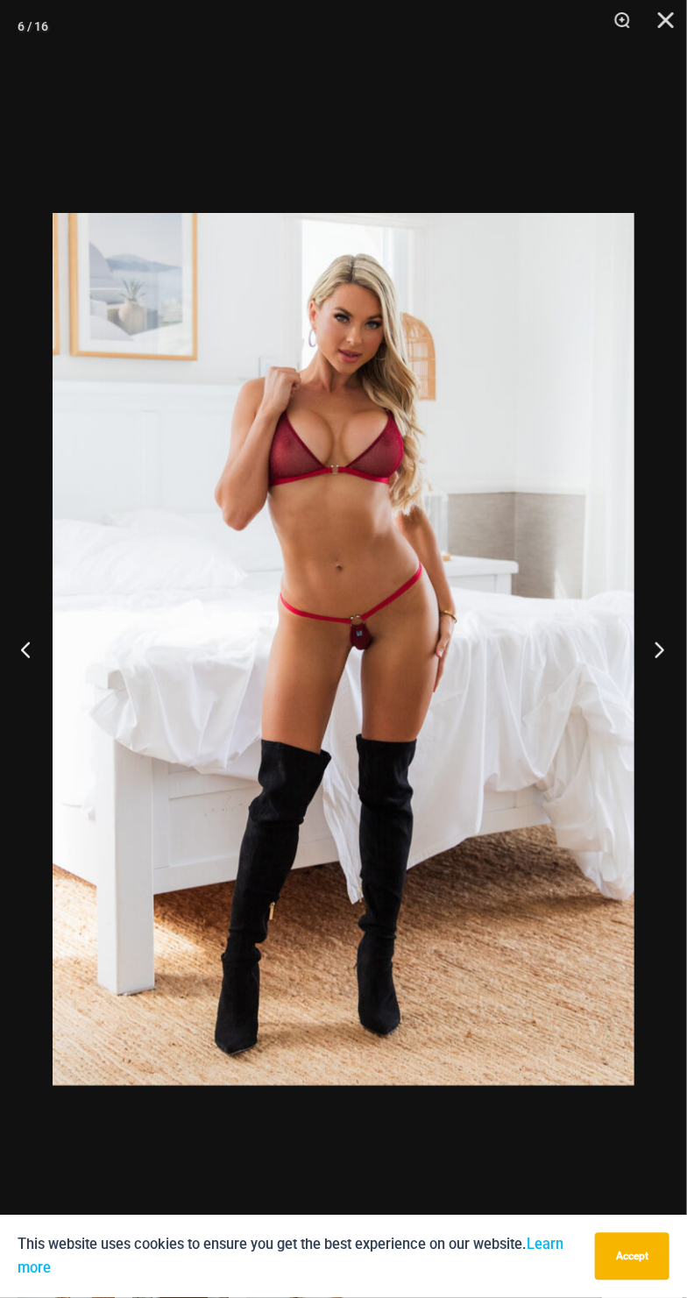
click at [661, 658] on button "Next" at bounding box center [654, 650] width 66 height 88
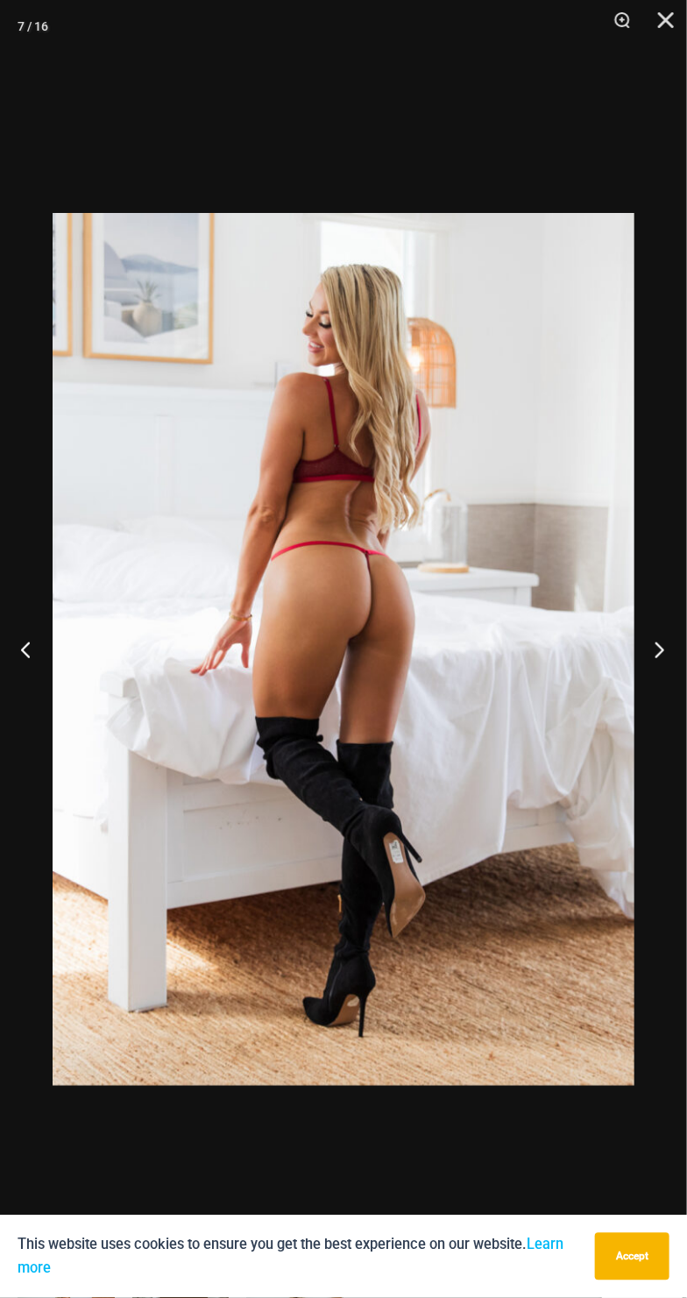
click at [645, 660] on button "Next" at bounding box center [654, 650] width 66 height 88
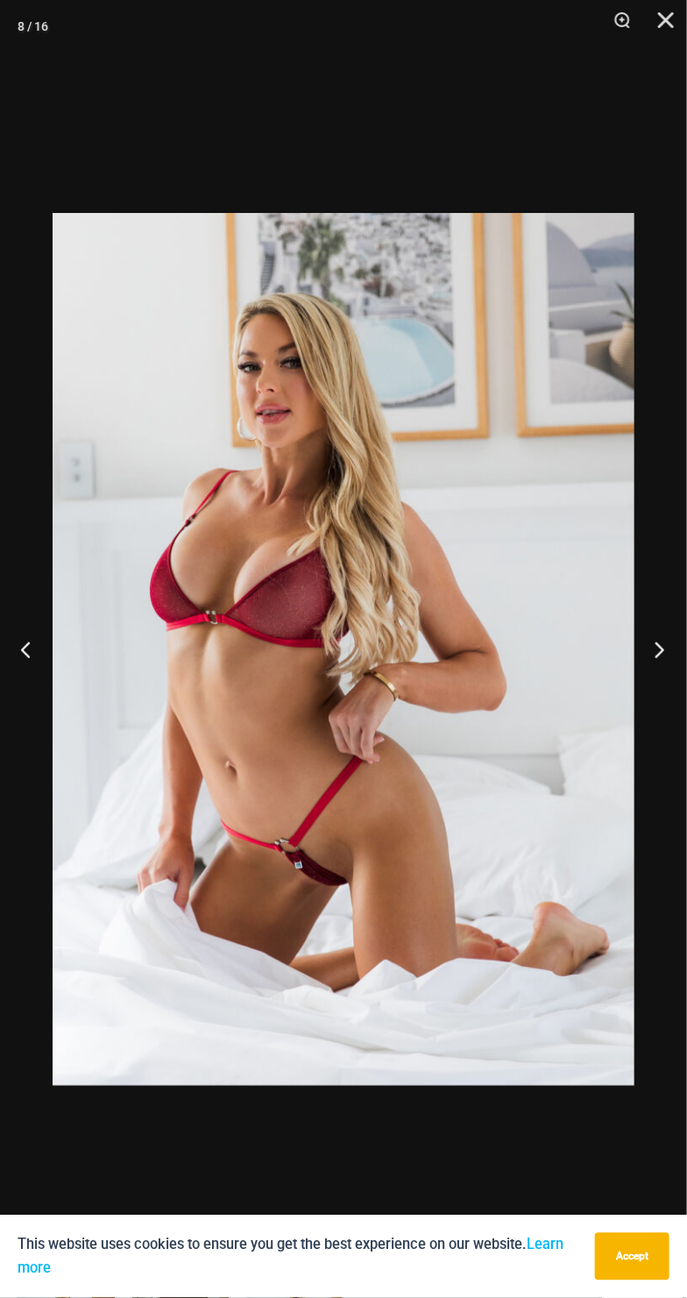
click at [658, 671] on button "Next" at bounding box center [654, 650] width 66 height 88
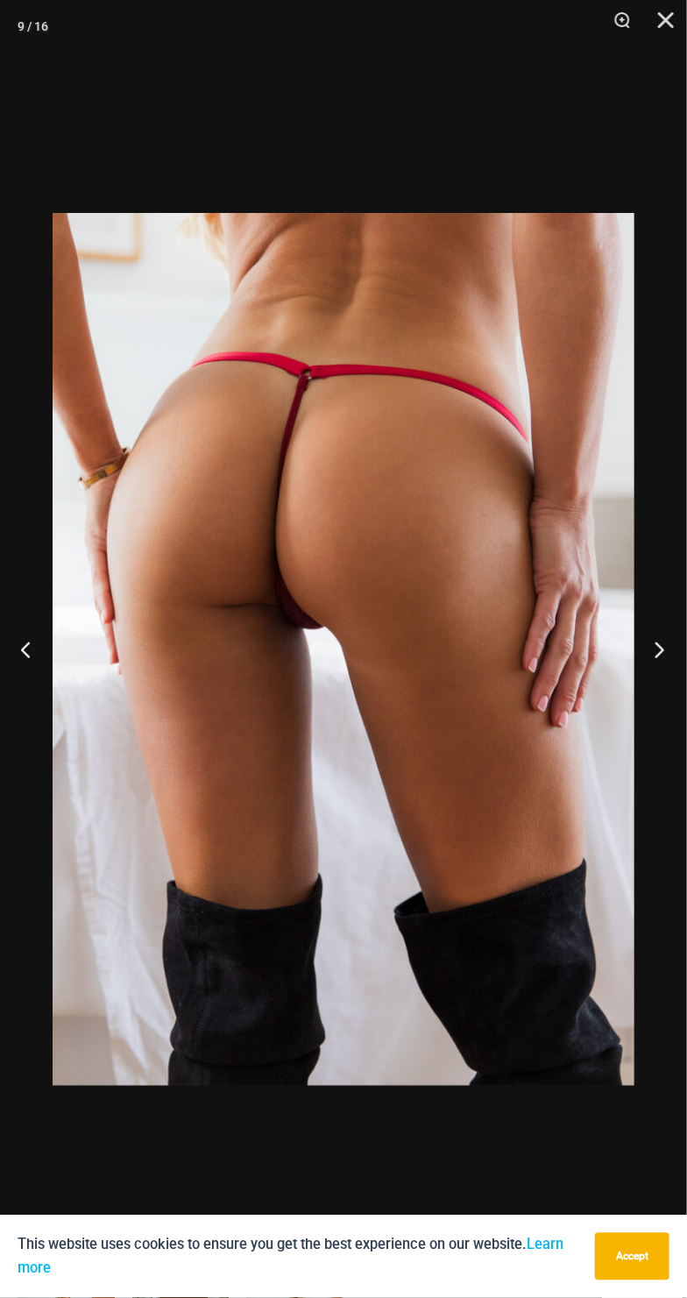
click at [675, 660] on button "Next" at bounding box center [654, 650] width 66 height 88
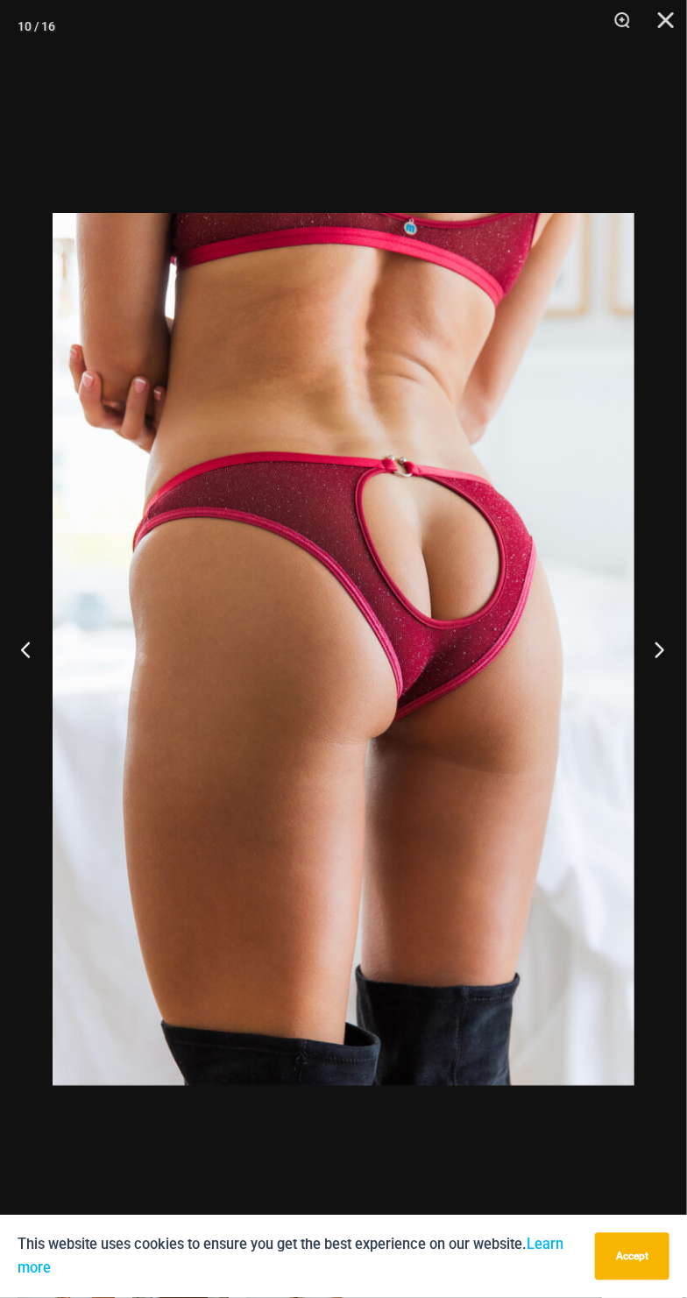
click at [664, 670] on button "Next" at bounding box center [654, 650] width 66 height 88
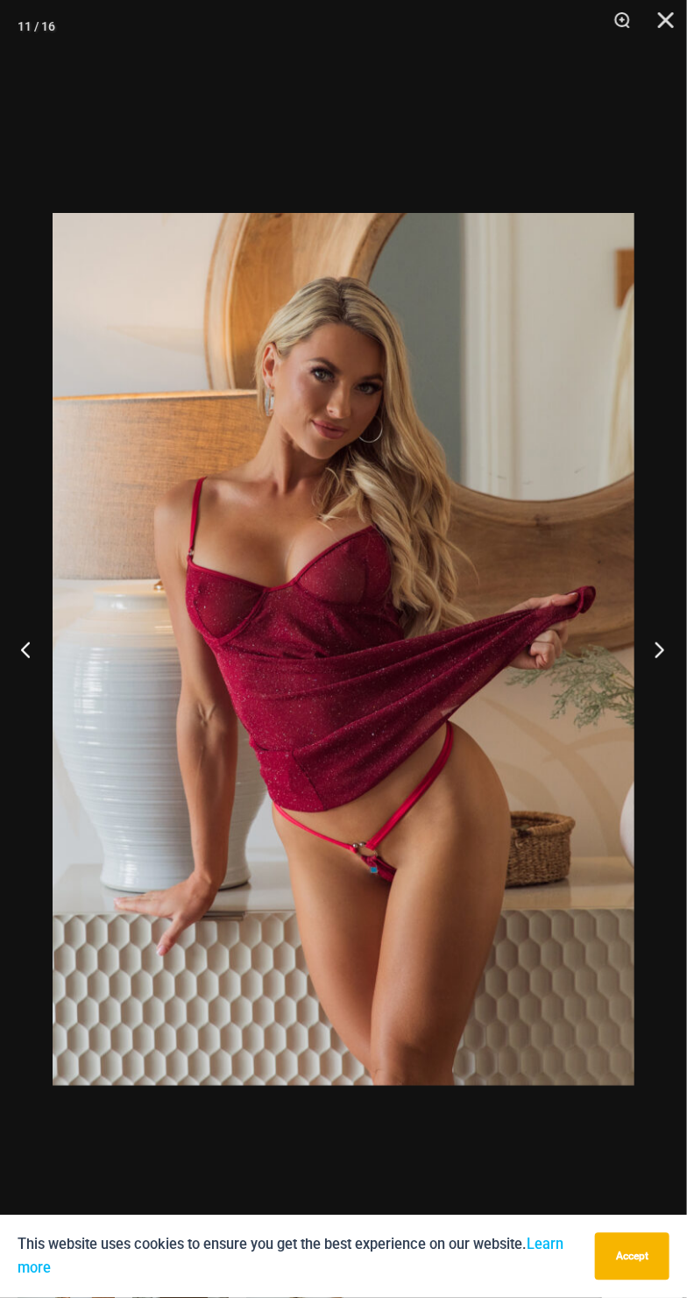
click at [671, 667] on button "Next" at bounding box center [654, 650] width 66 height 88
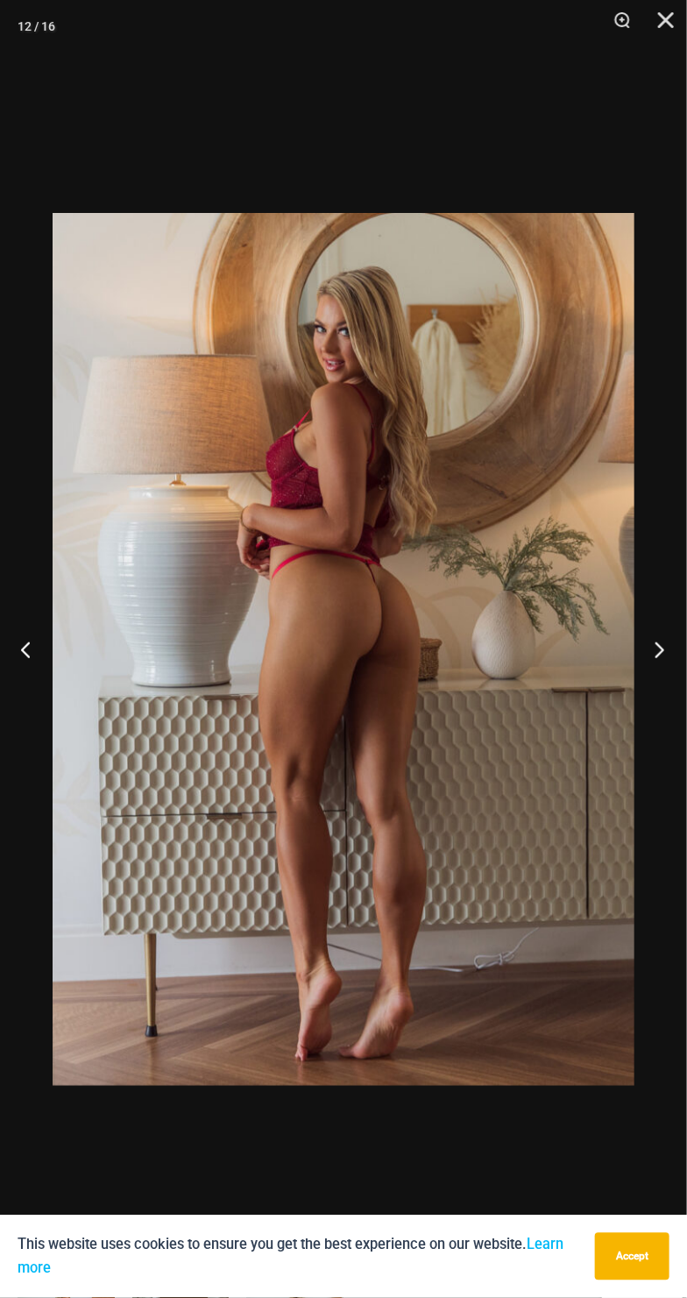
click at [662, 661] on button "Next" at bounding box center [654, 650] width 66 height 88
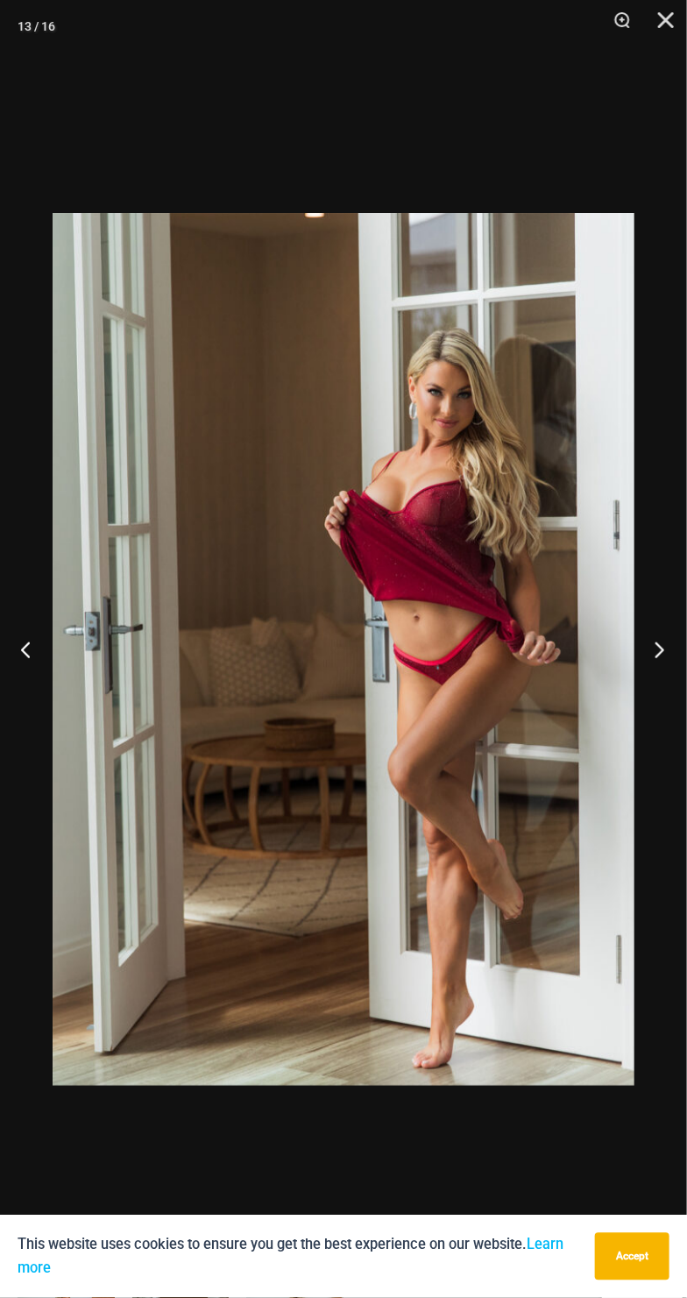
click at [666, 670] on button "Next" at bounding box center [654, 650] width 66 height 88
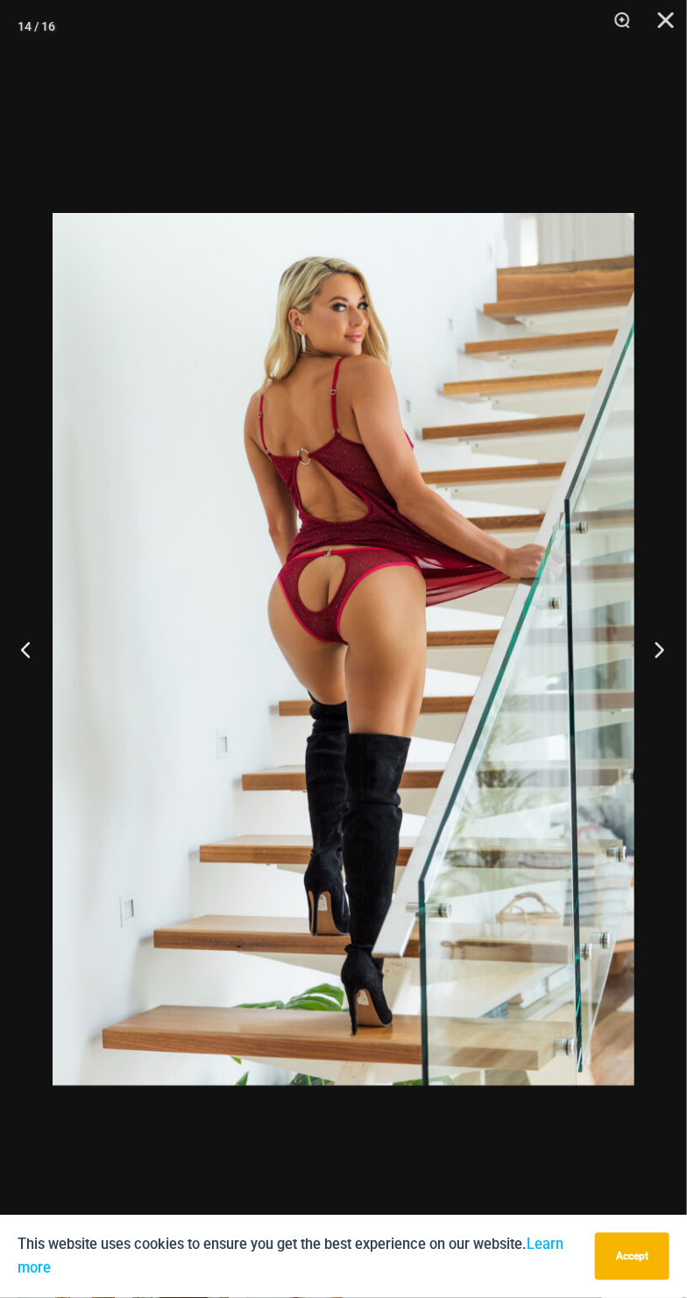
click at [658, 659] on button "Next" at bounding box center [654, 650] width 66 height 88
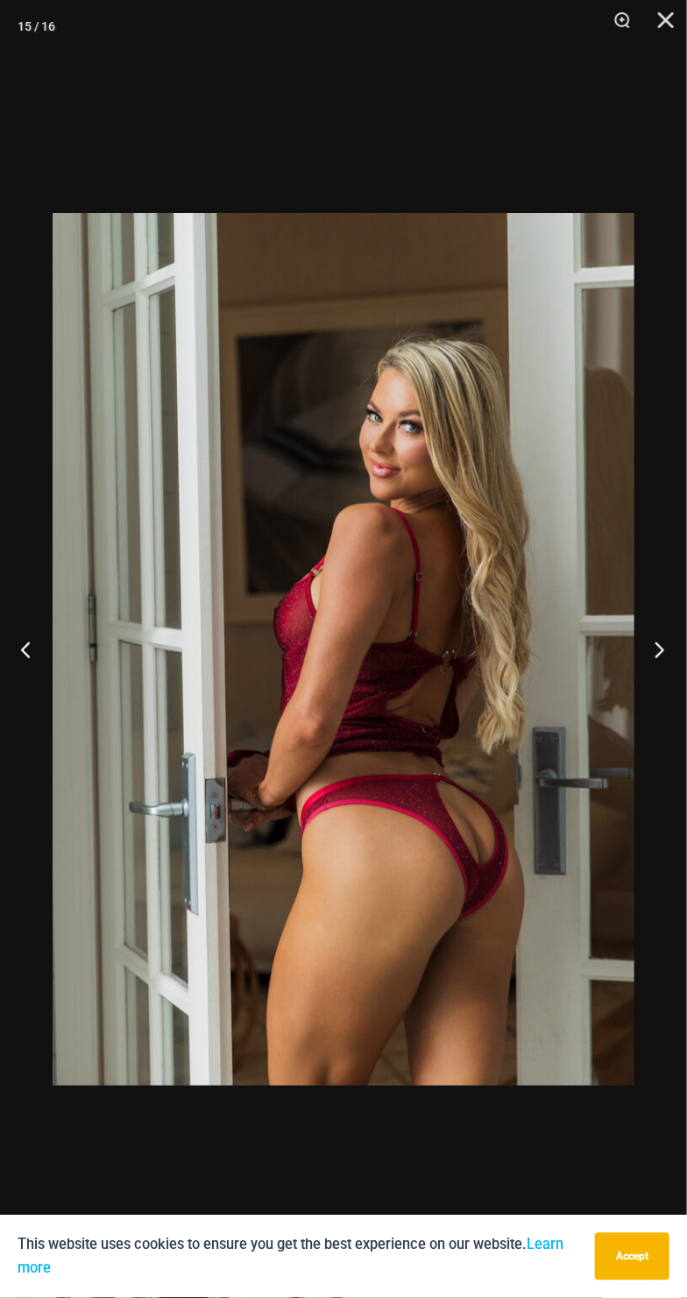
click at [655, 673] on button "Next" at bounding box center [654, 650] width 66 height 88
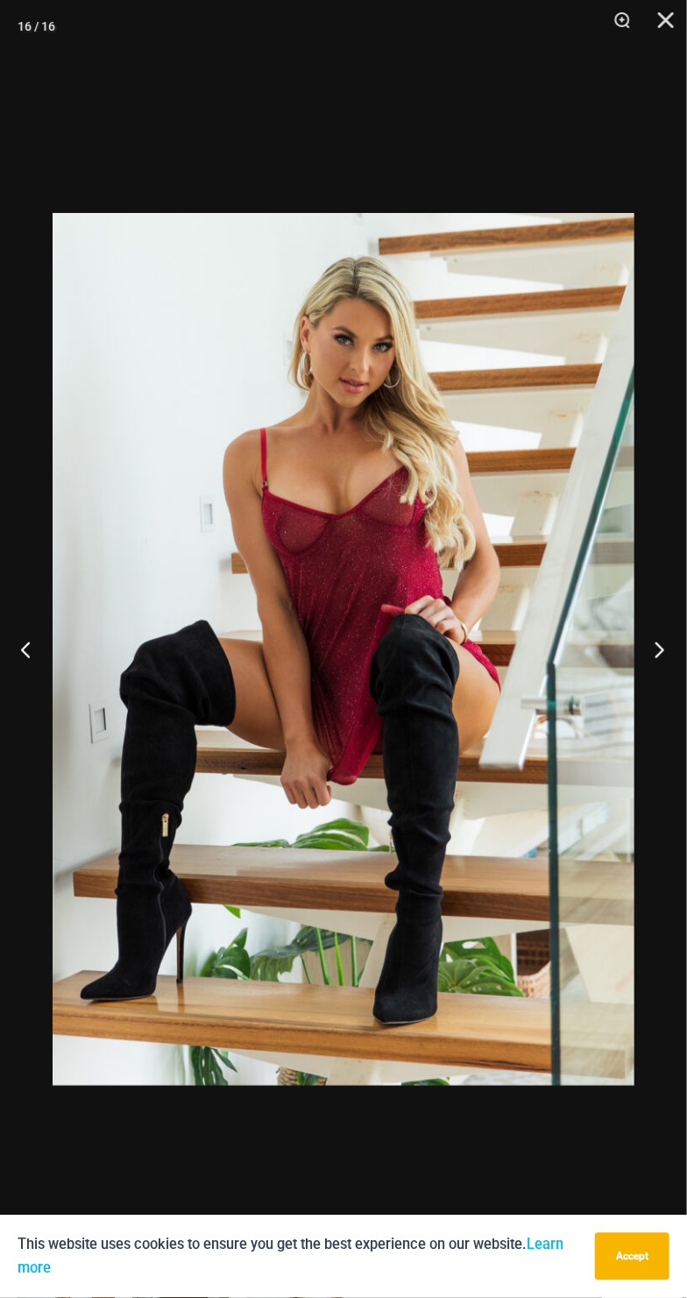
click at [664, 678] on button "Next" at bounding box center [654, 650] width 66 height 88
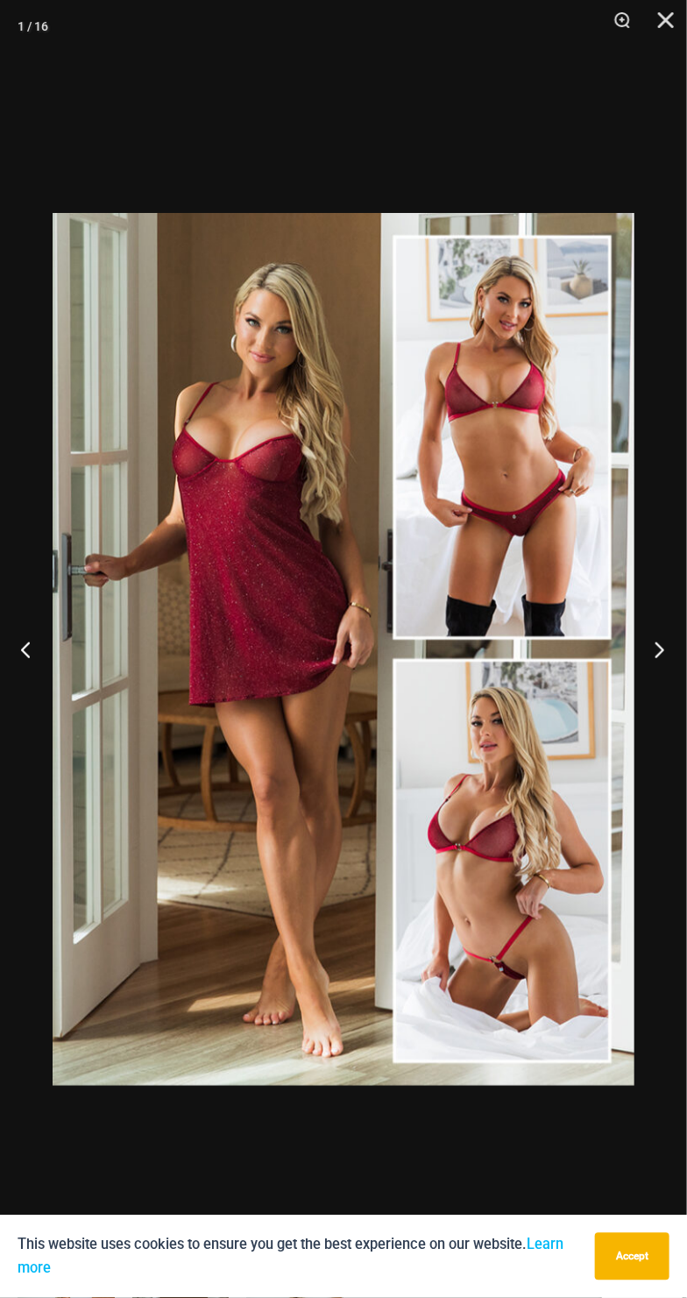
click at [662, 675] on button "Next" at bounding box center [654, 650] width 66 height 88
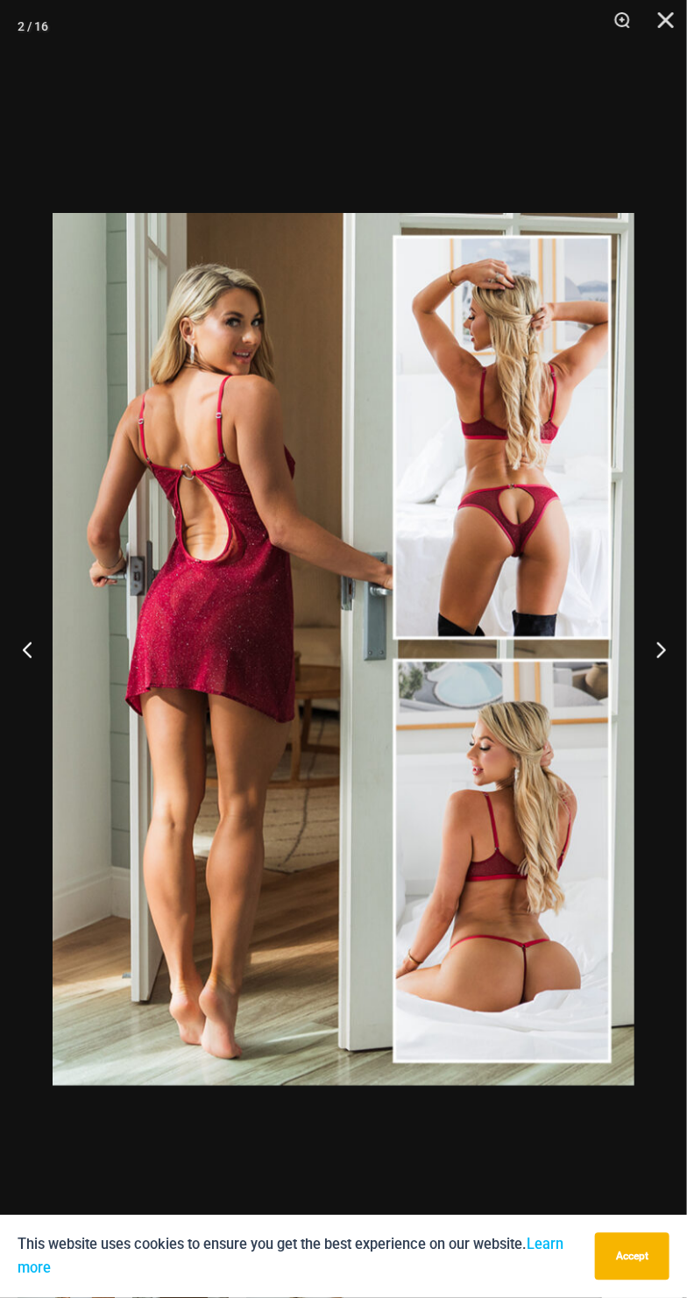
click at [48, 656] on button "Previous" at bounding box center [33, 650] width 66 height 88
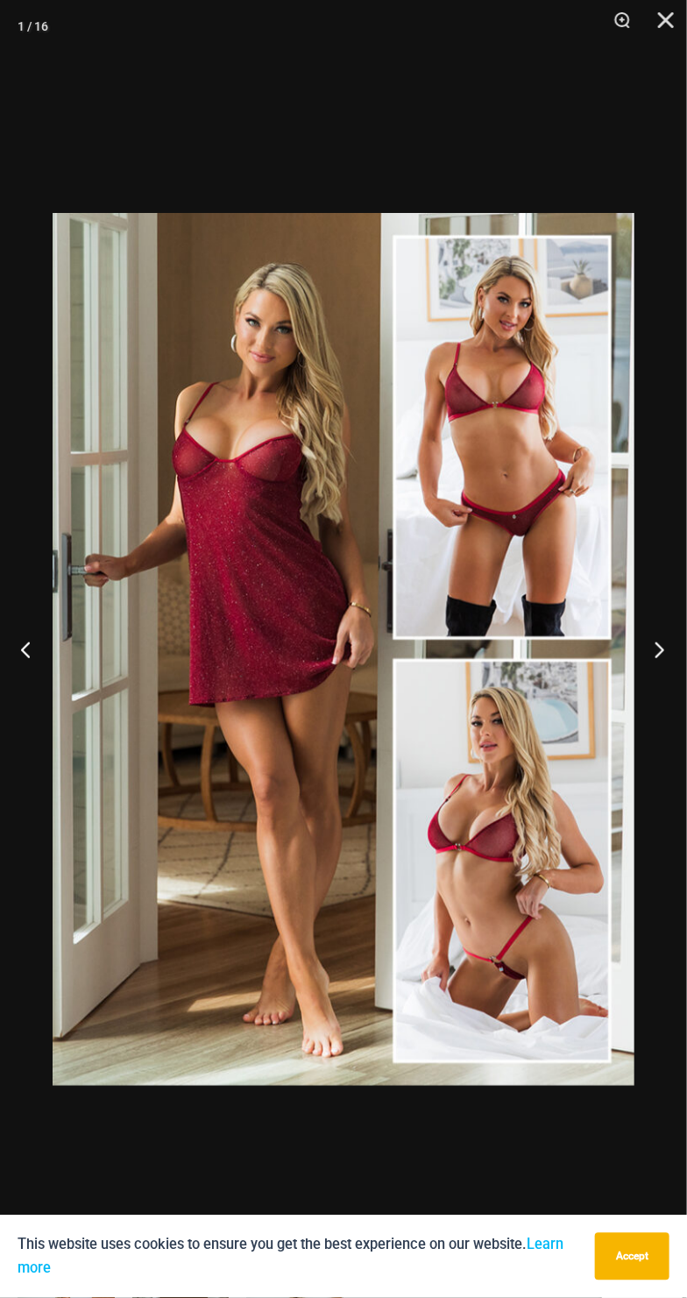
click at [661, 658] on button "Next" at bounding box center [654, 650] width 66 height 88
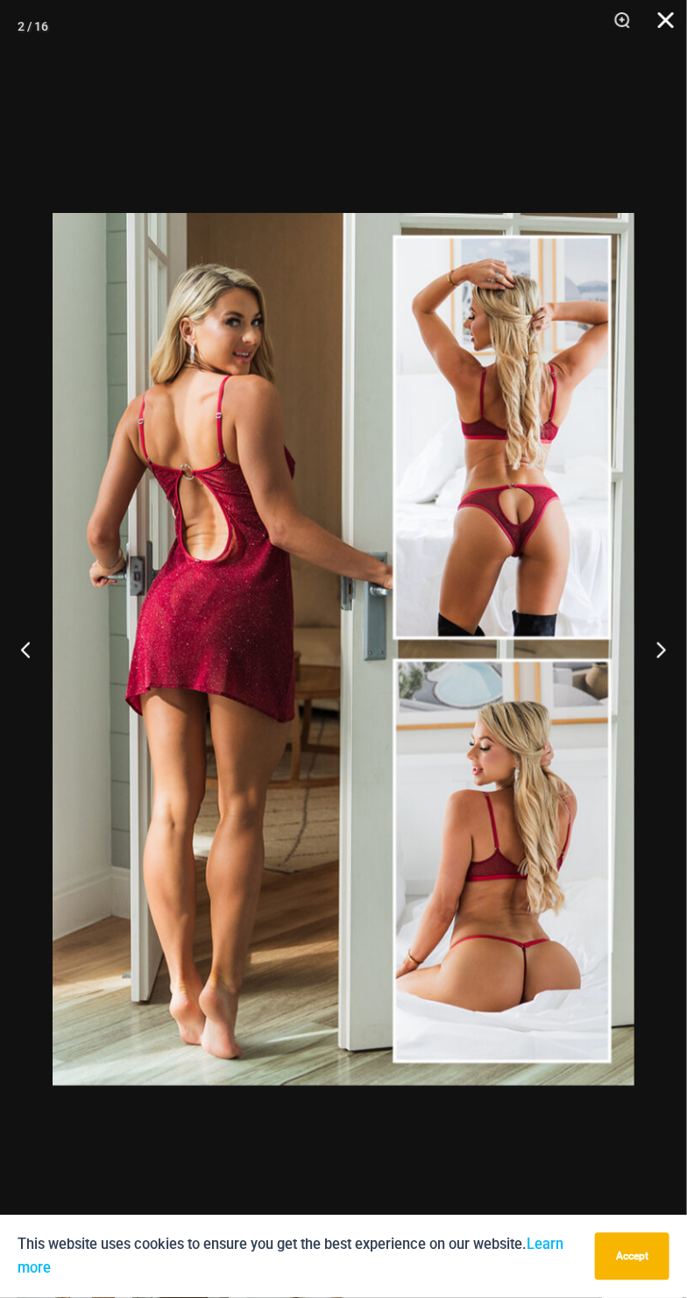
click at [668, 12] on button "Close" at bounding box center [660, 26] width 44 height 53
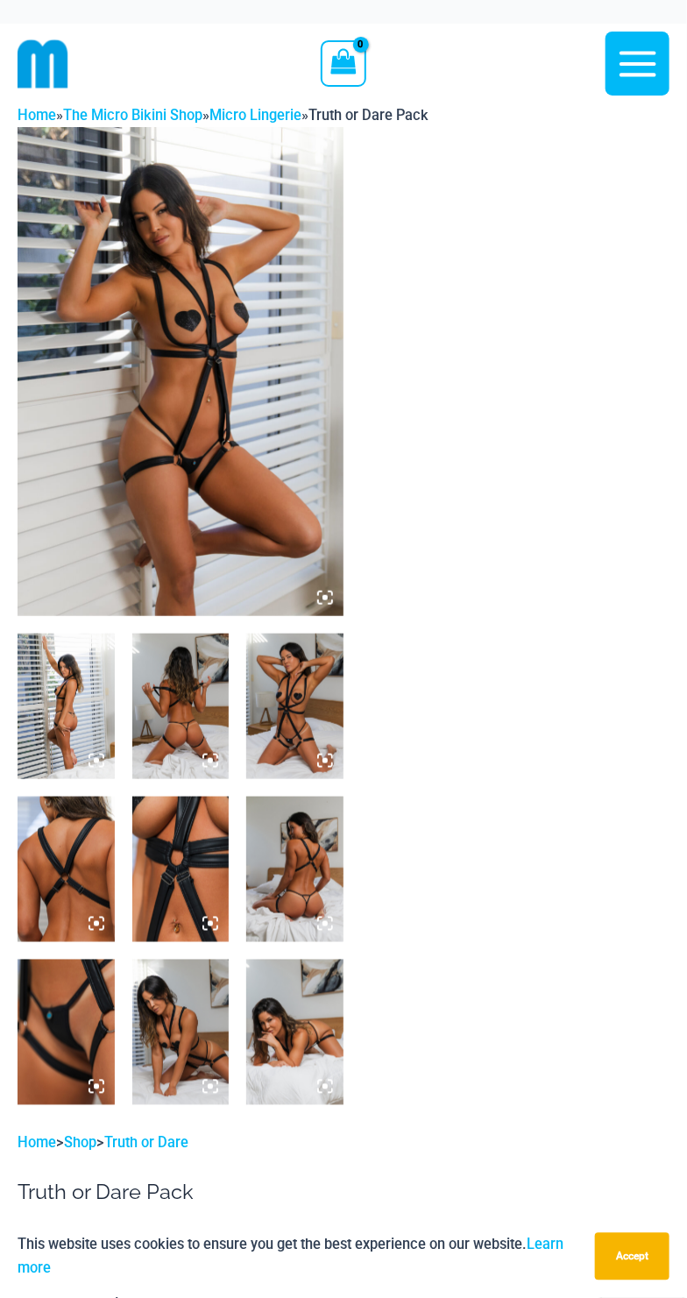
click at [155, 447] on img at bounding box center [181, 371] width 326 height 489
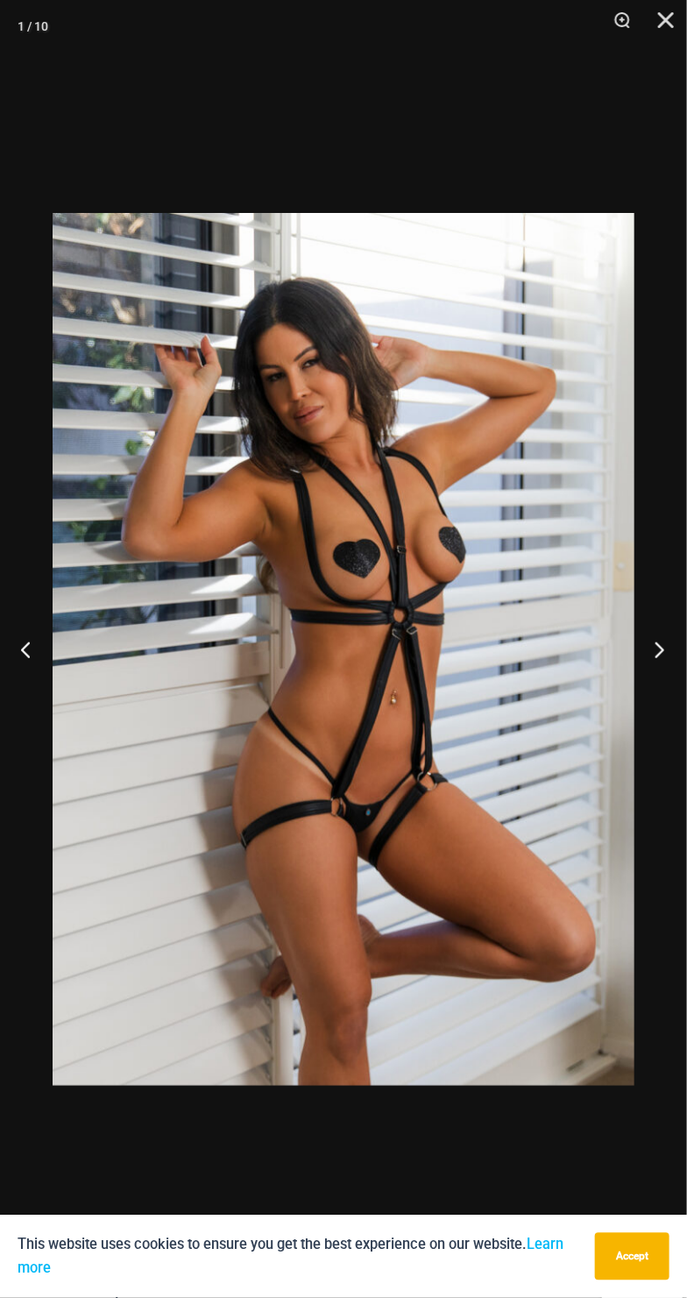
click at [648, 670] on button "Next" at bounding box center [654, 650] width 66 height 88
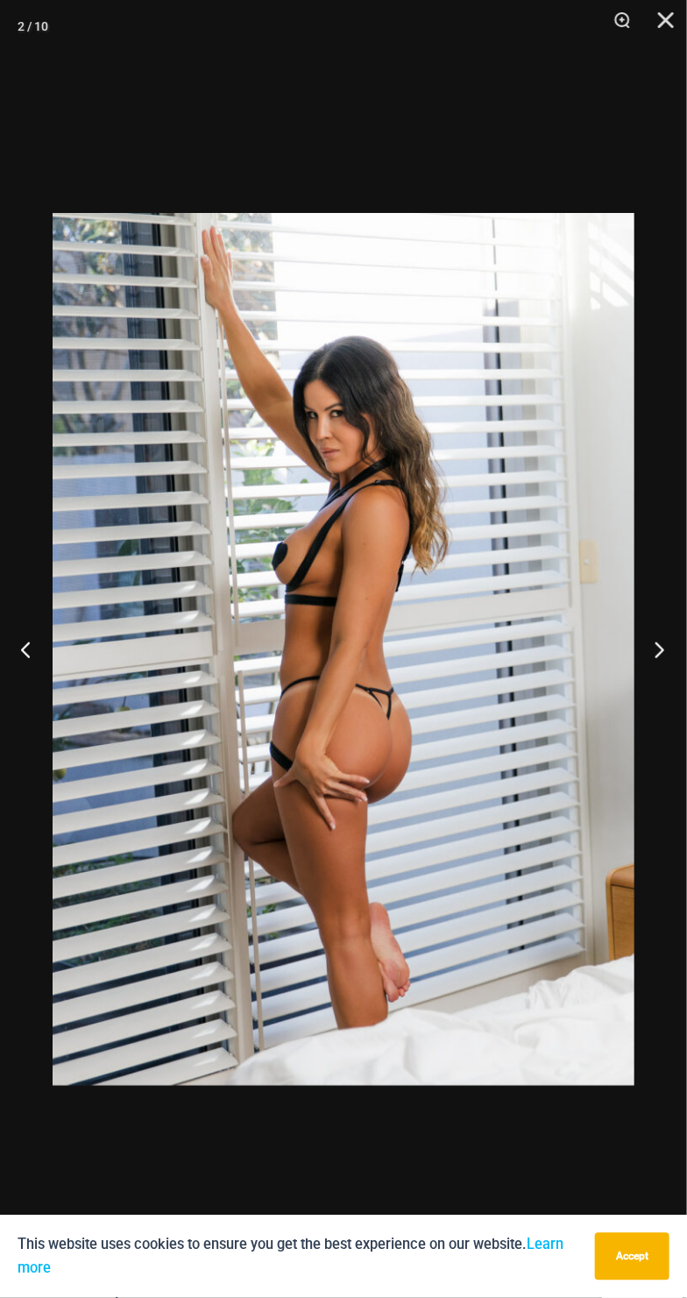
click at [644, 665] on button "Next" at bounding box center [654, 650] width 66 height 88
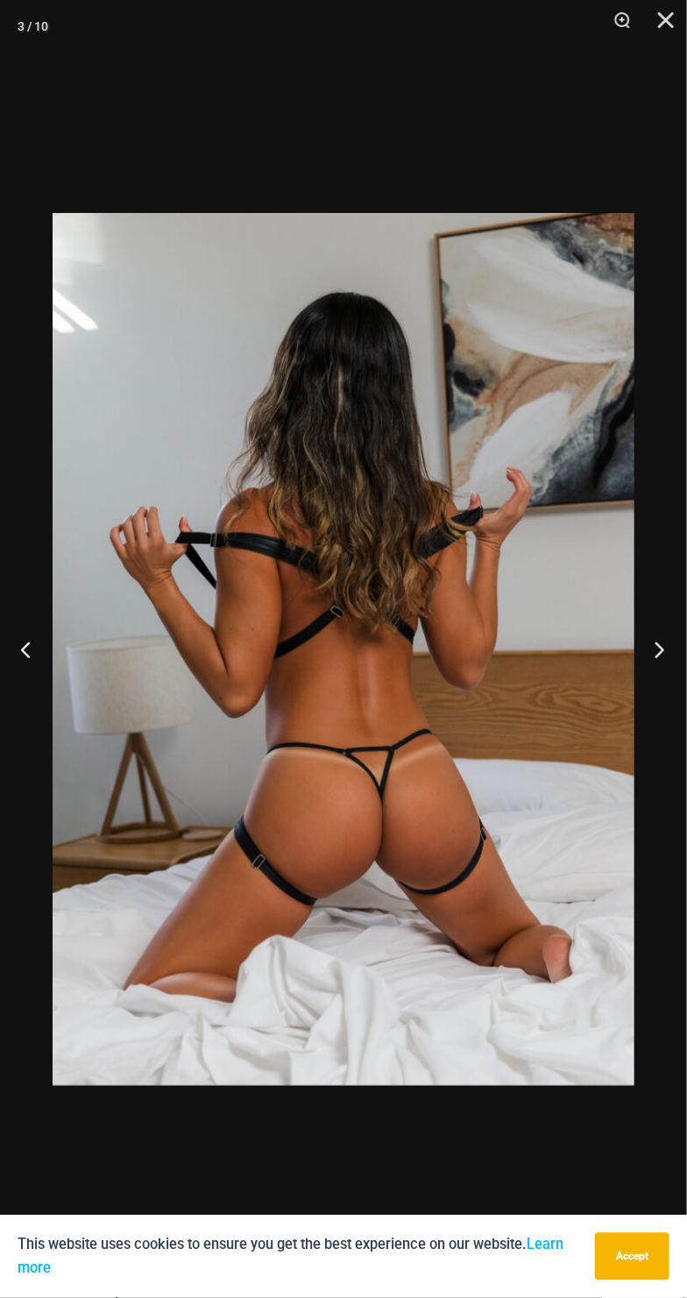
click at [642, 658] on button "Next" at bounding box center [654, 650] width 66 height 88
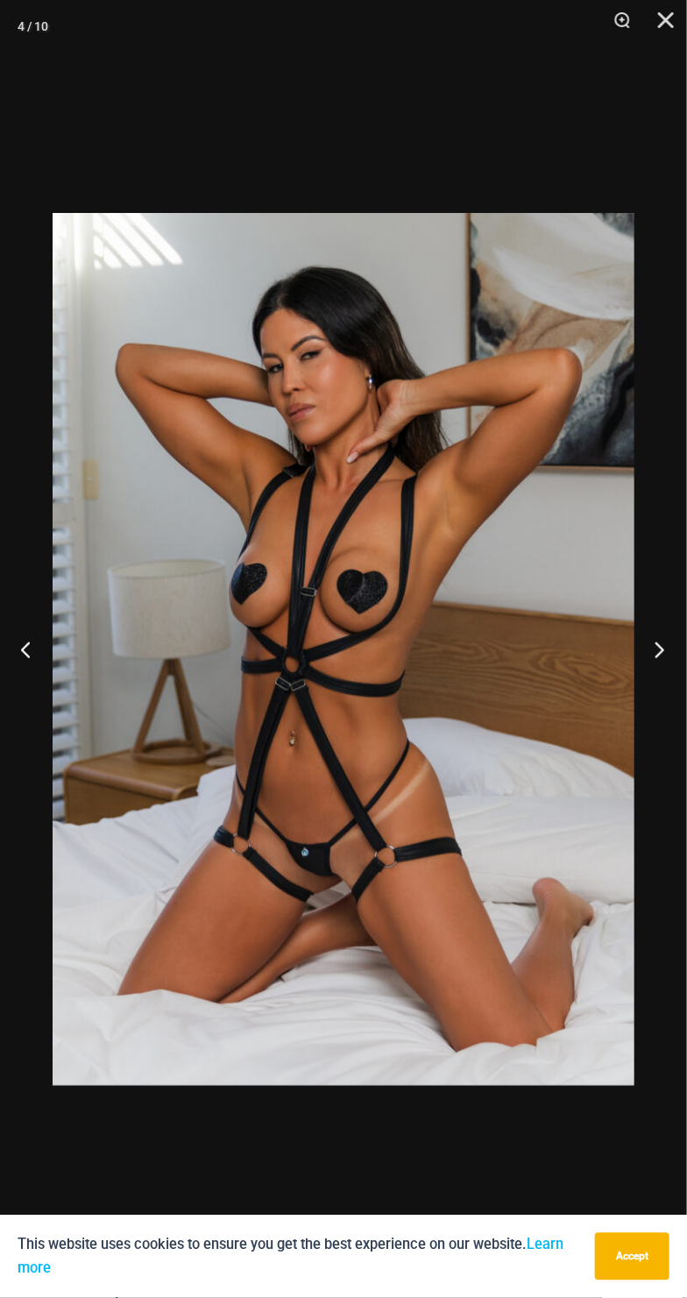
click at [643, 671] on button "Next" at bounding box center [654, 650] width 66 height 88
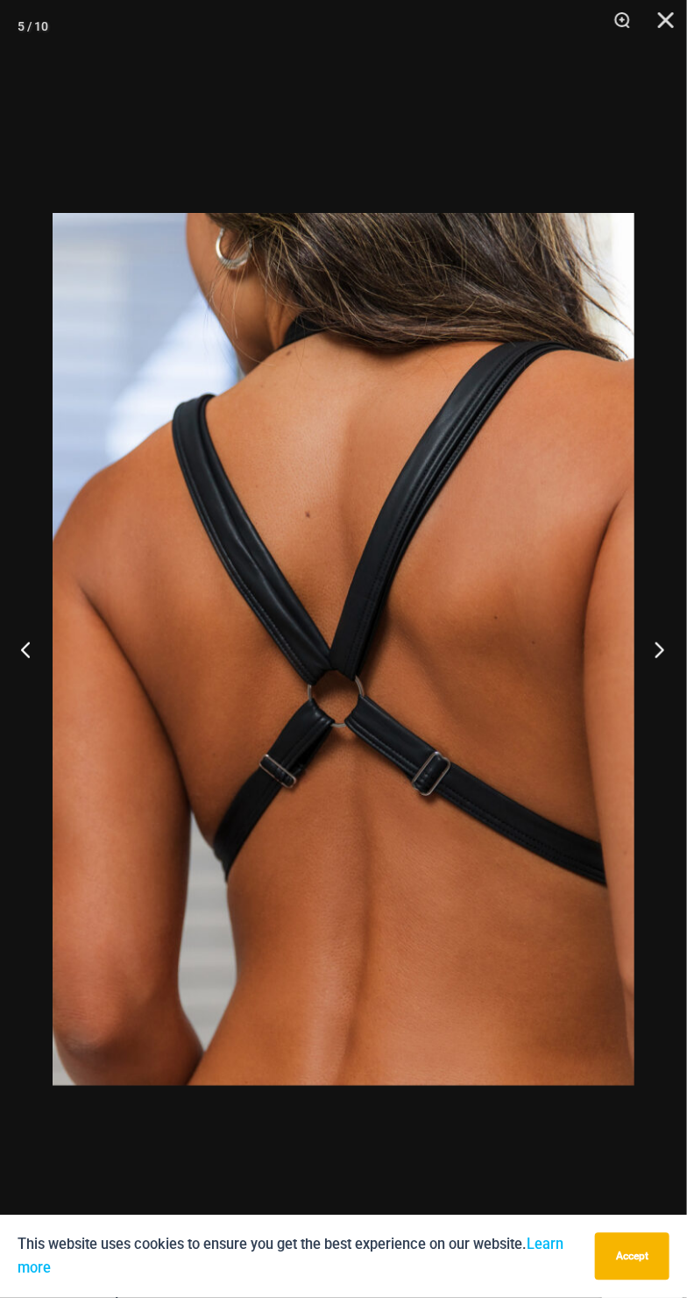
click at [662, 682] on button "Next" at bounding box center [654, 650] width 66 height 88
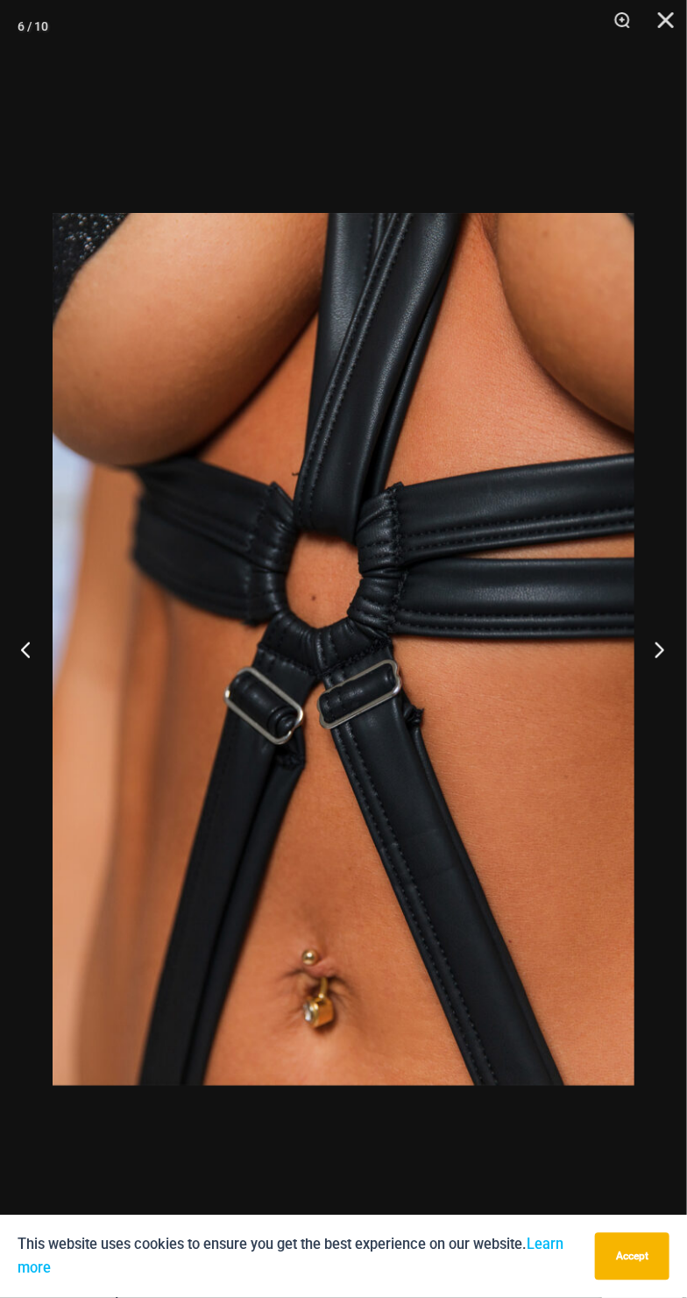
click at [669, 682] on button "Next" at bounding box center [654, 650] width 66 height 88
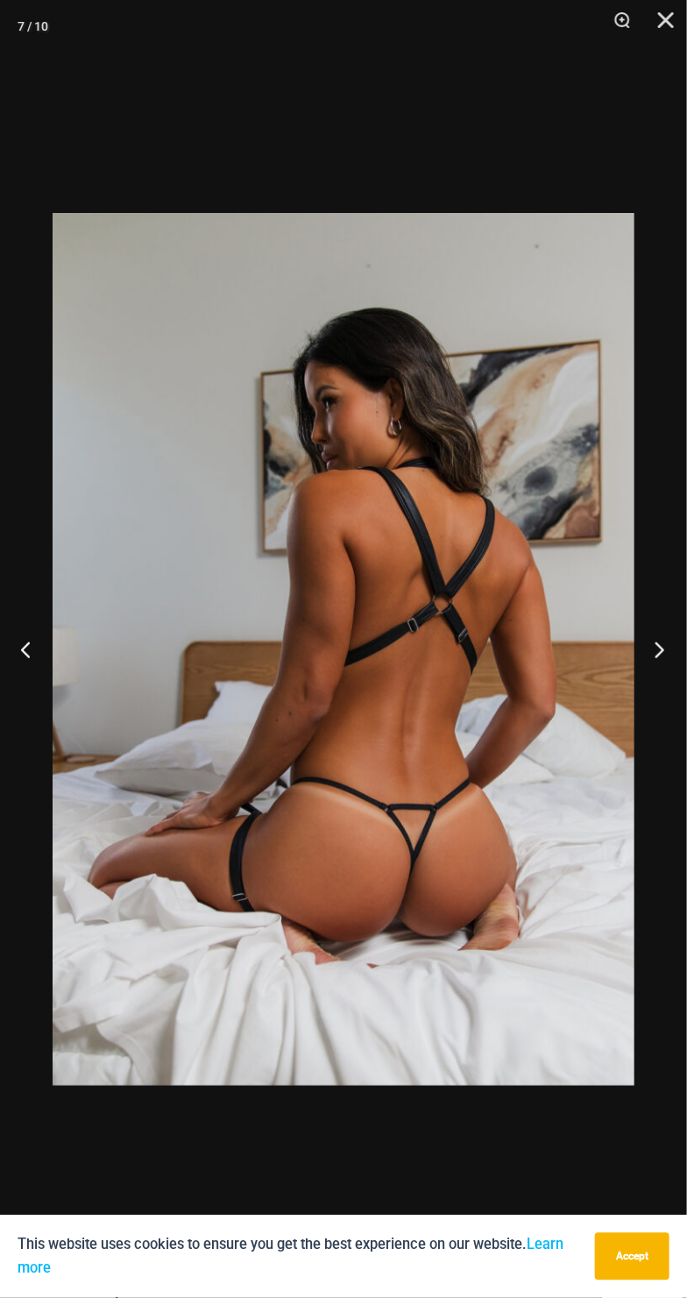
click at [671, 686] on button "Next" at bounding box center [654, 650] width 66 height 88
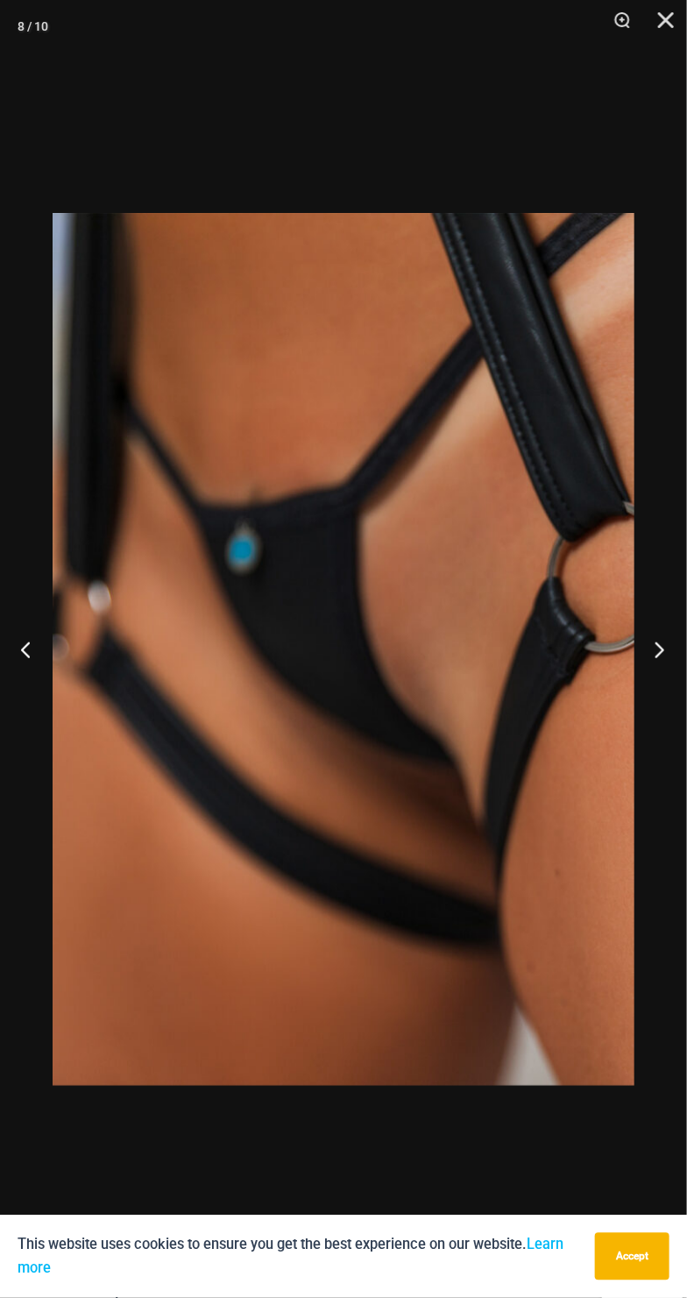
click at [641, 650] on button "Next" at bounding box center [654, 650] width 66 height 88
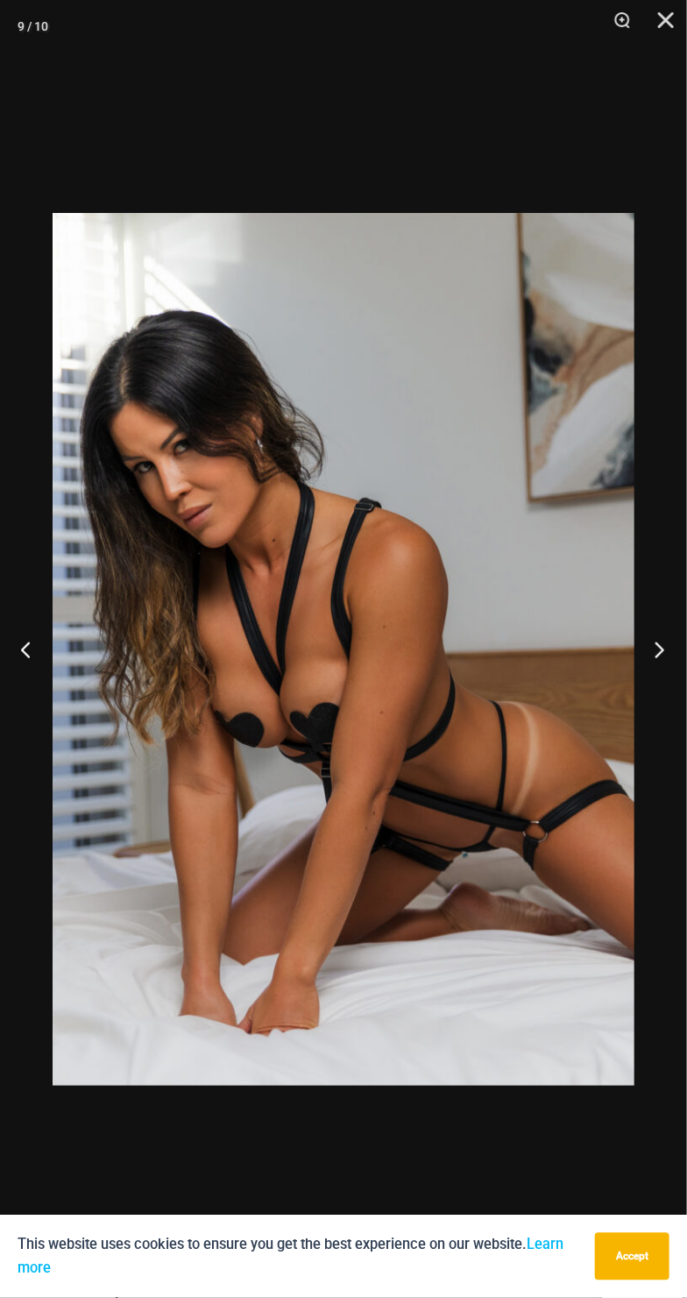
click at [657, 682] on button "Next" at bounding box center [654, 650] width 66 height 88
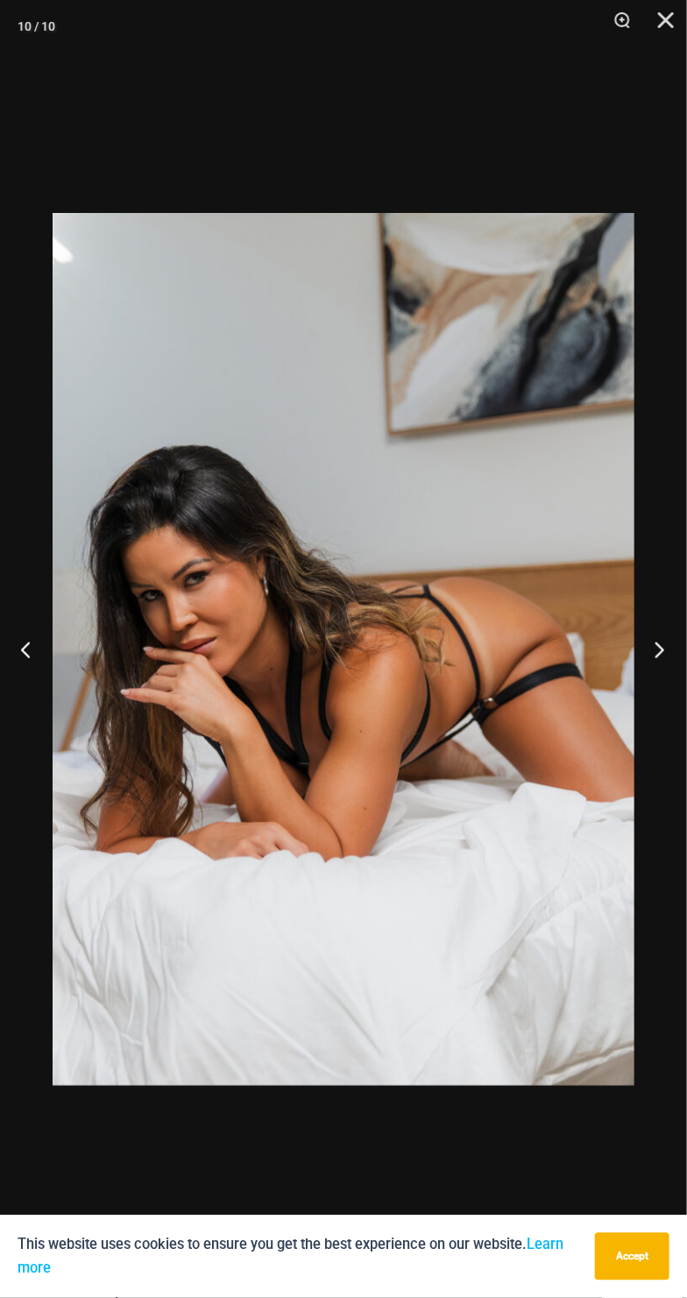
click at [644, 649] on button "Next" at bounding box center [654, 650] width 66 height 88
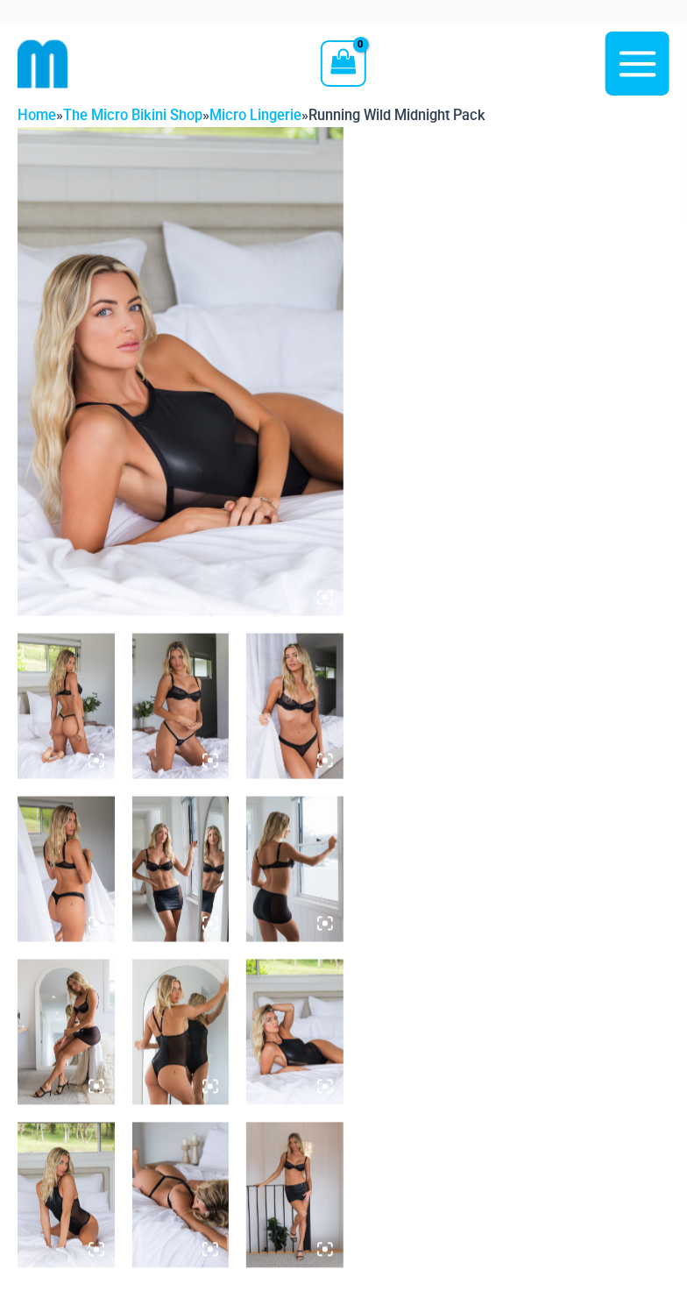
click at [152, 445] on img at bounding box center [181, 371] width 326 height 489
click at [159, 385] on img at bounding box center [181, 371] width 326 height 489
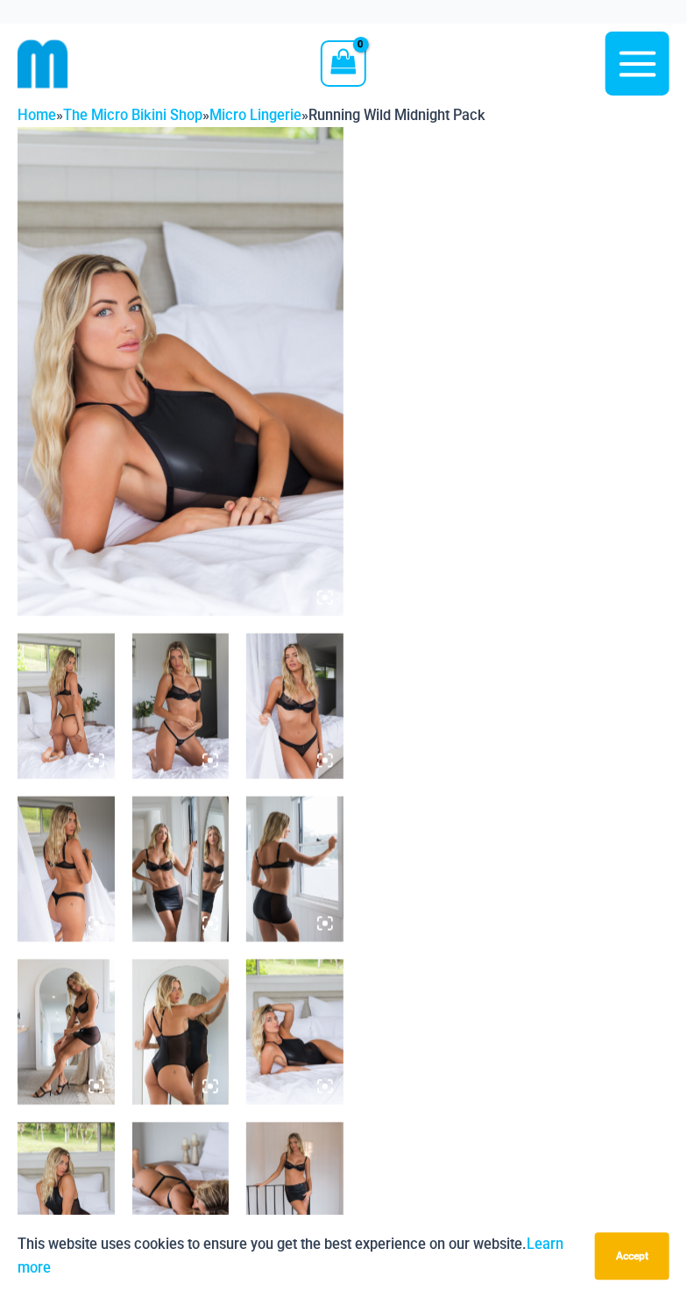
click at [52, 712] on img at bounding box center [66, 706] width 97 height 145
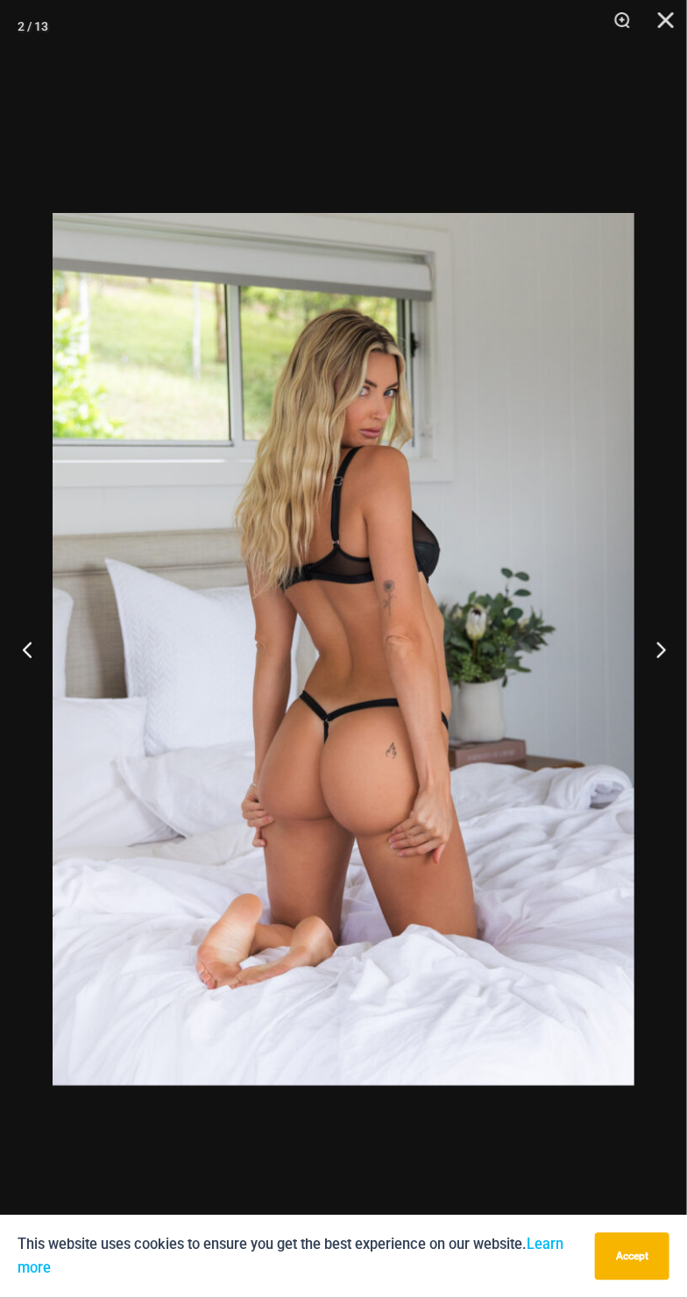
click at [11, 676] on button "Previous" at bounding box center [33, 650] width 66 height 88
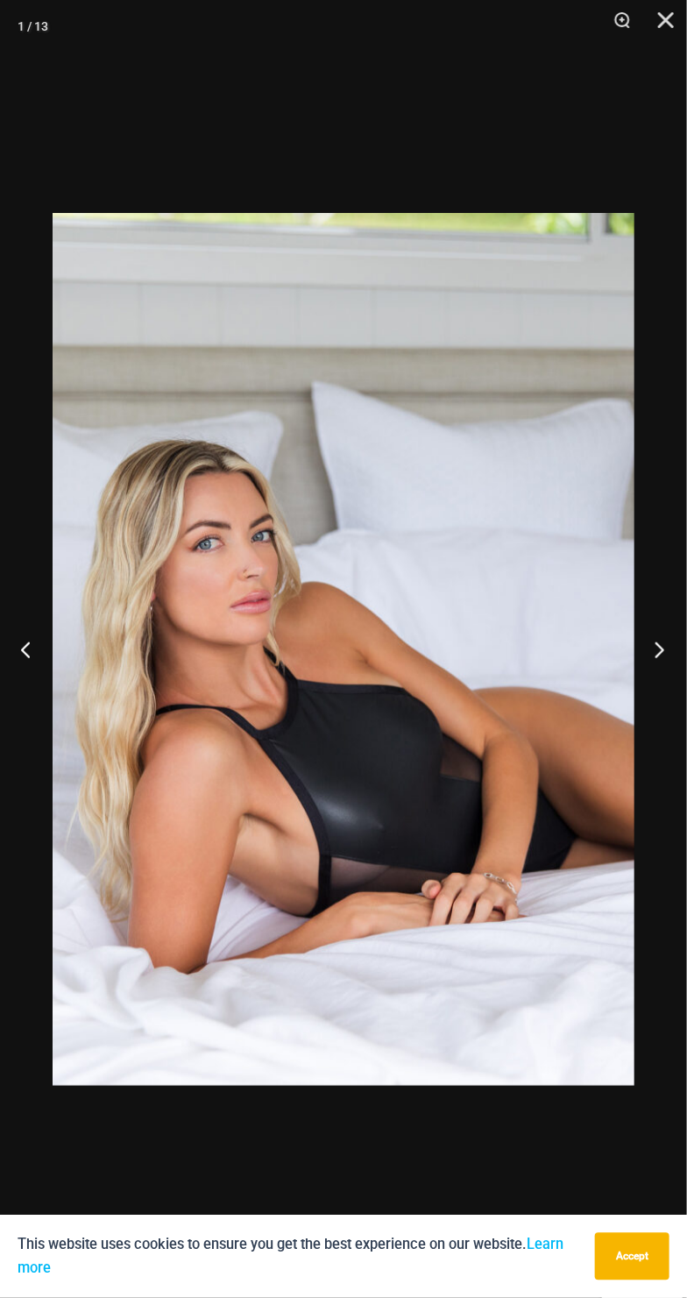
click at [651, 659] on button "Next" at bounding box center [654, 650] width 66 height 88
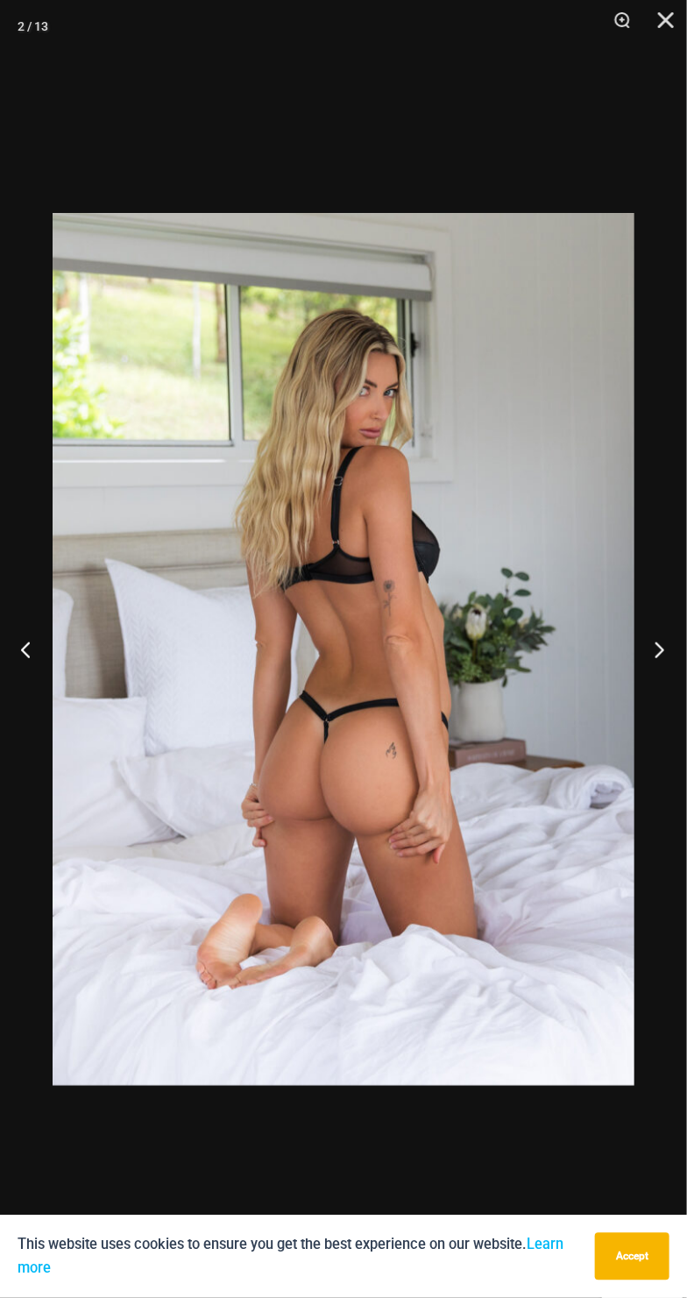
click at [670, 681] on button "Next" at bounding box center [654, 650] width 66 height 88
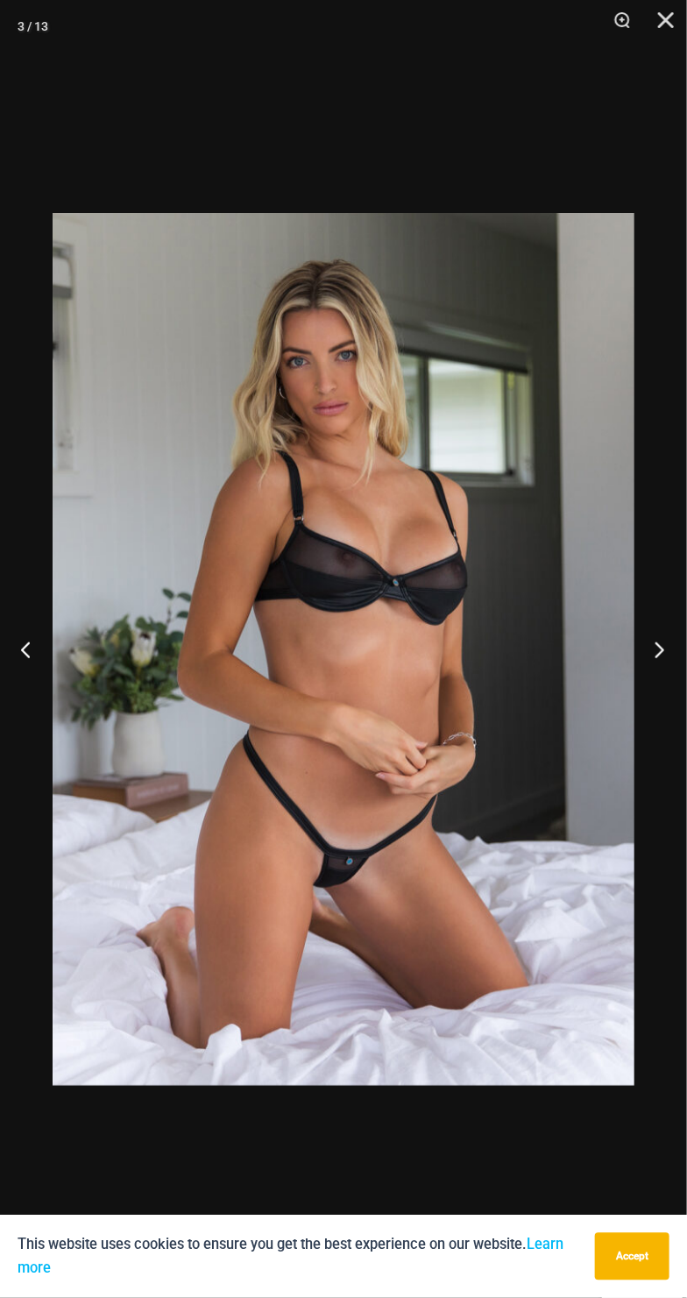
click at [653, 679] on button "Next" at bounding box center [654, 650] width 66 height 88
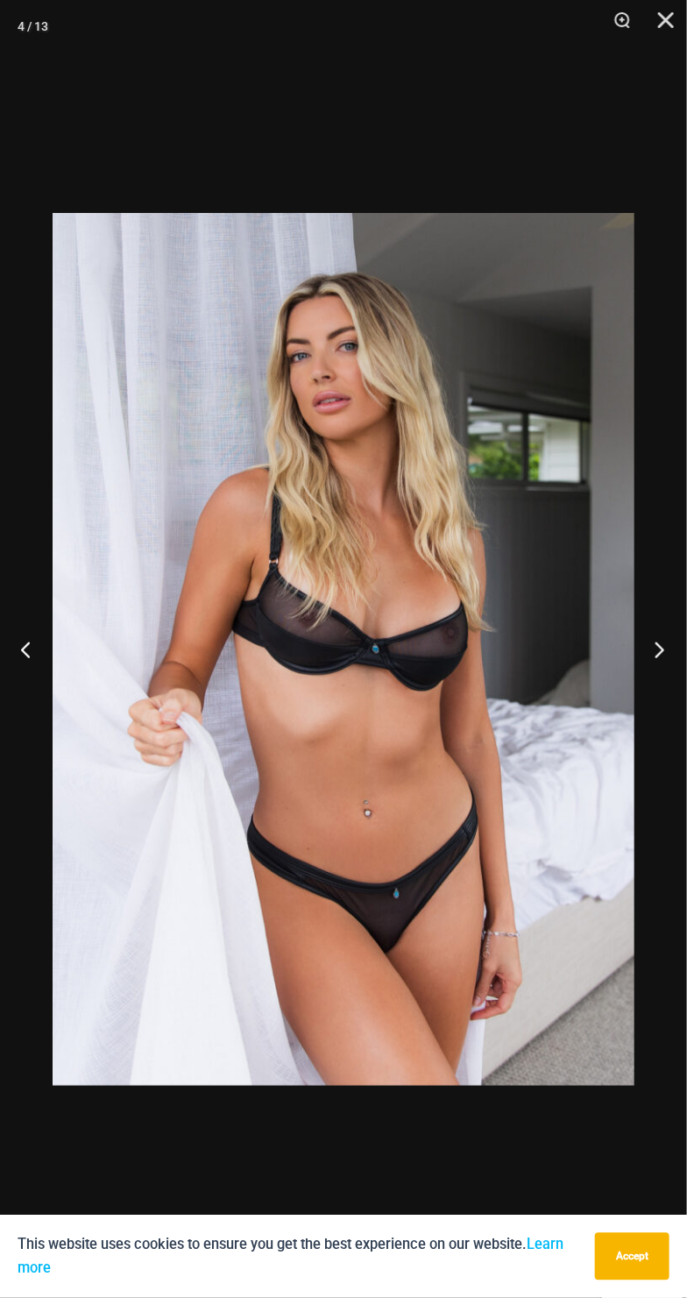
click at [650, 678] on button "Next" at bounding box center [654, 650] width 66 height 88
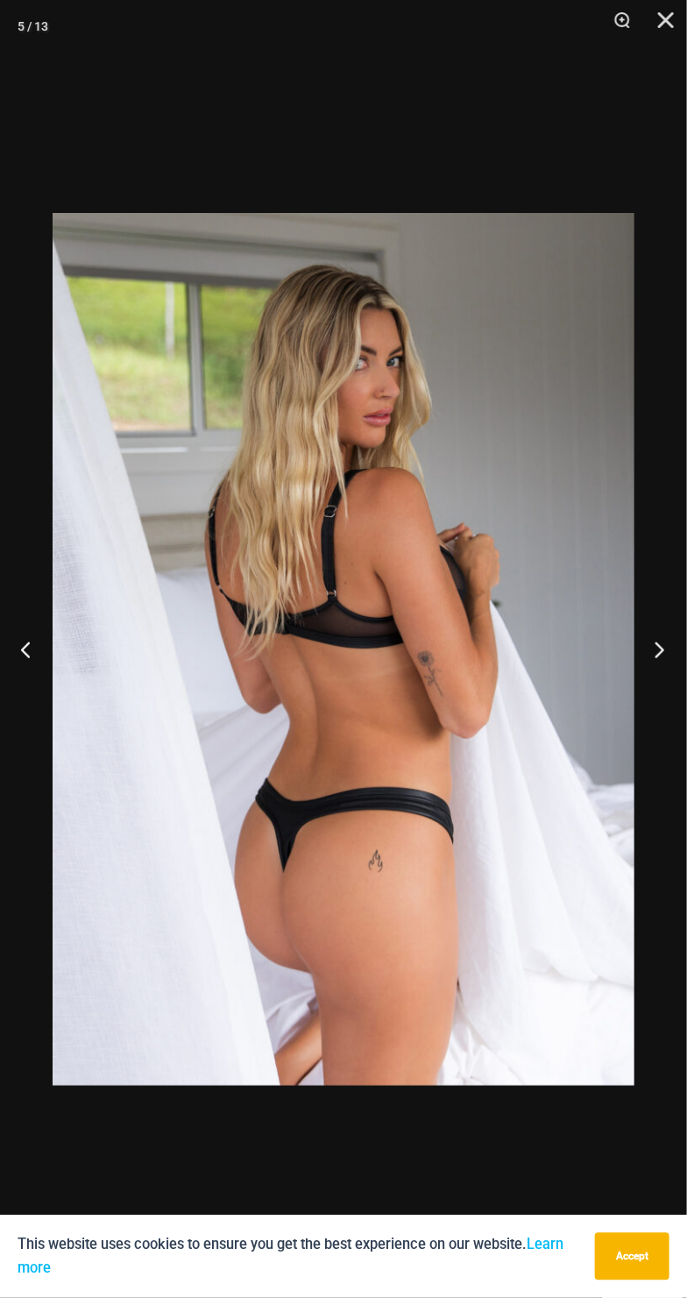
click at [653, 658] on button "Next" at bounding box center [654, 650] width 66 height 88
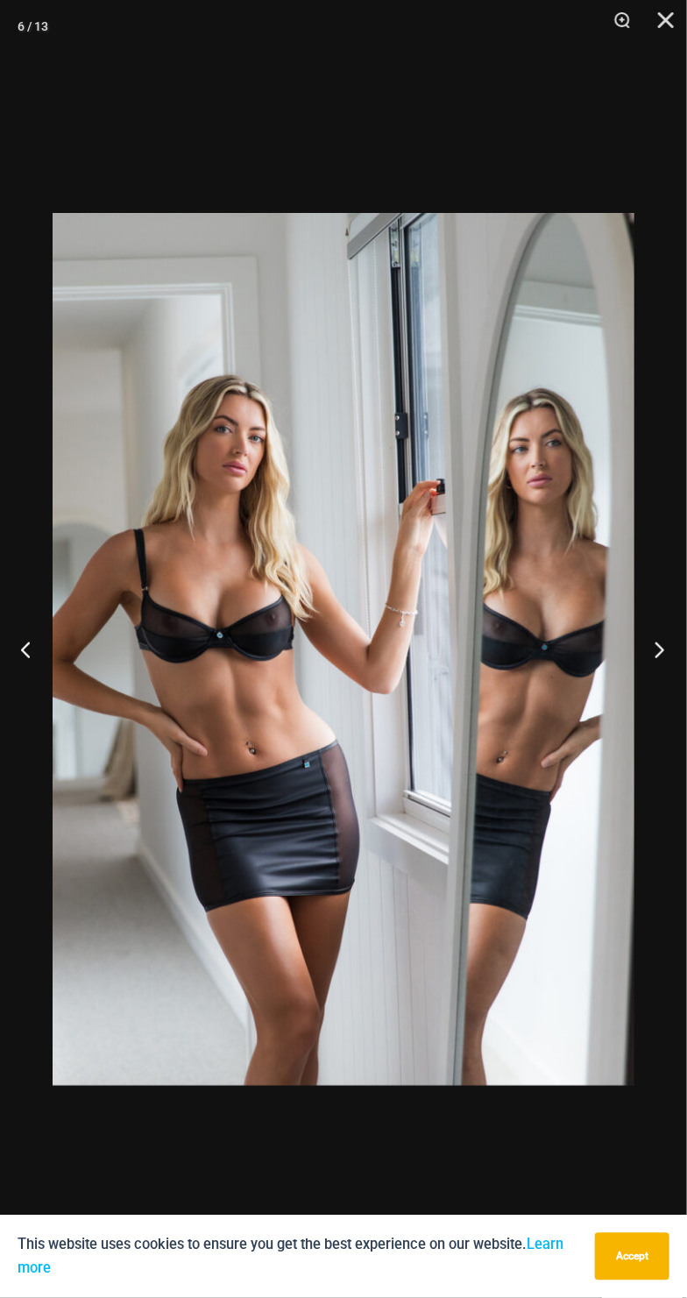
click at [661, 666] on button "Next" at bounding box center [654, 650] width 66 height 88
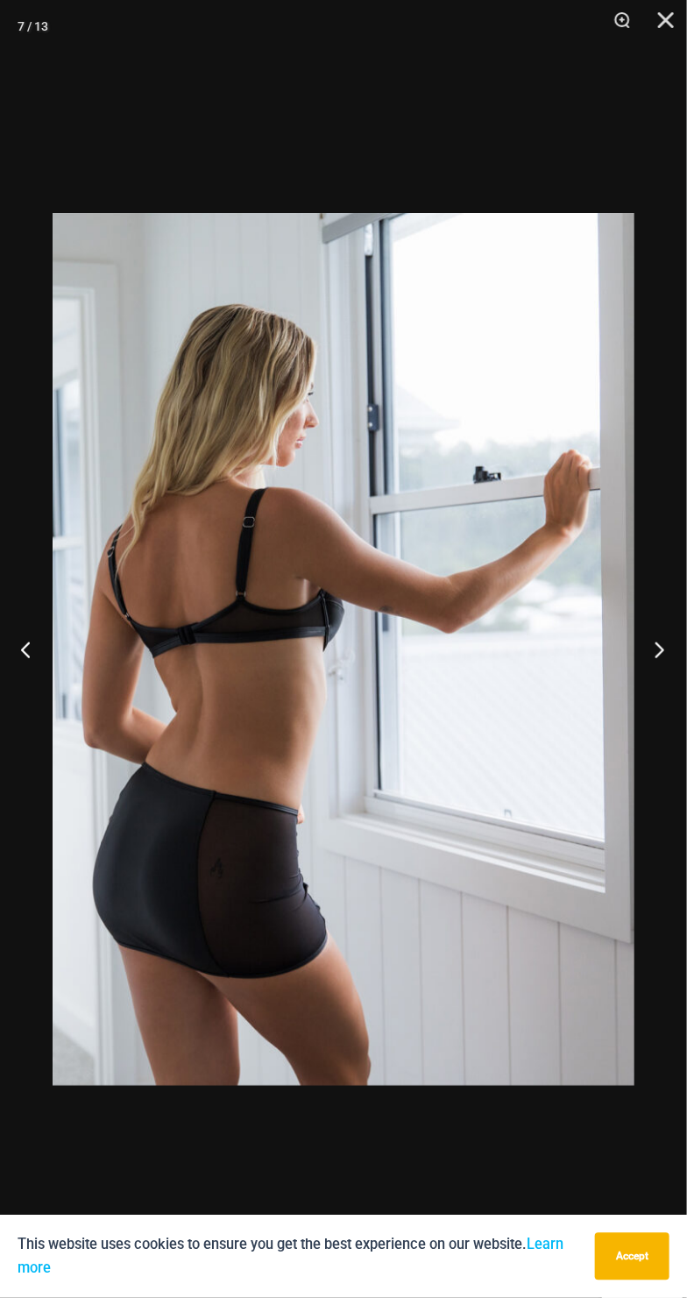
click at [646, 662] on button "Next" at bounding box center [654, 650] width 66 height 88
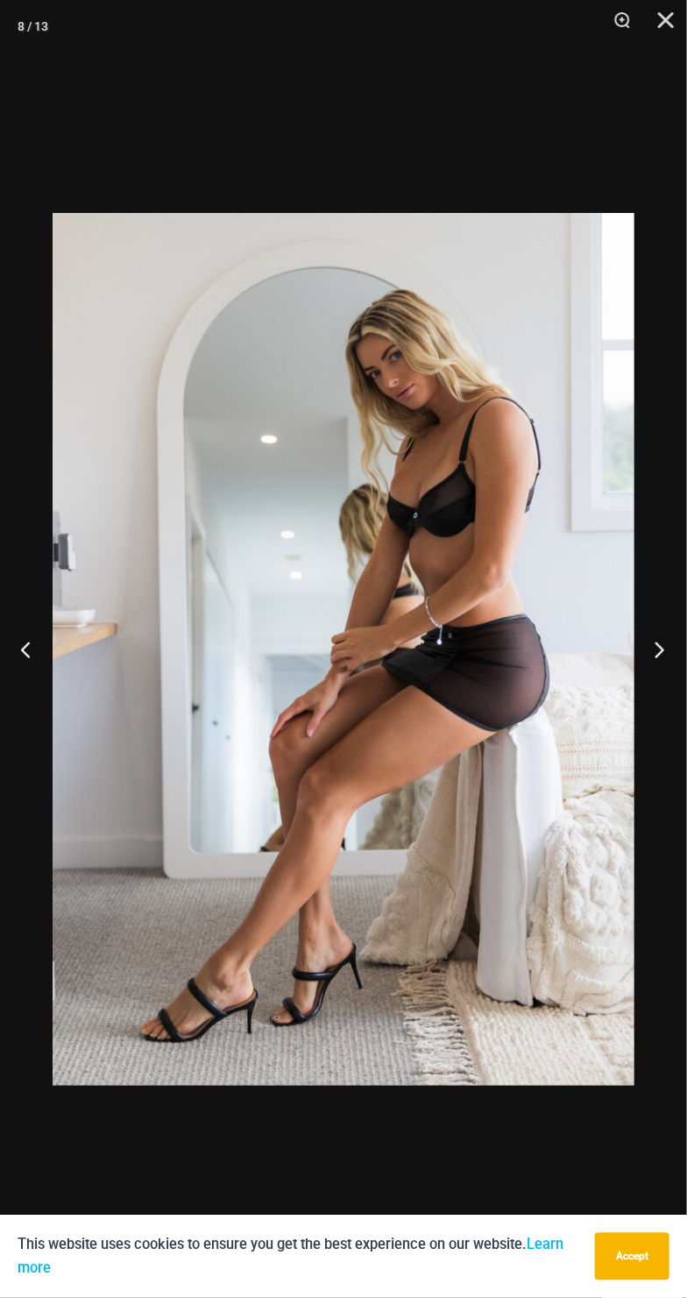
click at [653, 656] on button "Next" at bounding box center [654, 650] width 66 height 88
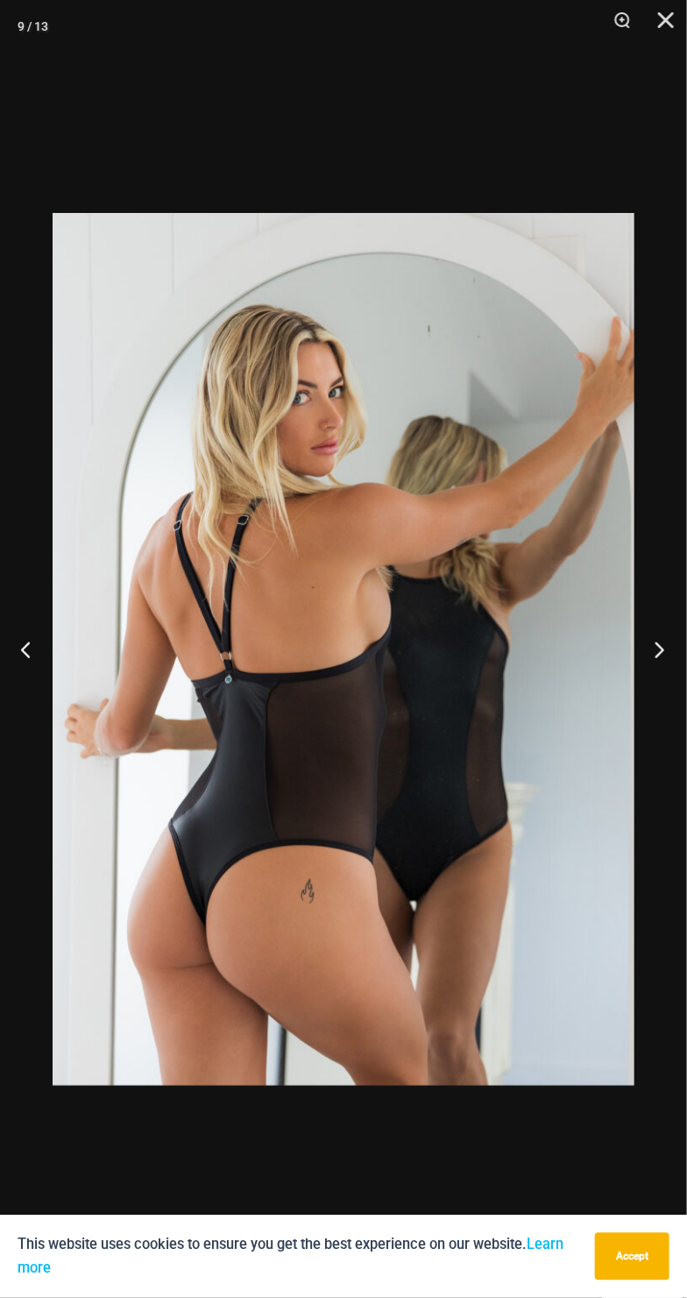
click at [644, 655] on button "Next" at bounding box center [654, 650] width 66 height 88
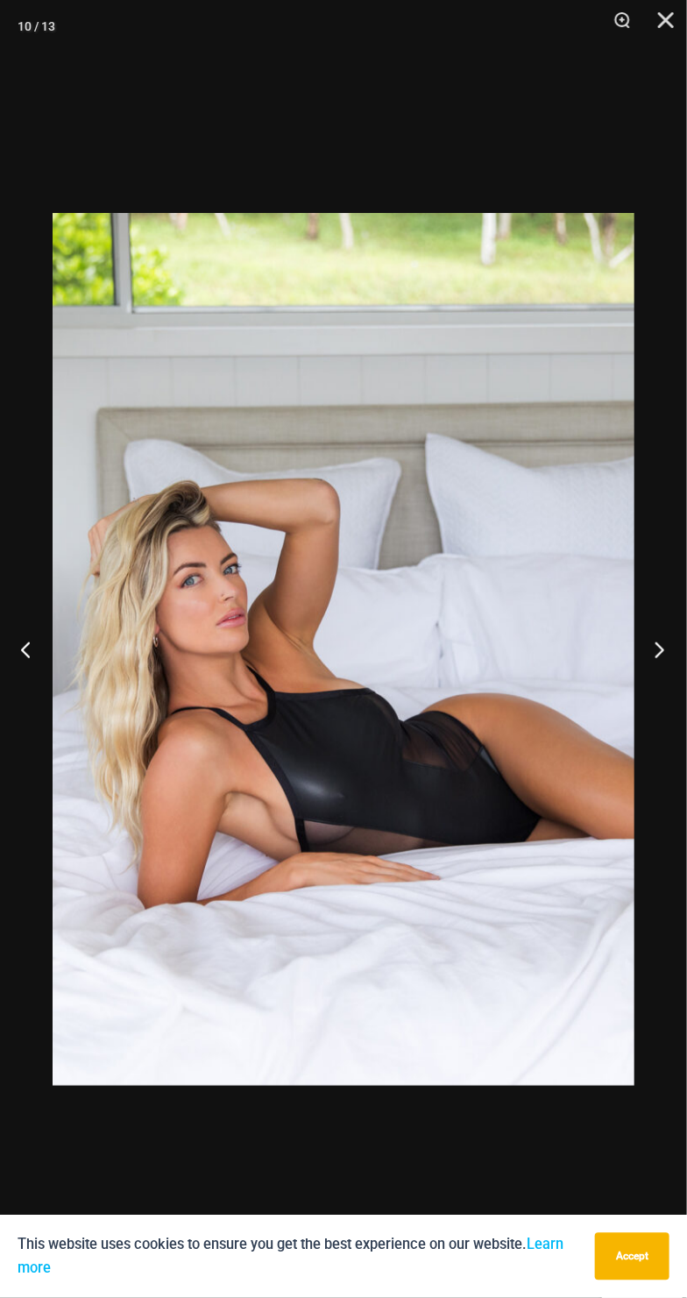
click at [637, 664] on button "Next" at bounding box center [654, 650] width 66 height 88
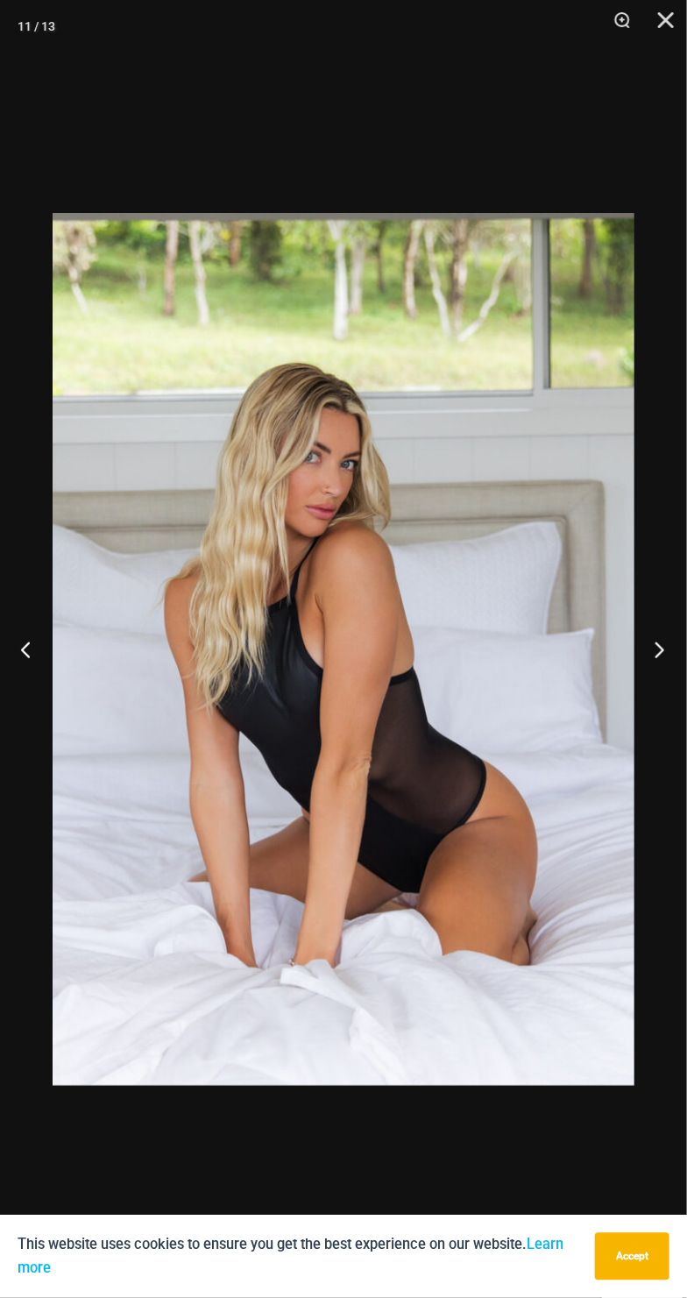
click at [639, 662] on button "Next" at bounding box center [654, 650] width 66 height 88
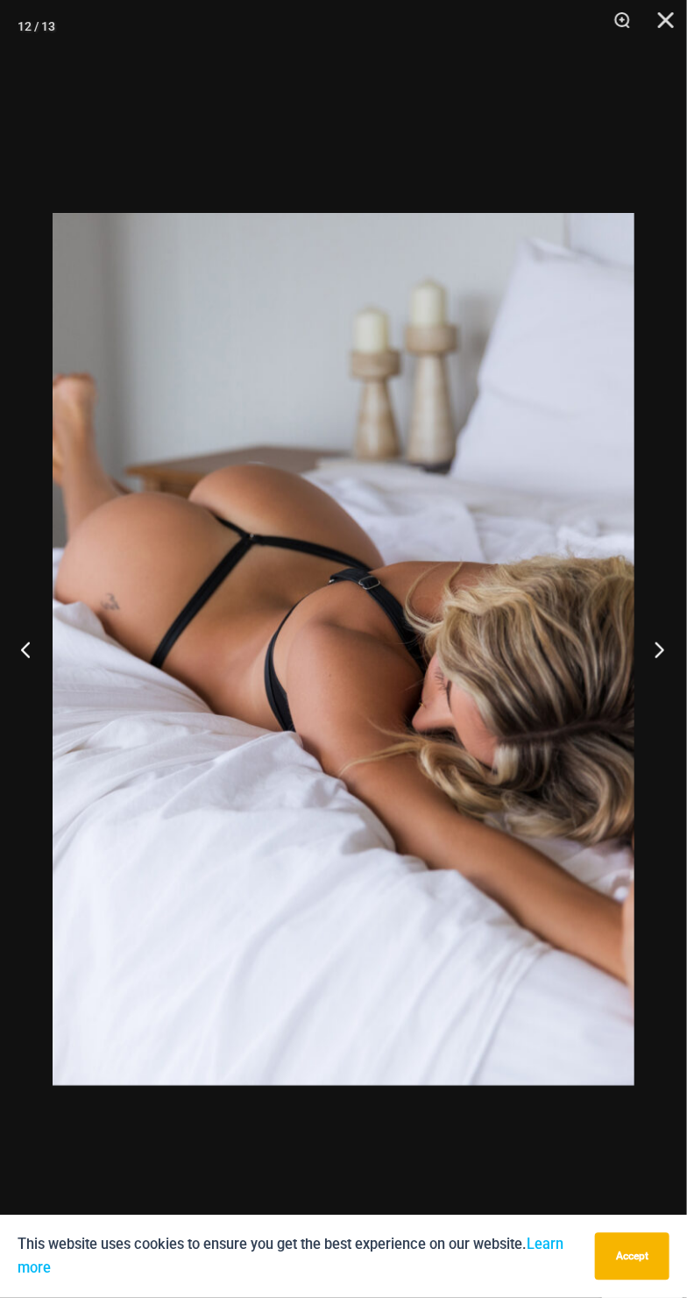
click at [641, 657] on button "Next" at bounding box center [654, 650] width 66 height 88
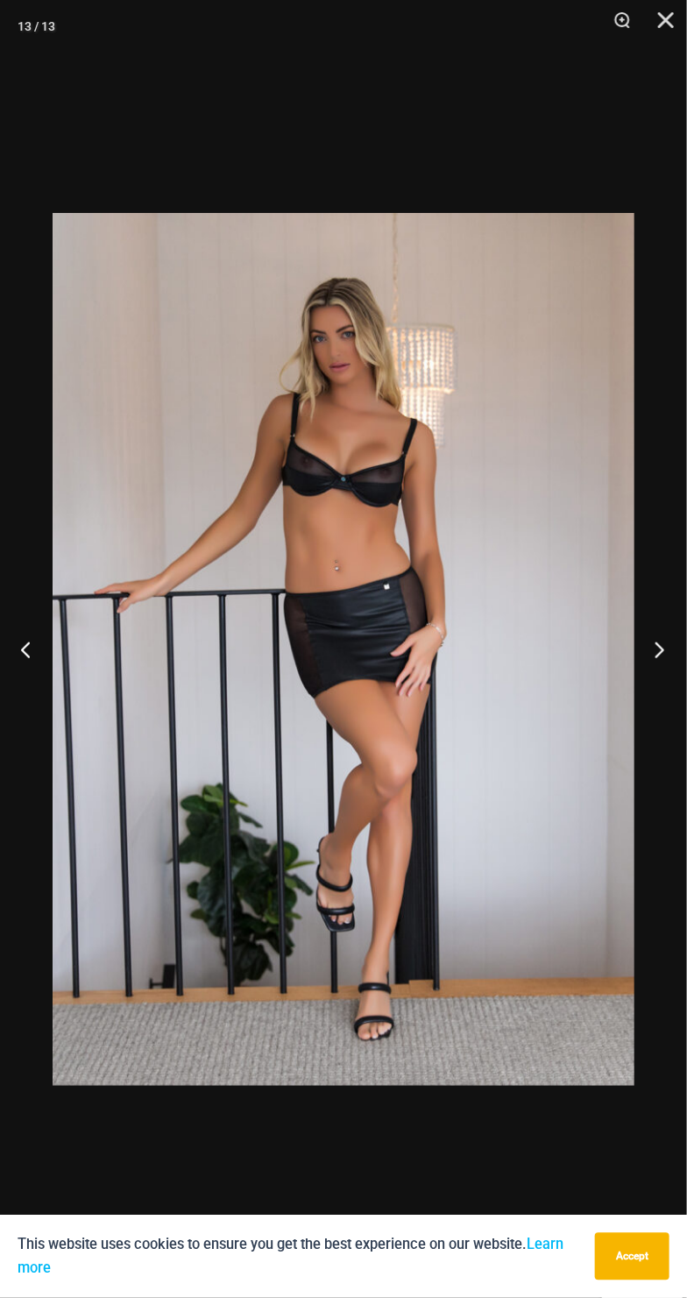
click at [641, 662] on button "Next" at bounding box center [654, 650] width 66 height 88
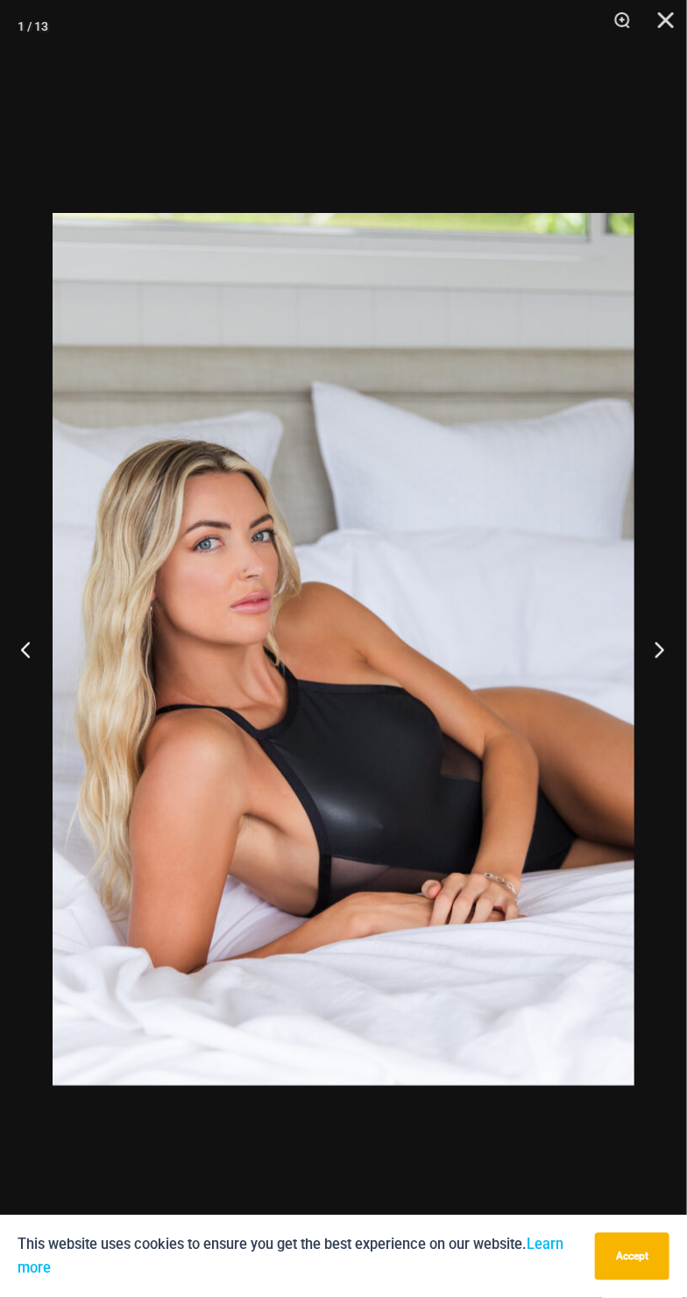
click at [655, 664] on button "Next" at bounding box center [654, 650] width 66 height 88
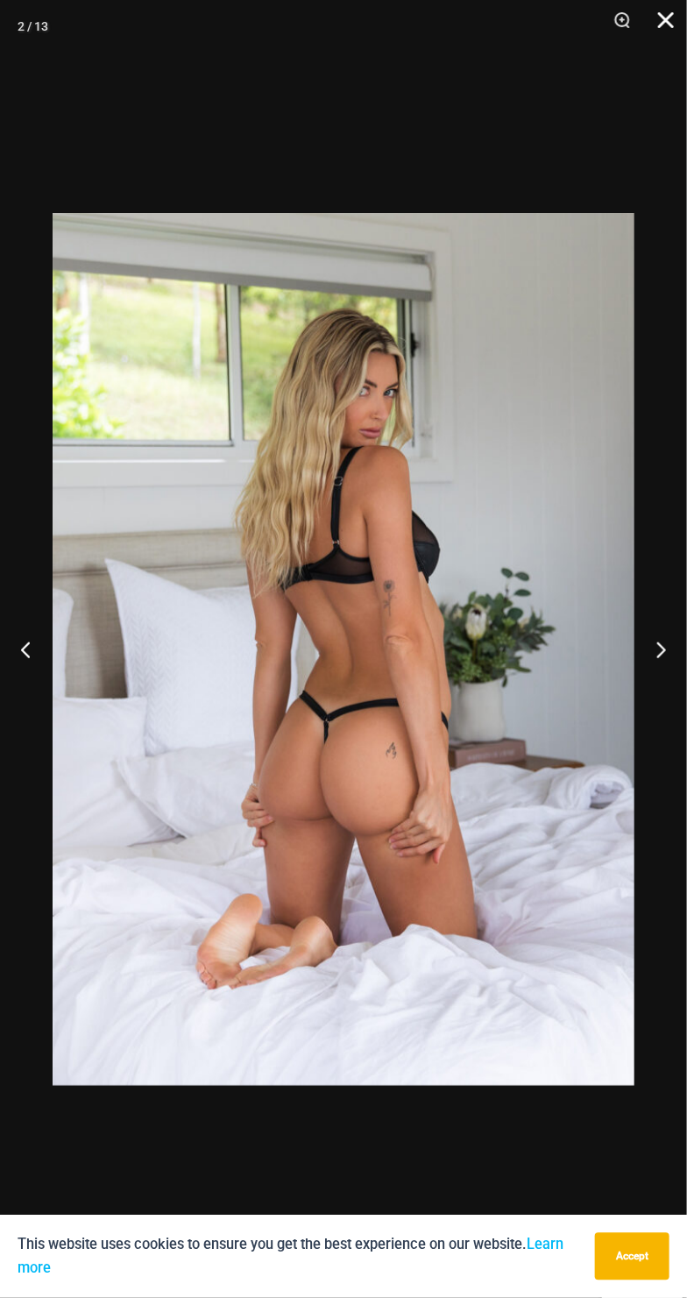
click at [674, 29] on button "Close" at bounding box center [660, 26] width 44 height 53
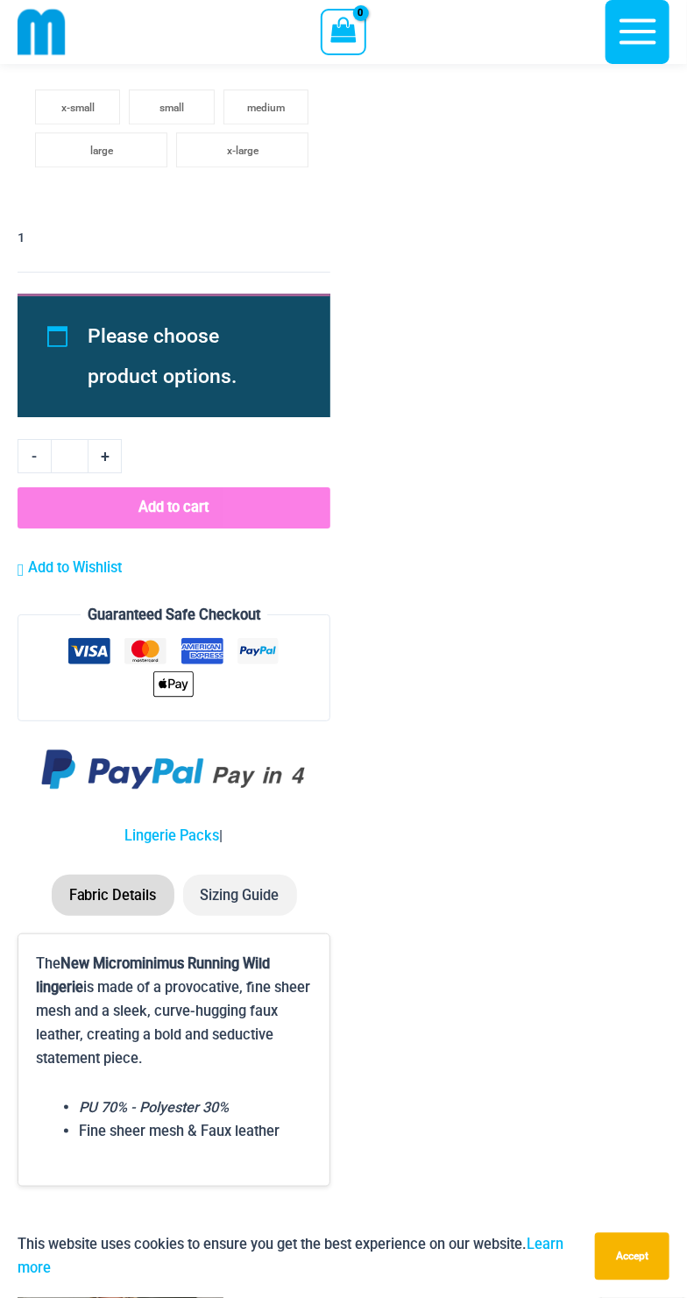
scroll to position [6379, 0]
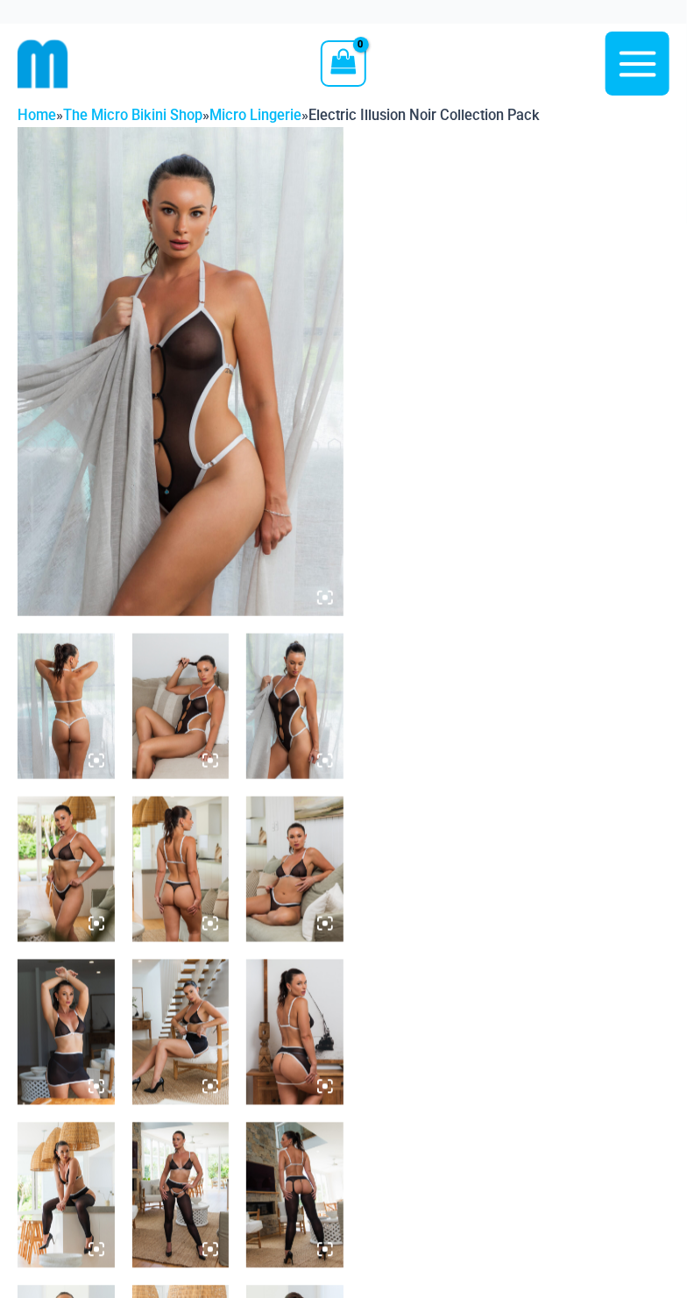
click at [235, 515] on img at bounding box center [181, 371] width 326 height 489
click at [186, 415] on img at bounding box center [181, 371] width 326 height 489
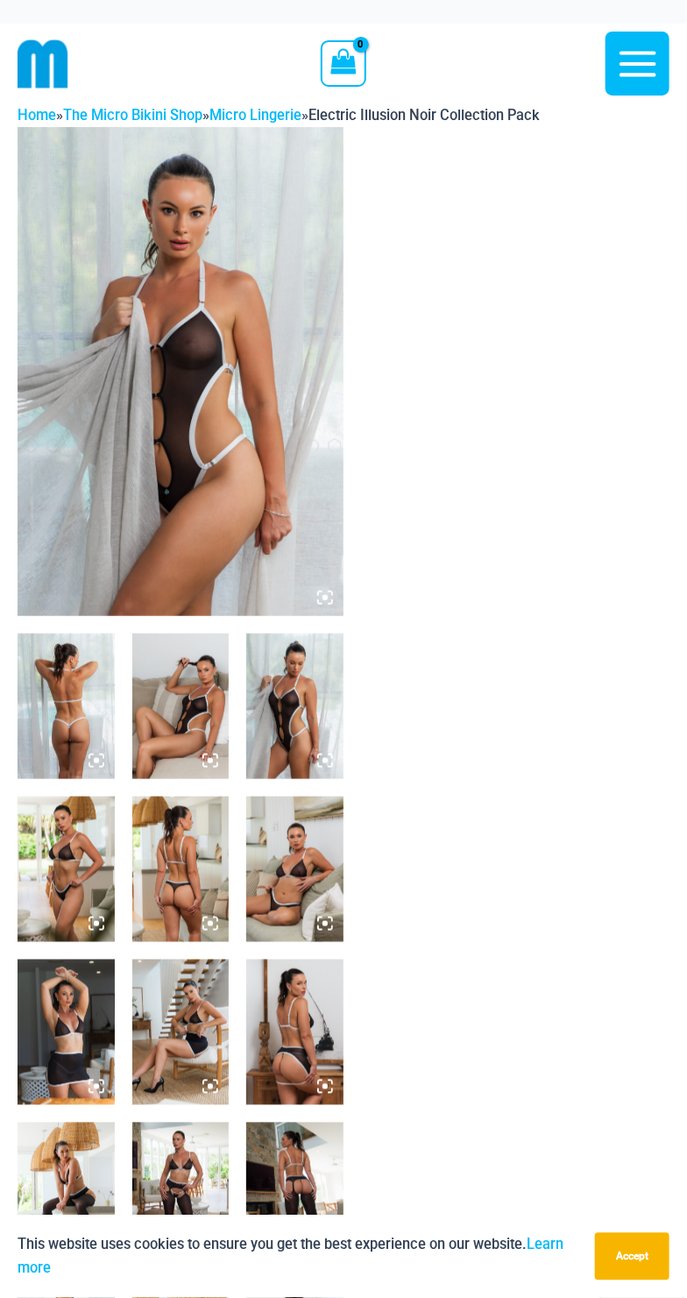
click at [329, 597] on icon at bounding box center [325, 598] width 16 height 16
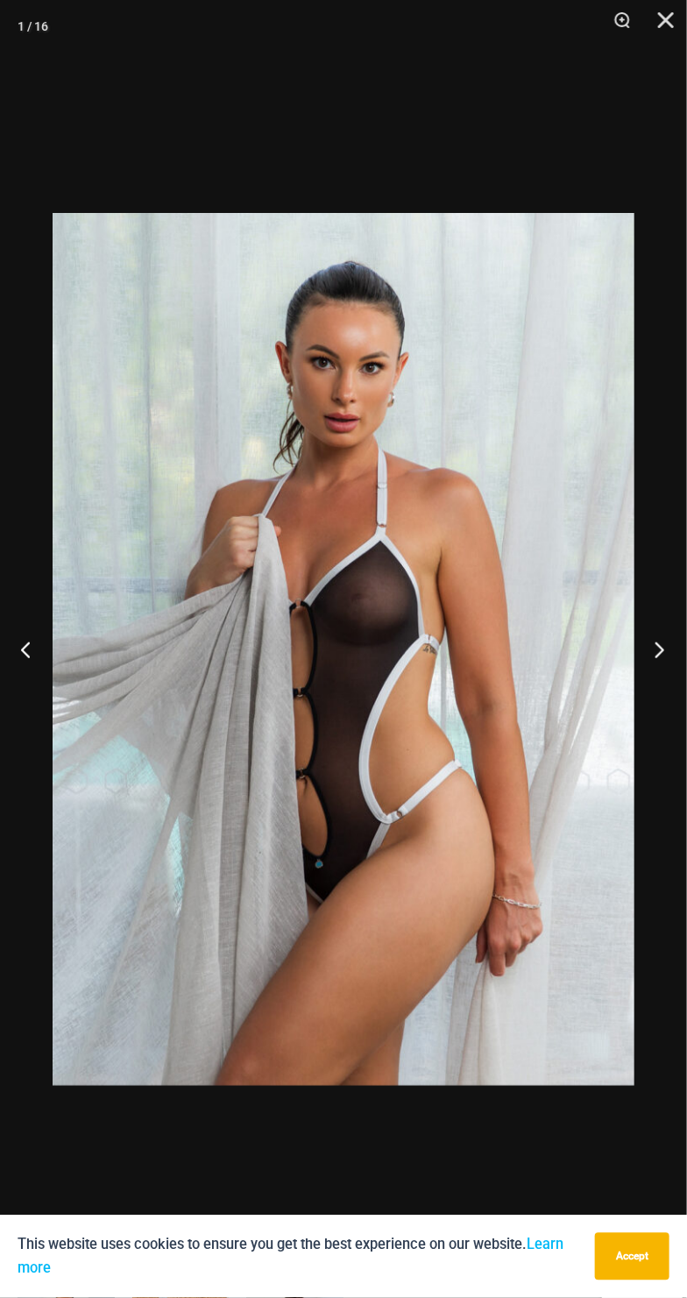
click at [648, 669] on button "Next" at bounding box center [654, 650] width 66 height 88
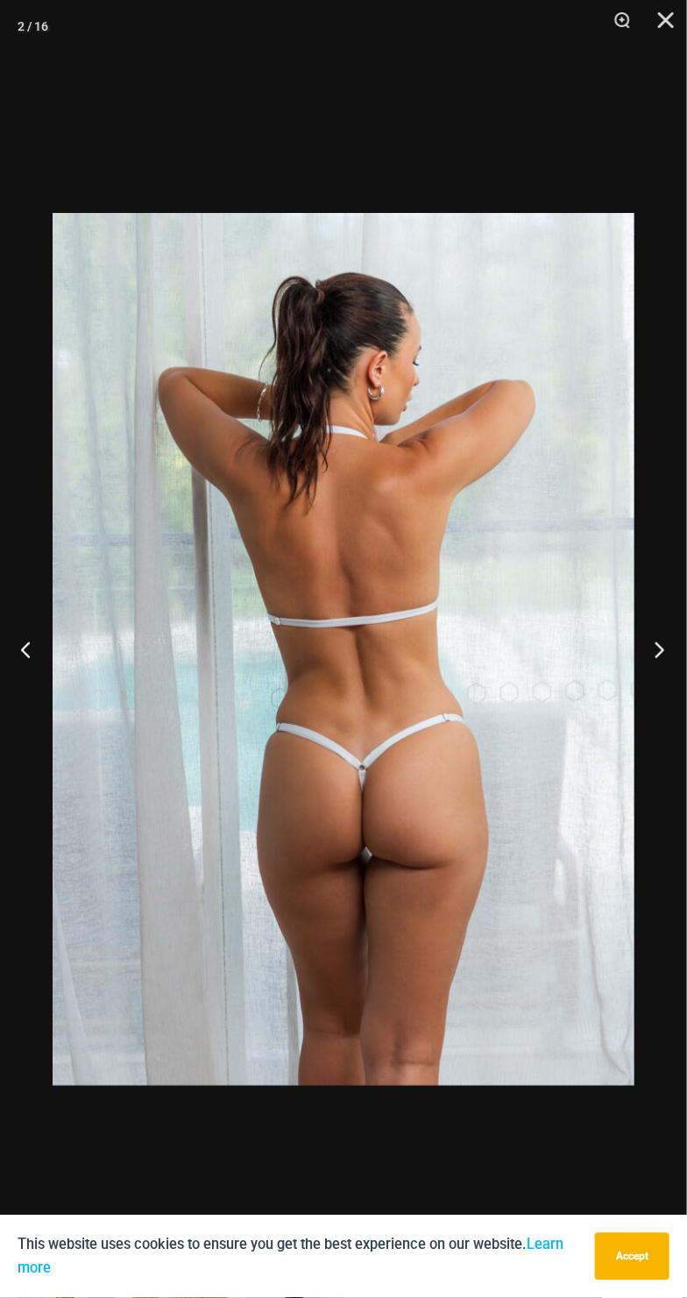
click at [651, 649] on button "Next" at bounding box center [654, 650] width 66 height 88
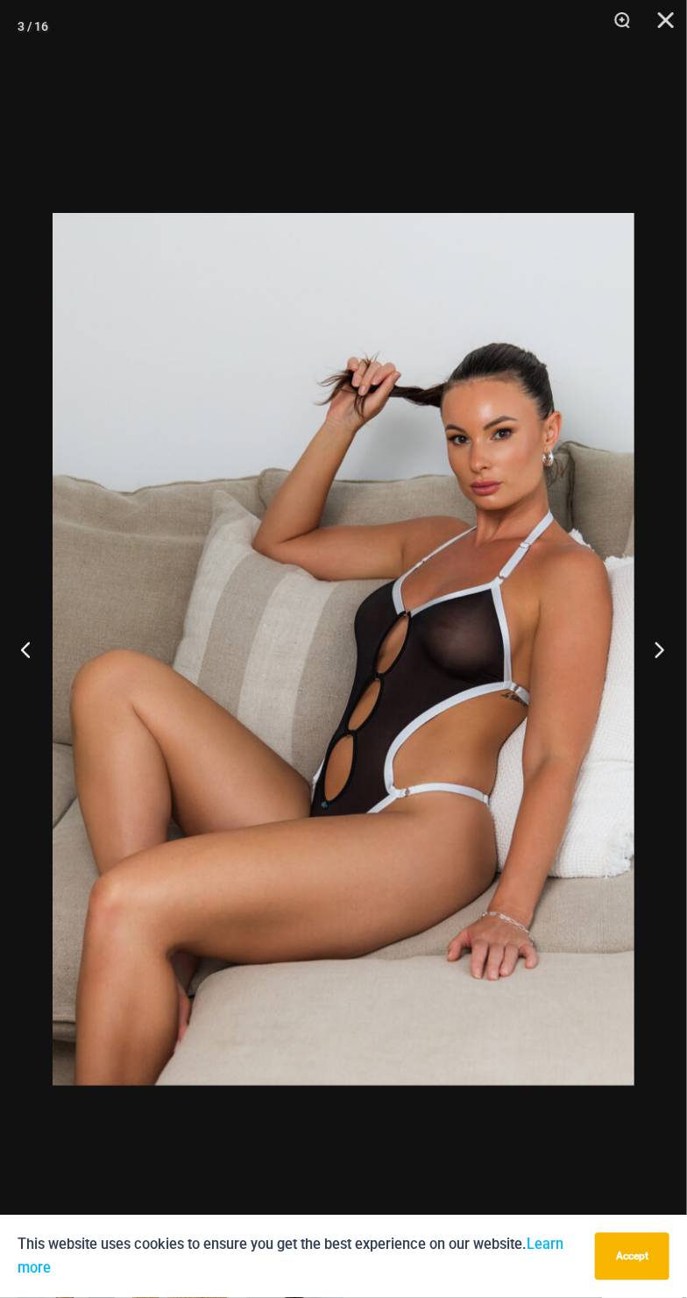
click at [653, 639] on button "Next" at bounding box center [654, 650] width 66 height 88
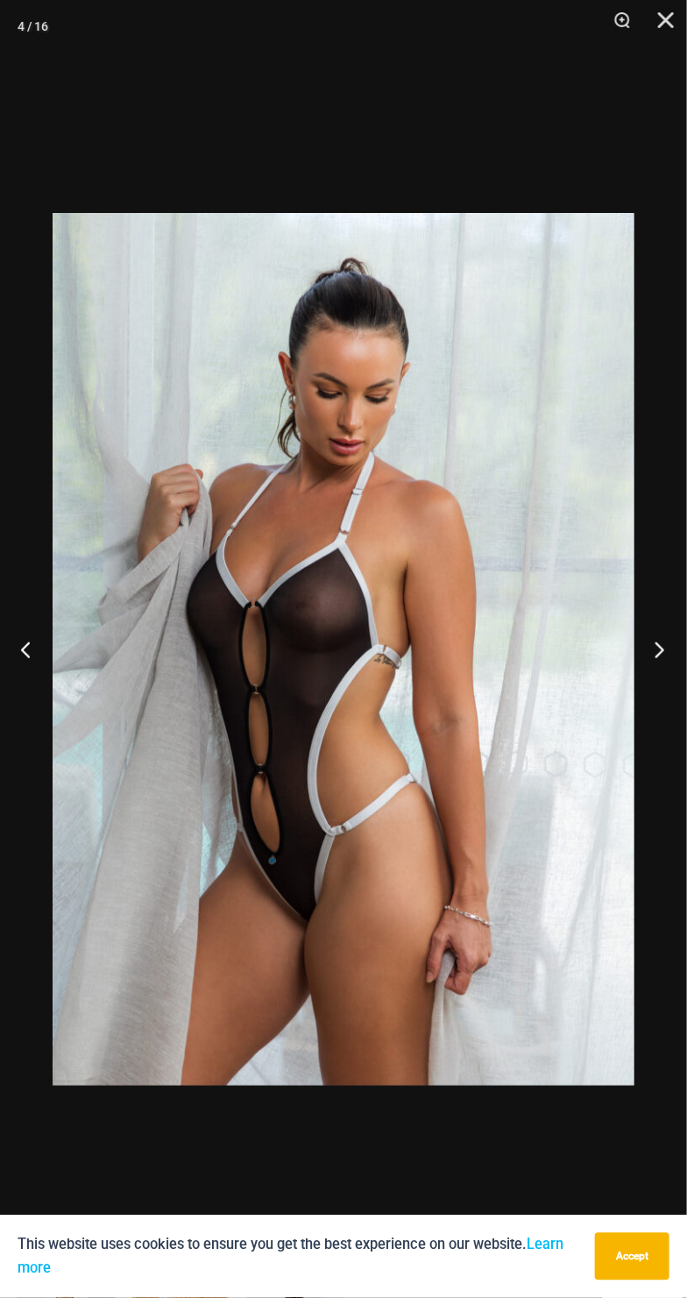
click at [648, 641] on button "Next" at bounding box center [654, 650] width 66 height 88
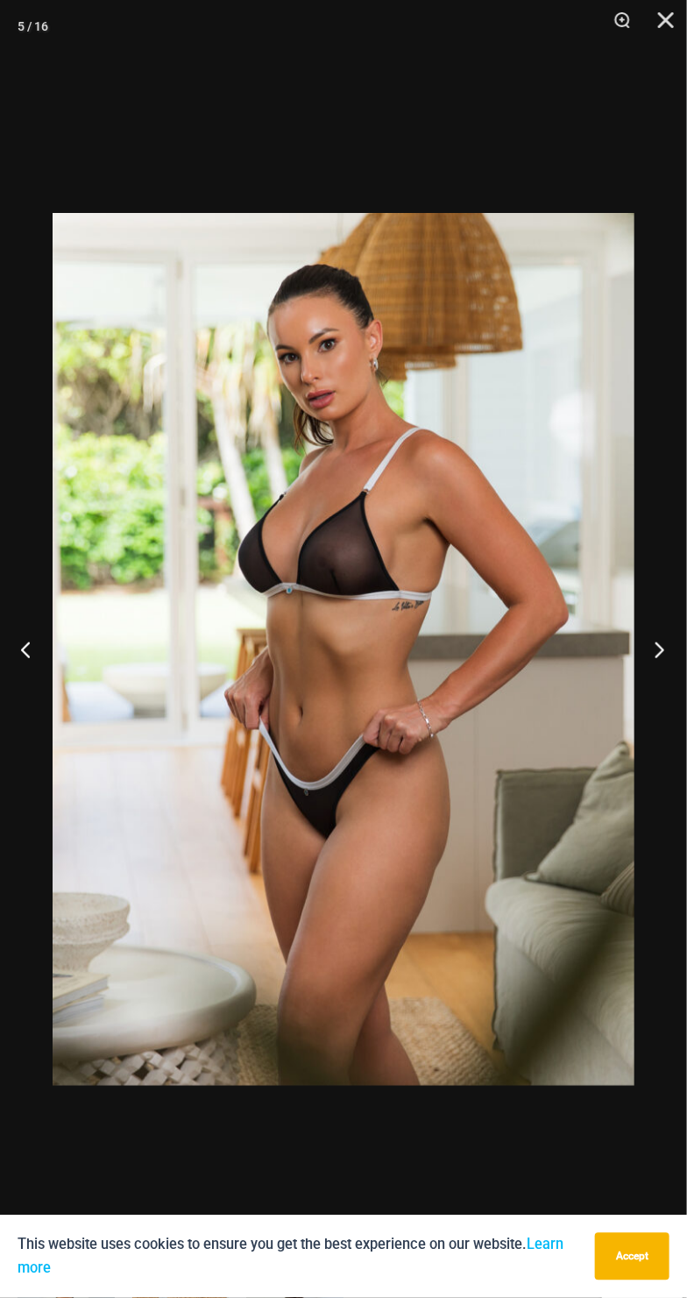
click at [644, 644] on button "Next" at bounding box center [654, 650] width 66 height 88
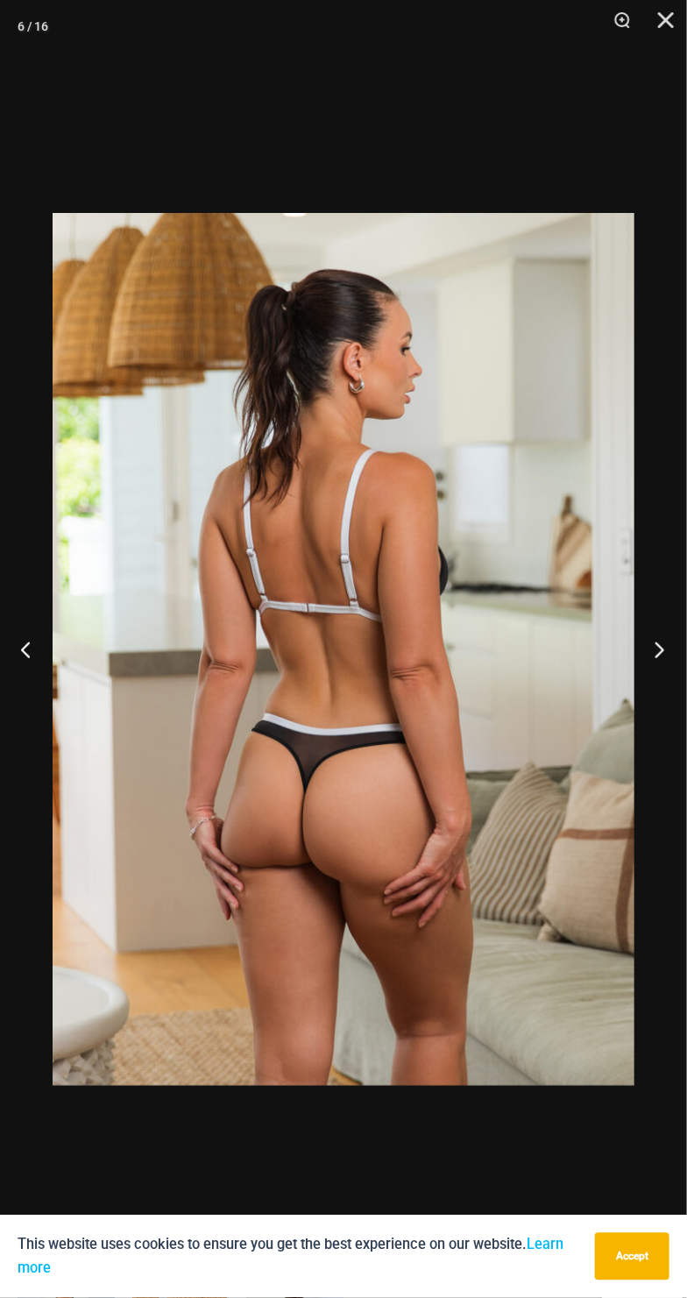
click at [650, 642] on button "Next" at bounding box center [654, 650] width 66 height 88
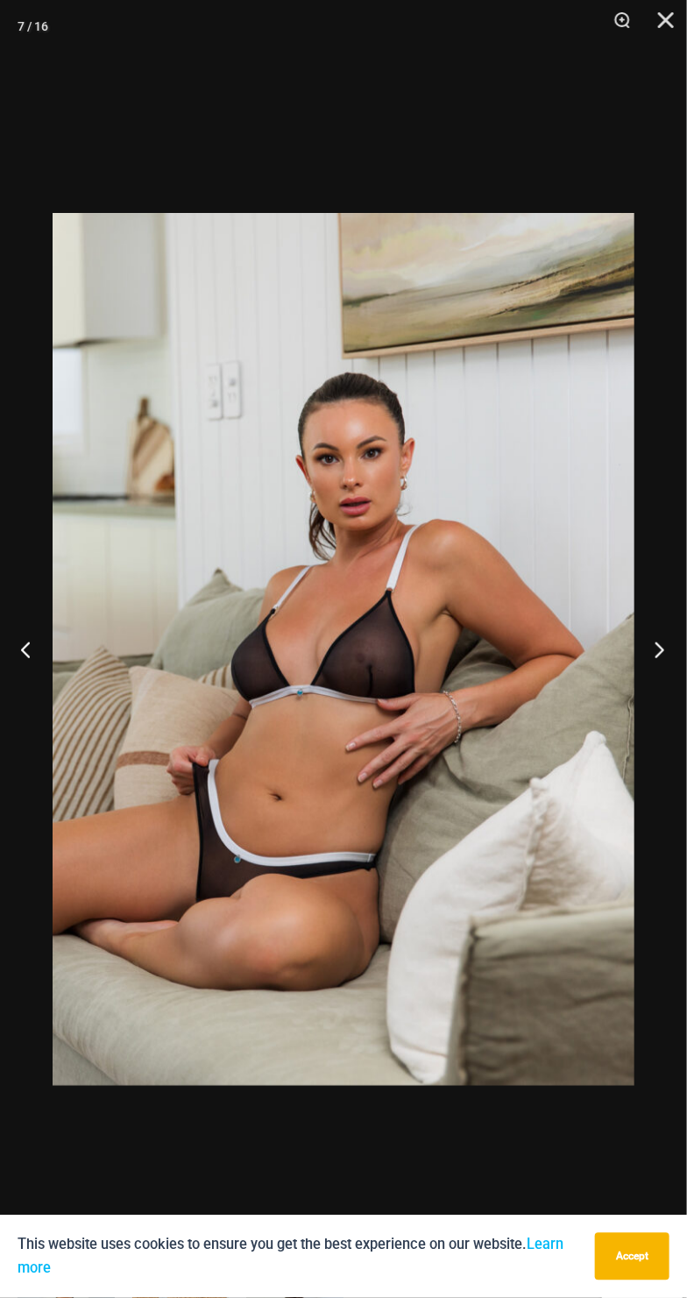
click at [649, 653] on button "Next" at bounding box center [654, 650] width 66 height 88
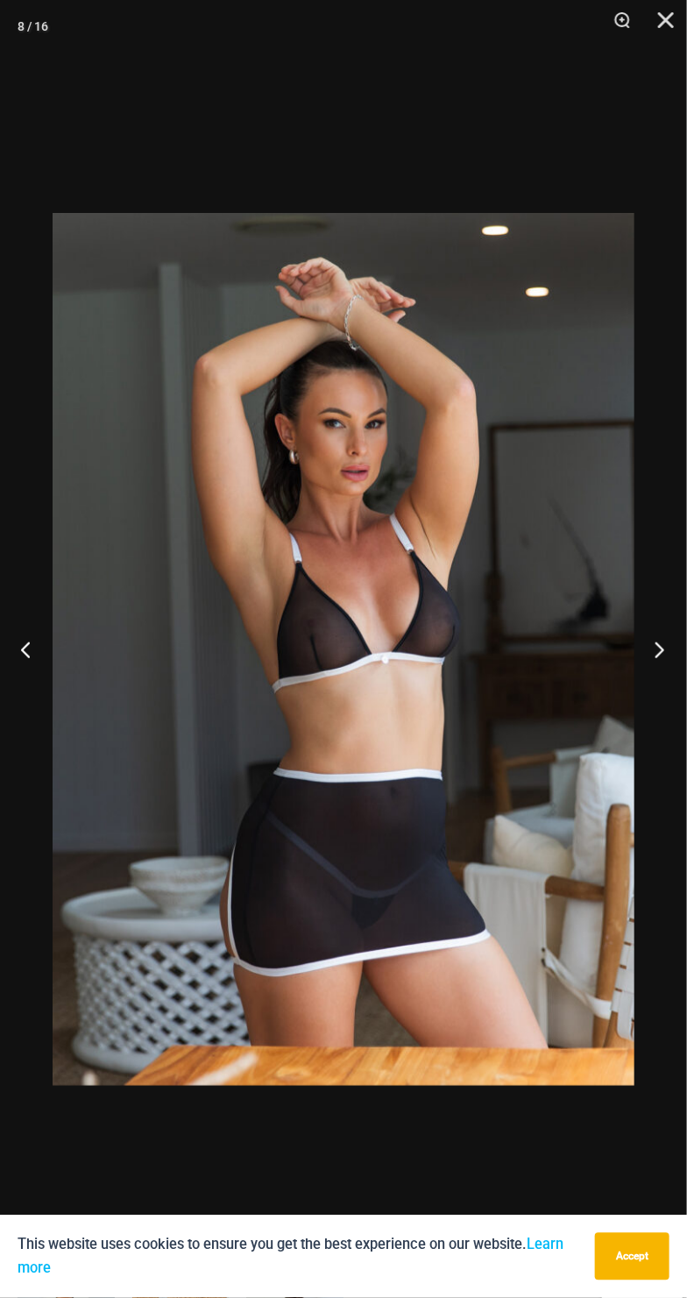
click at [650, 648] on button "Next" at bounding box center [654, 650] width 66 height 88
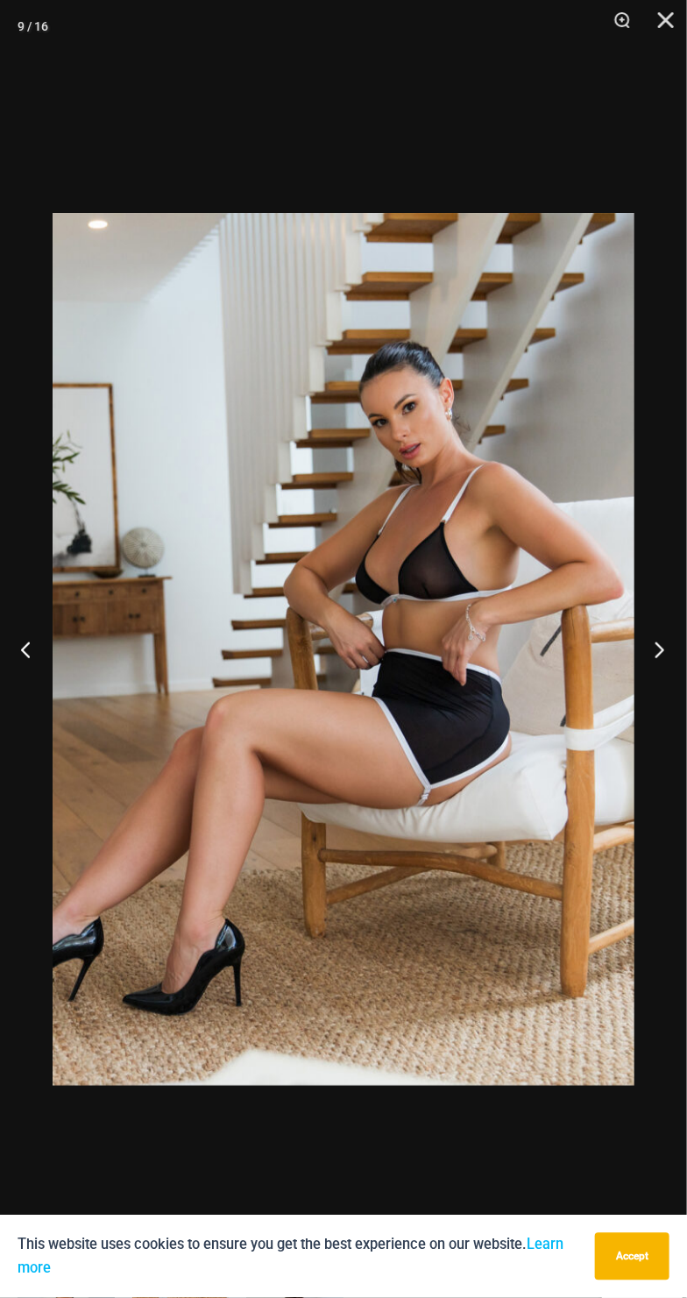
click at [651, 641] on button "Next" at bounding box center [654, 650] width 66 height 88
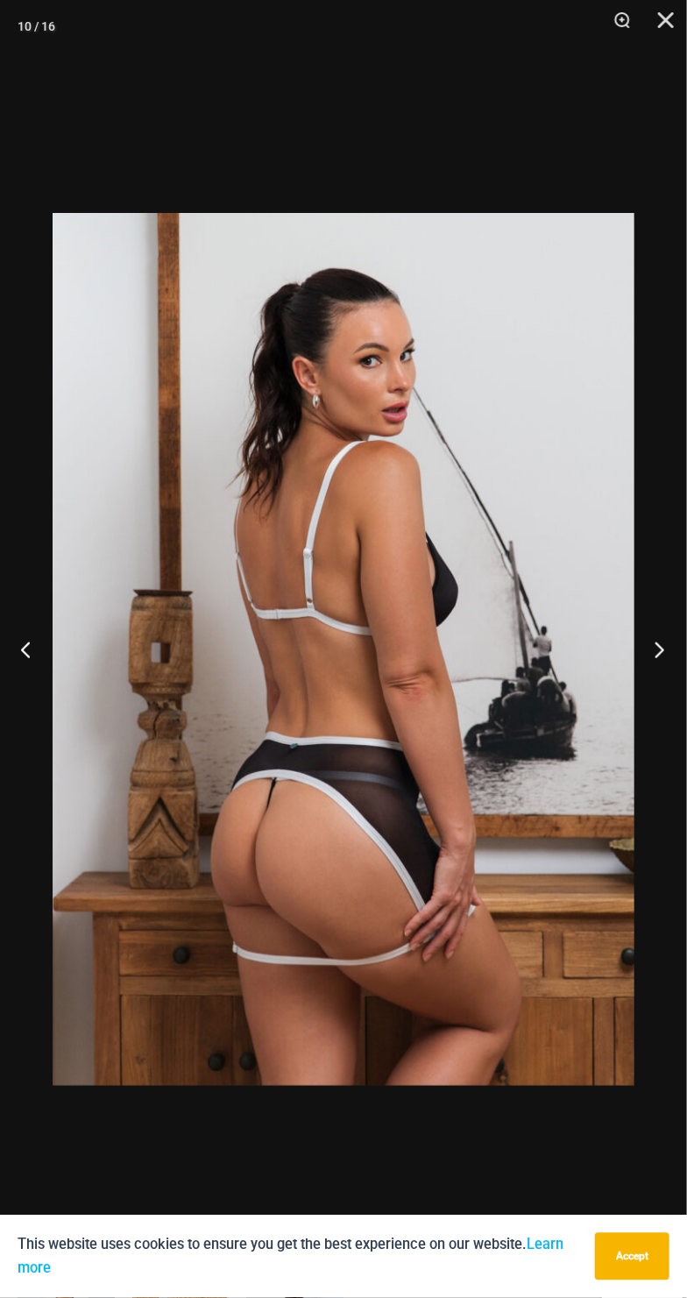
click at [666, 669] on button "Next" at bounding box center [654, 650] width 66 height 88
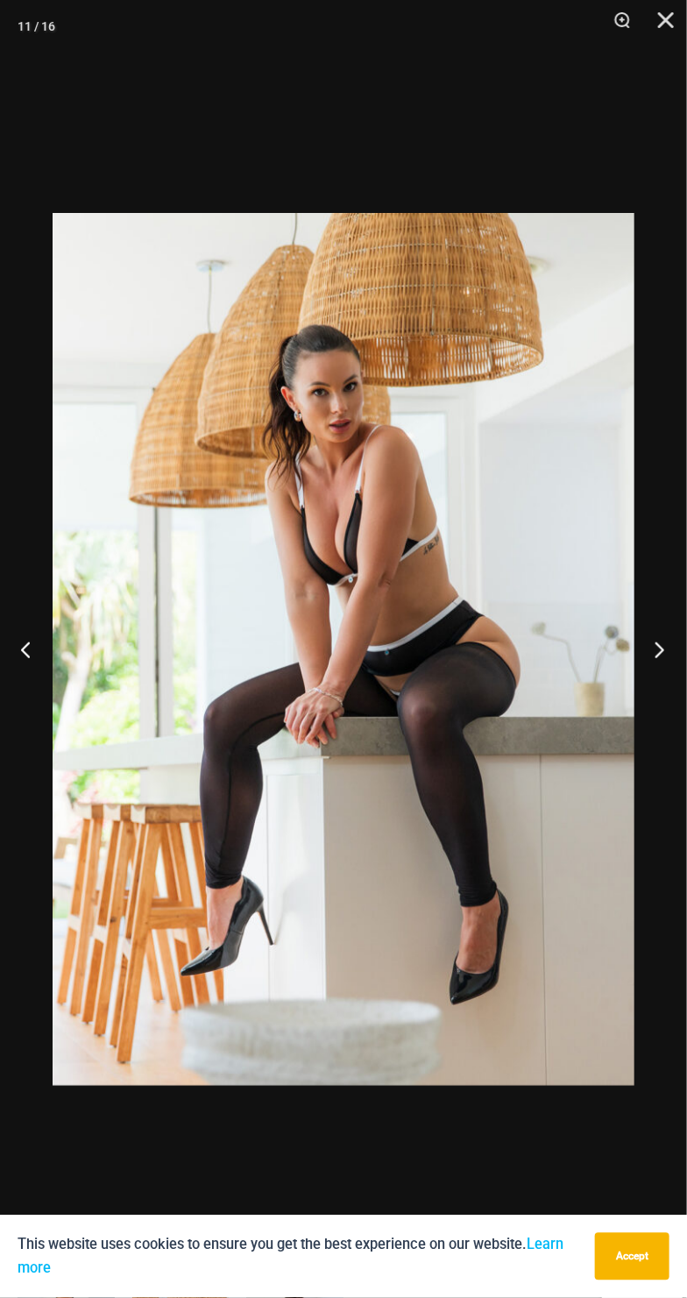
click at [667, 662] on button "Next" at bounding box center [654, 650] width 66 height 88
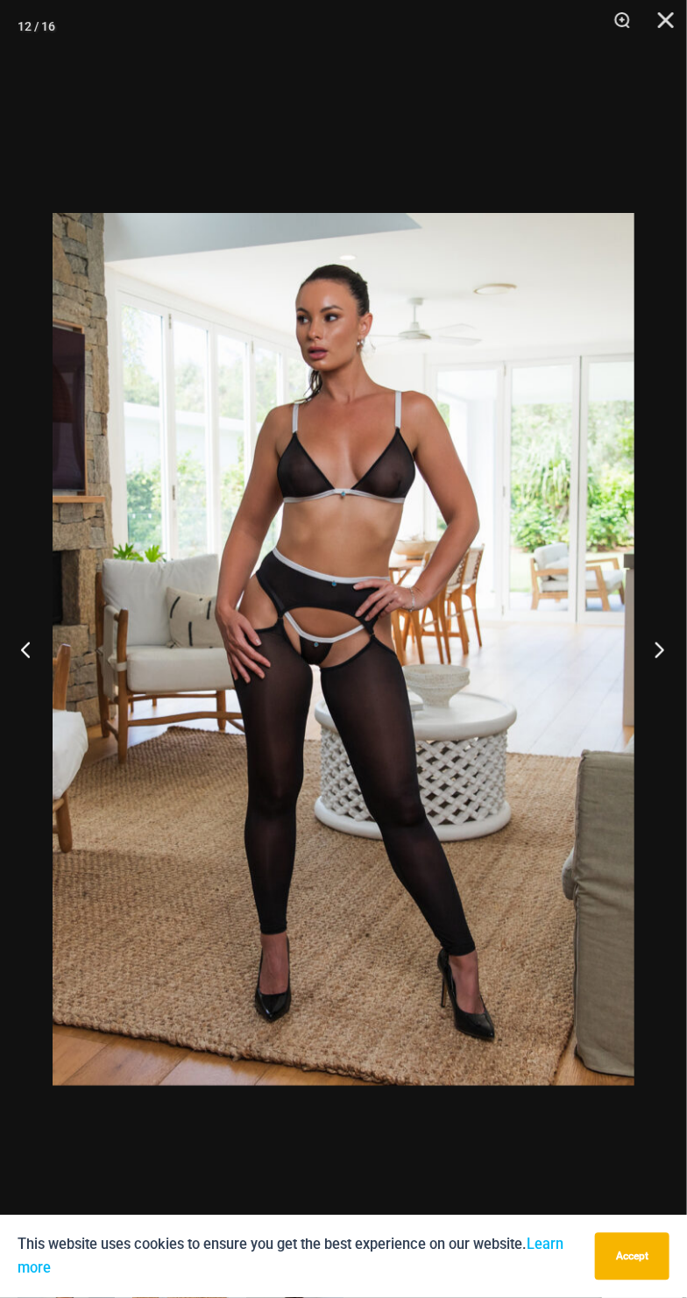
click at [674, 672] on button "Next" at bounding box center [654, 650] width 66 height 88
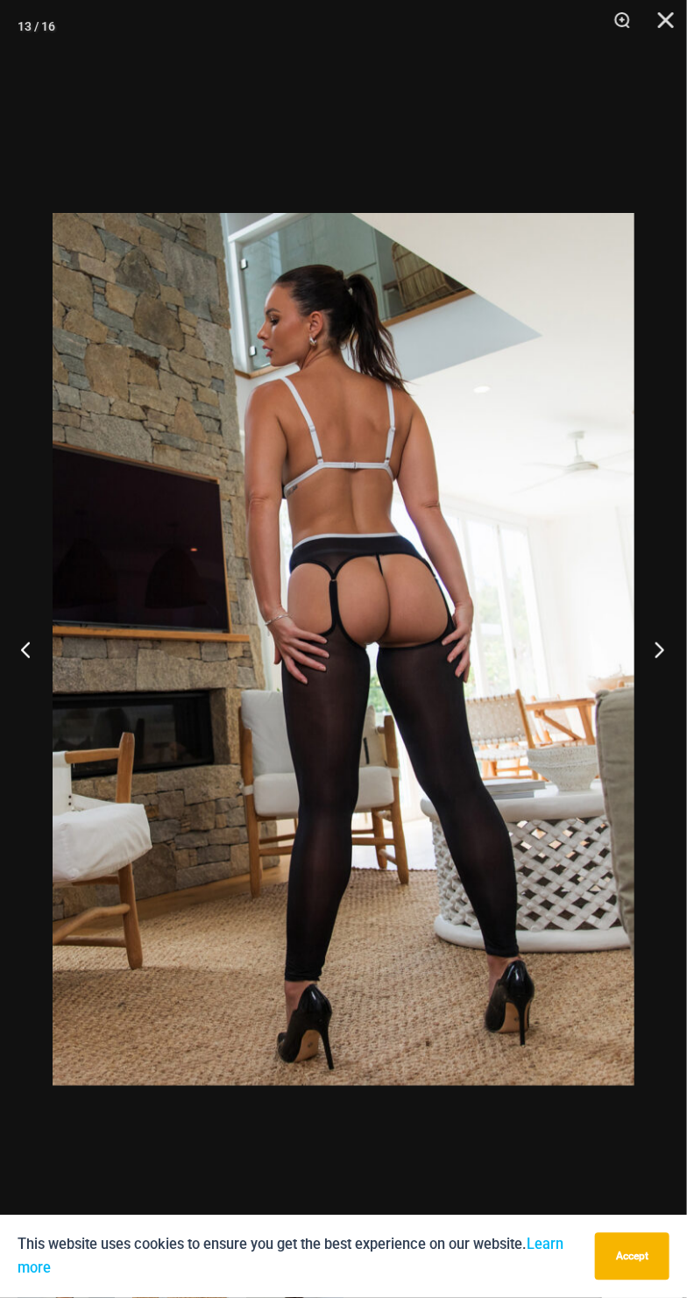
click at [638, 677] on button "Next" at bounding box center [654, 650] width 66 height 88
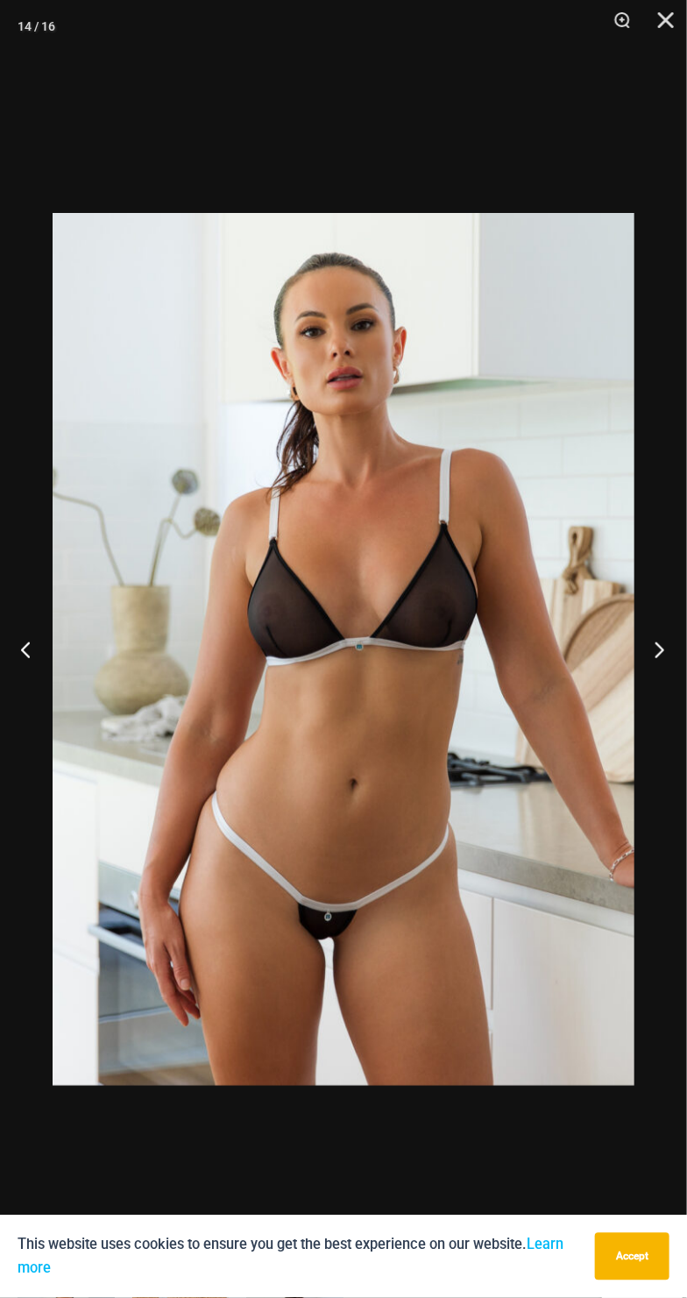
click at [670, 659] on button "Next" at bounding box center [654, 650] width 66 height 88
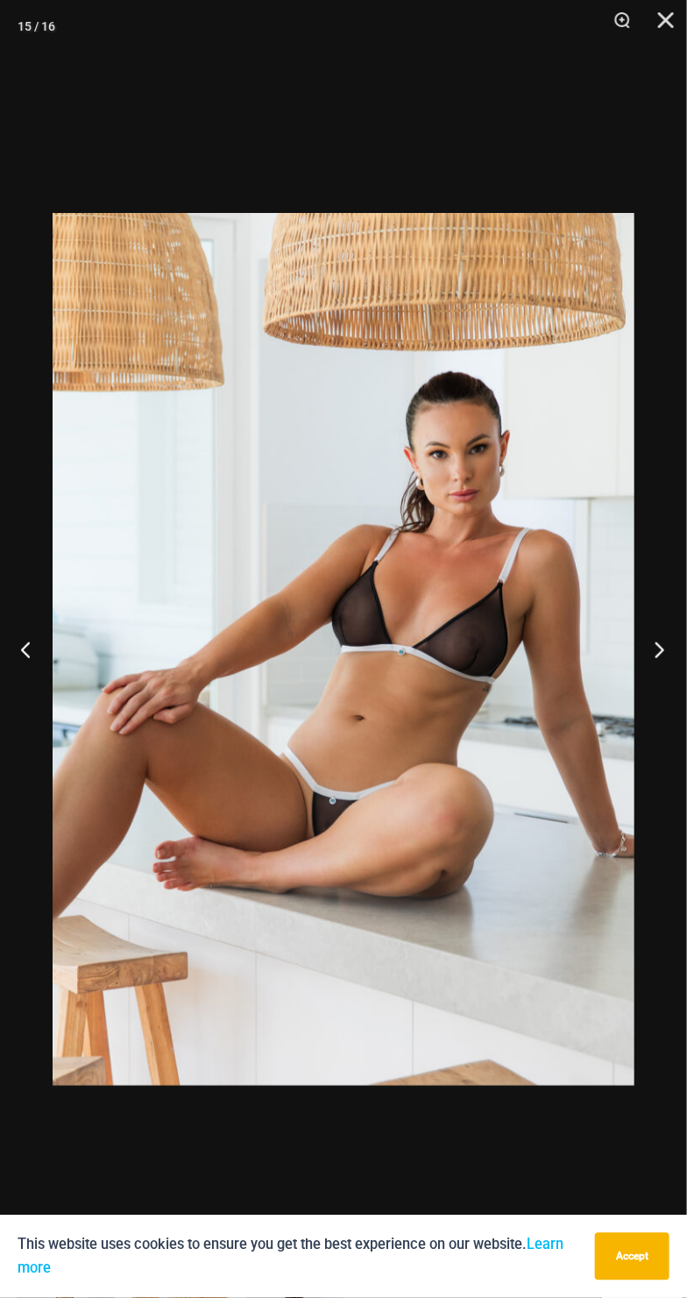
click at [670, 655] on button "Next" at bounding box center [654, 650] width 66 height 88
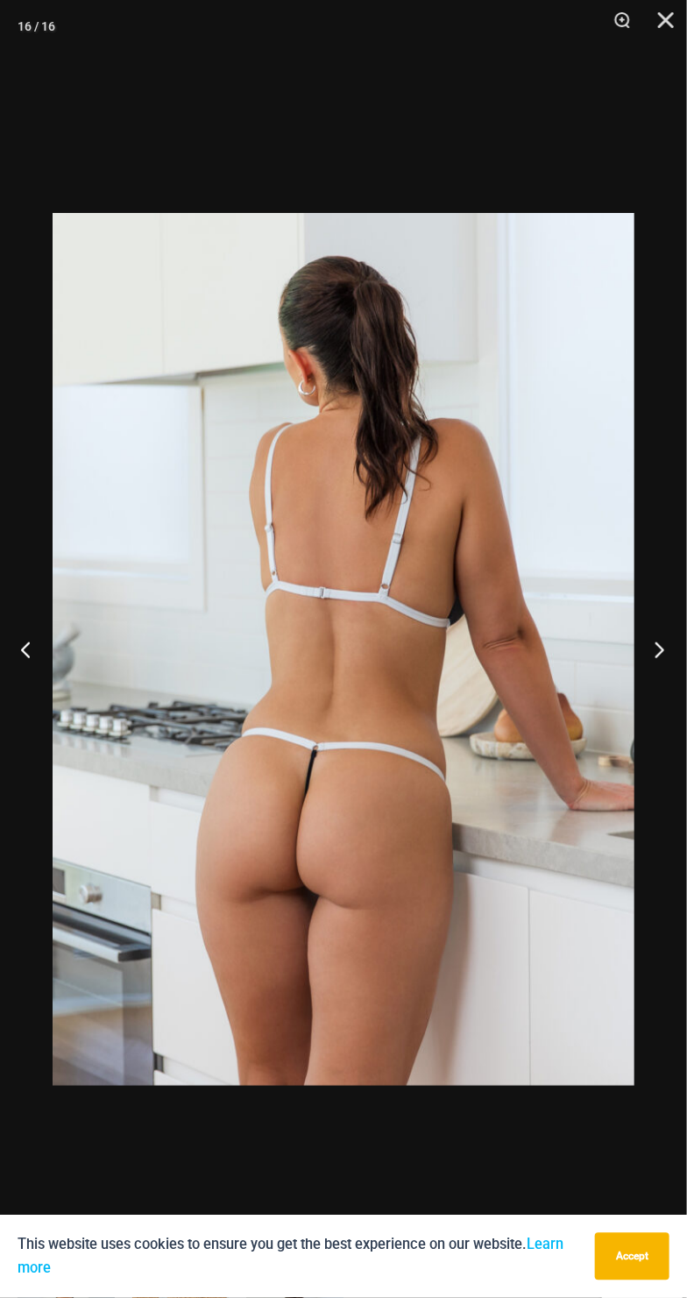
click at [638, 656] on button "Next" at bounding box center [654, 650] width 66 height 88
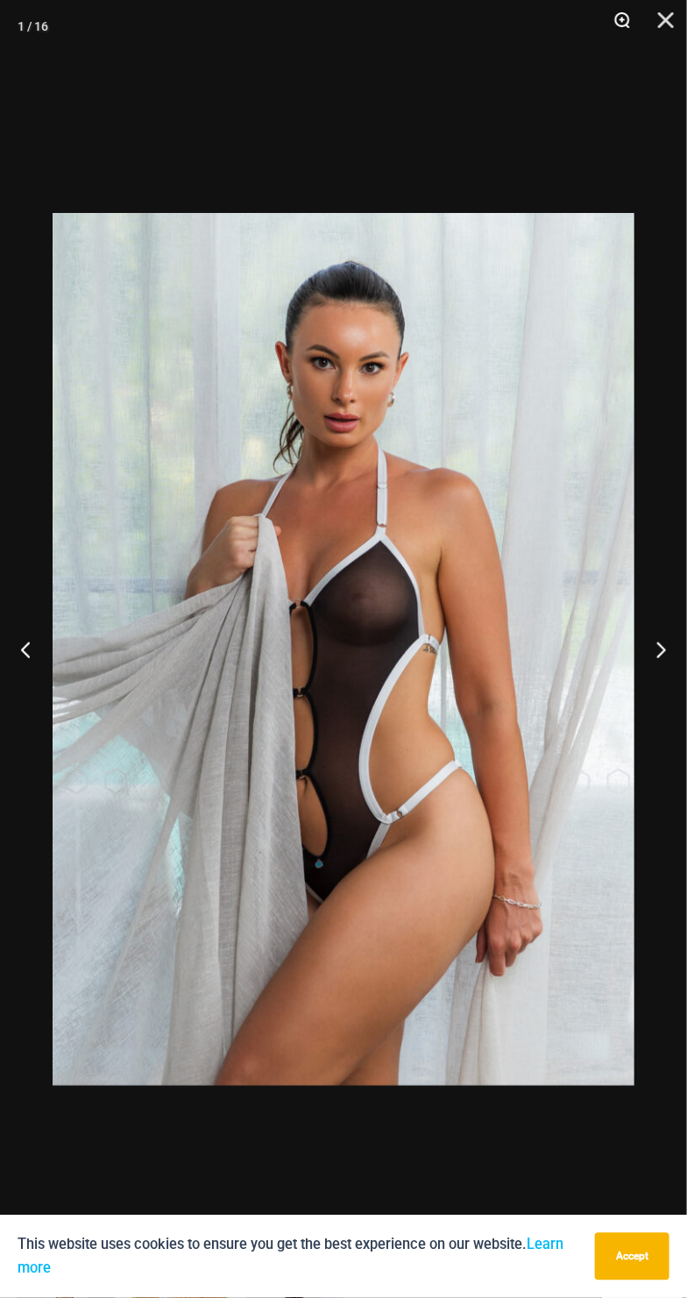
click at [634, 31] on button "Zoom" at bounding box center [616, 26] width 44 height 53
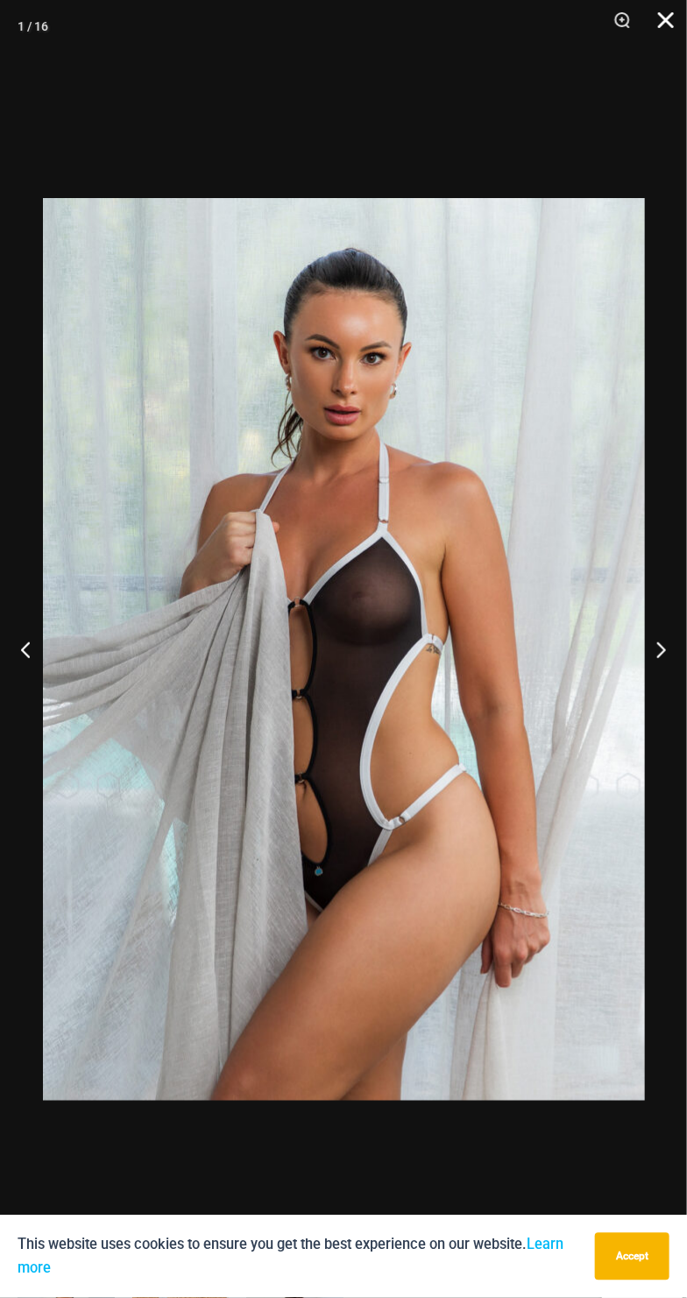
click at [667, 33] on button "Close" at bounding box center [660, 26] width 44 height 53
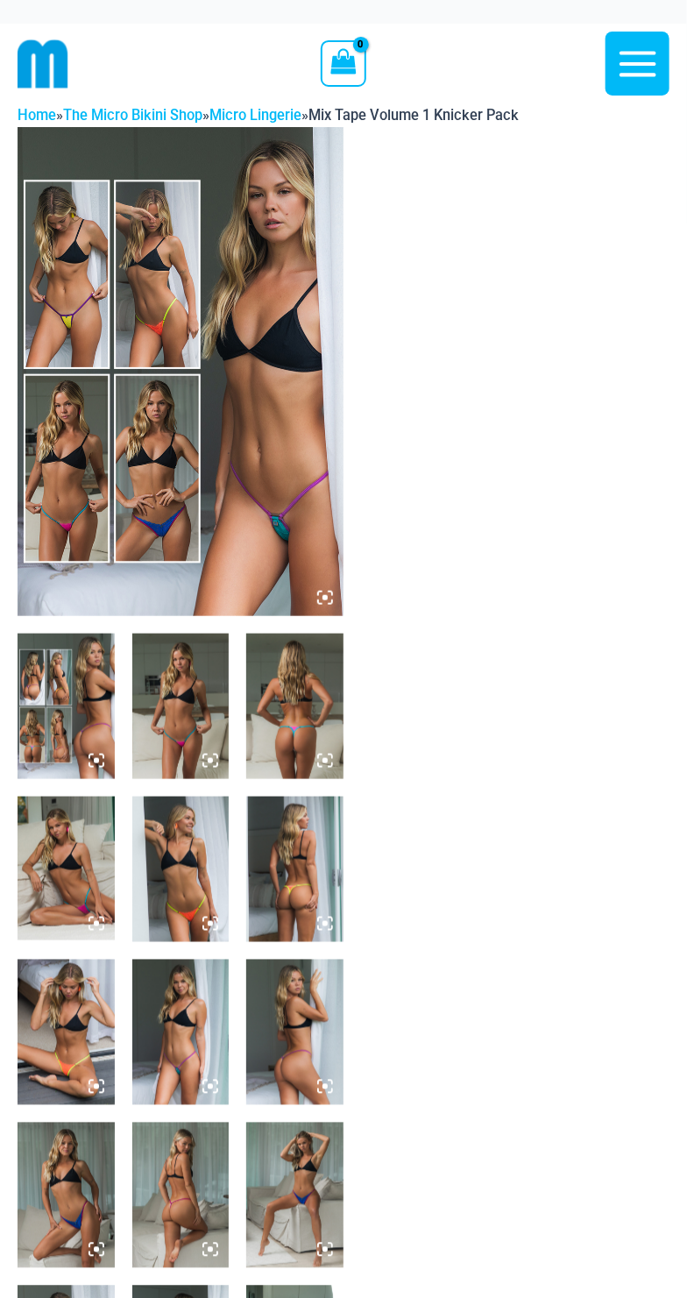
click at [320, 602] on icon at bounding box center [325, 598] width 16 height 16
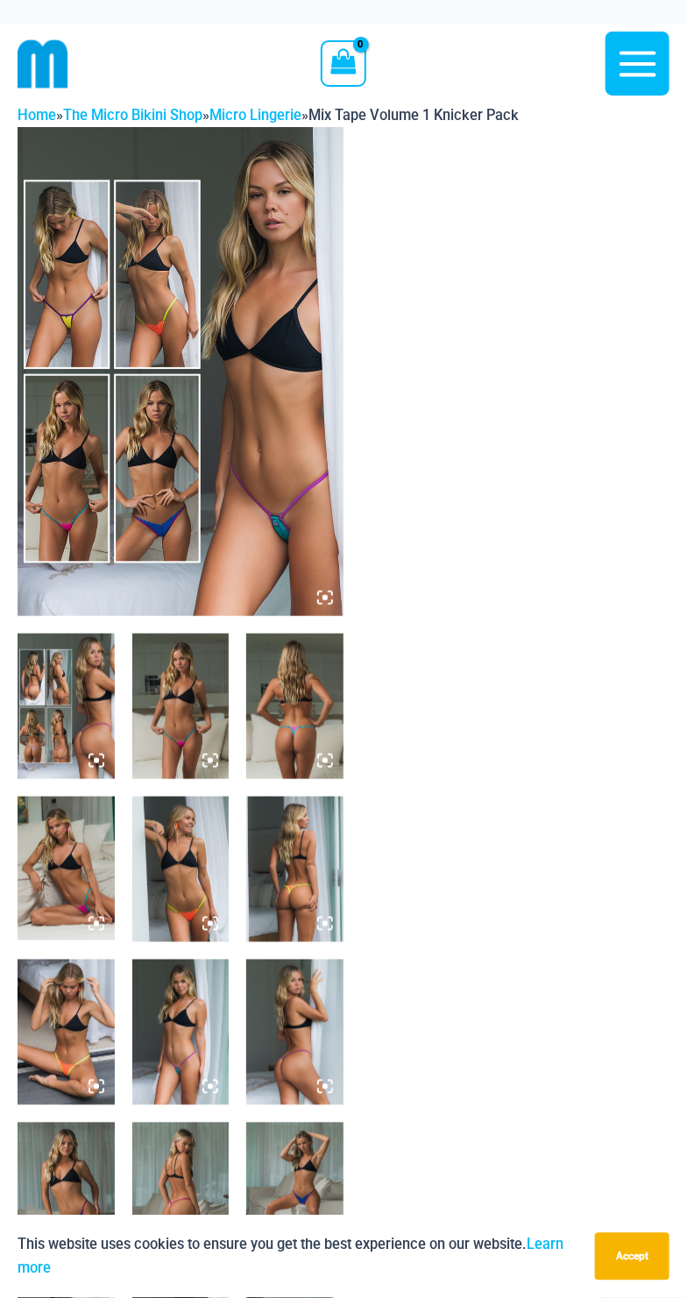
click at [329, 602] on icon at bounding box center [325, 598] width 16 height 16
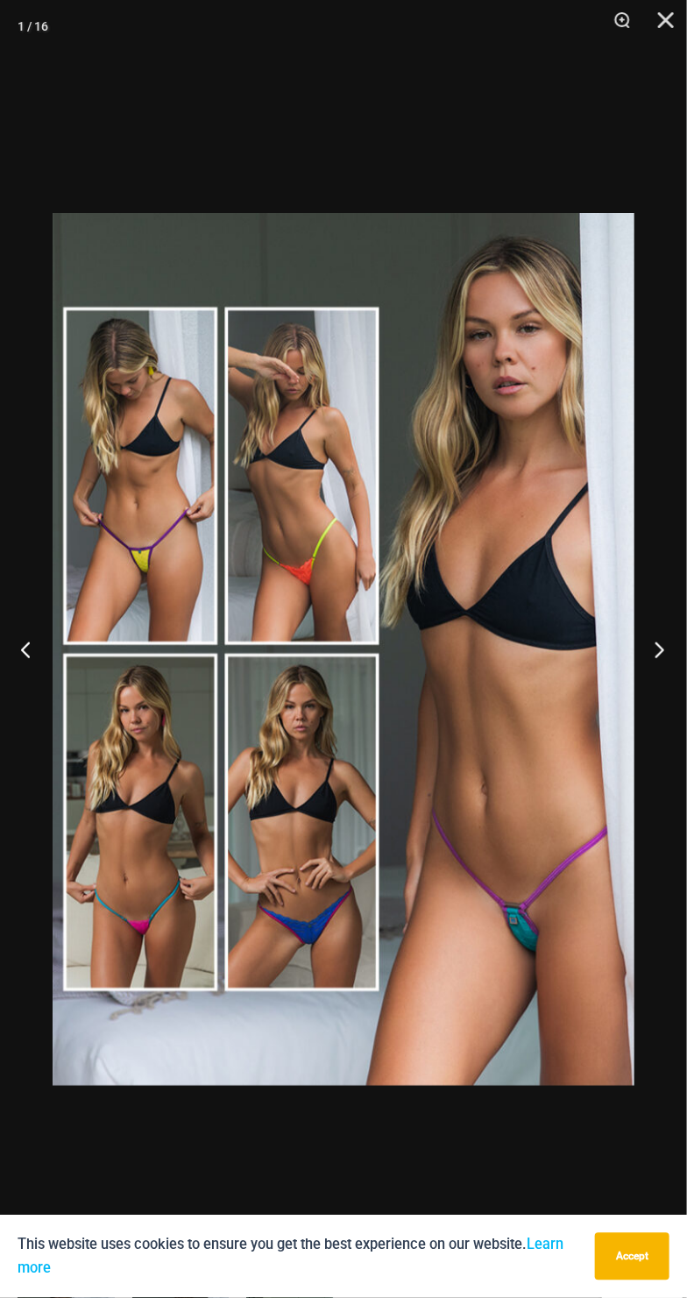
click at [662, 657] on button "Next" at bounding box center [654, 650] width 66 height 88
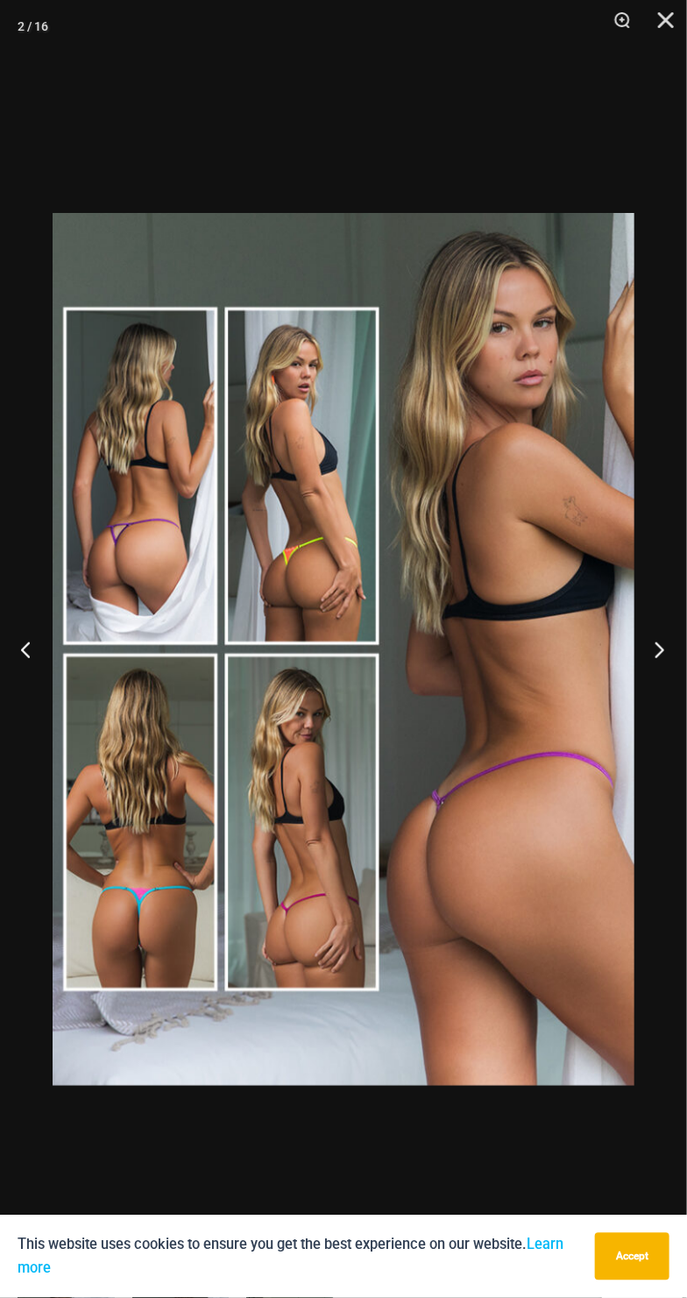
click at [664, 660] on button "Next" at bounding box center [654, 650] width 66 height 88
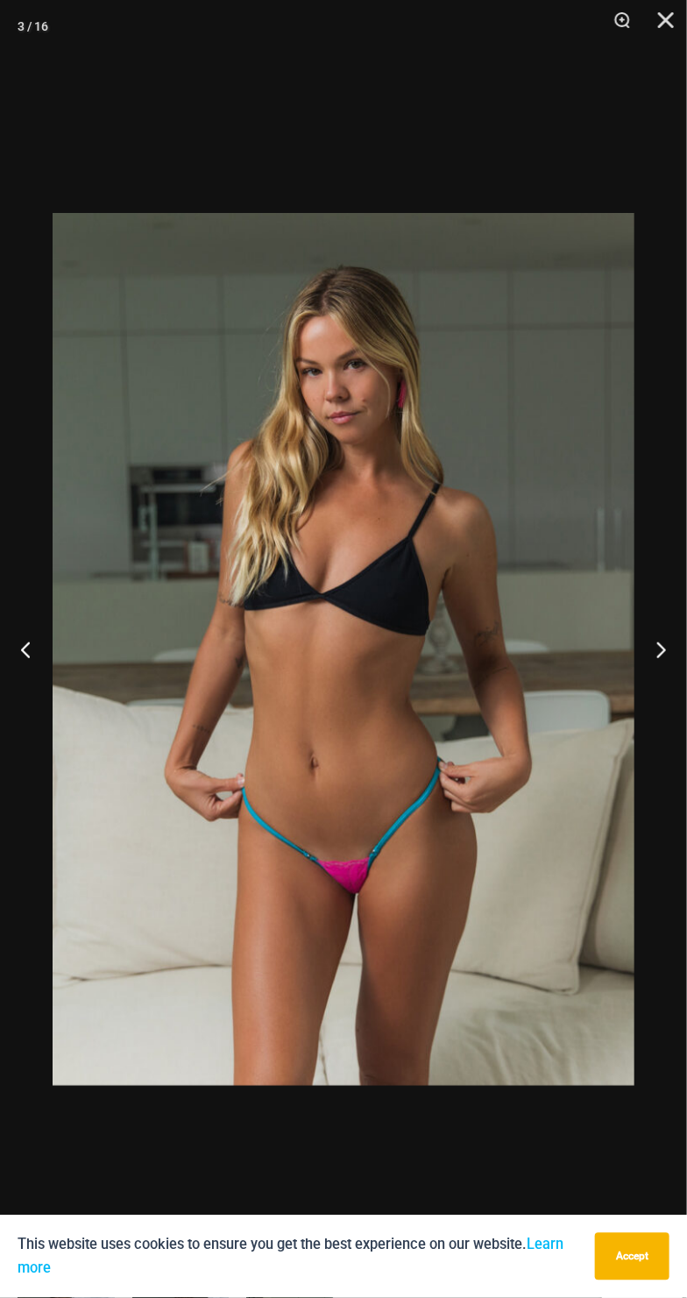
click at [429, 903] on img at bounding box center [344, 649] width 582 height 873
click at [428, 889] on img at bounding box center [344, 649] width 582 height 873
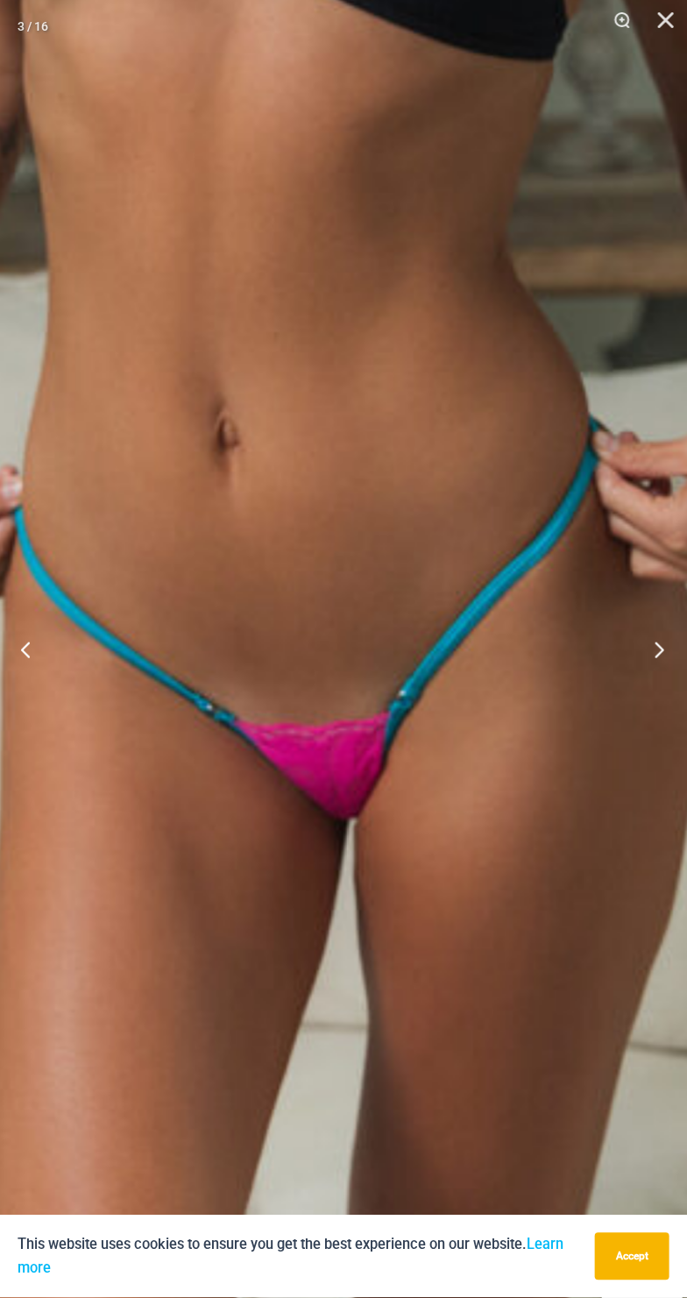
click at [653, 655] on button "Next" at bounding box center [654, 650] width 66 height 88
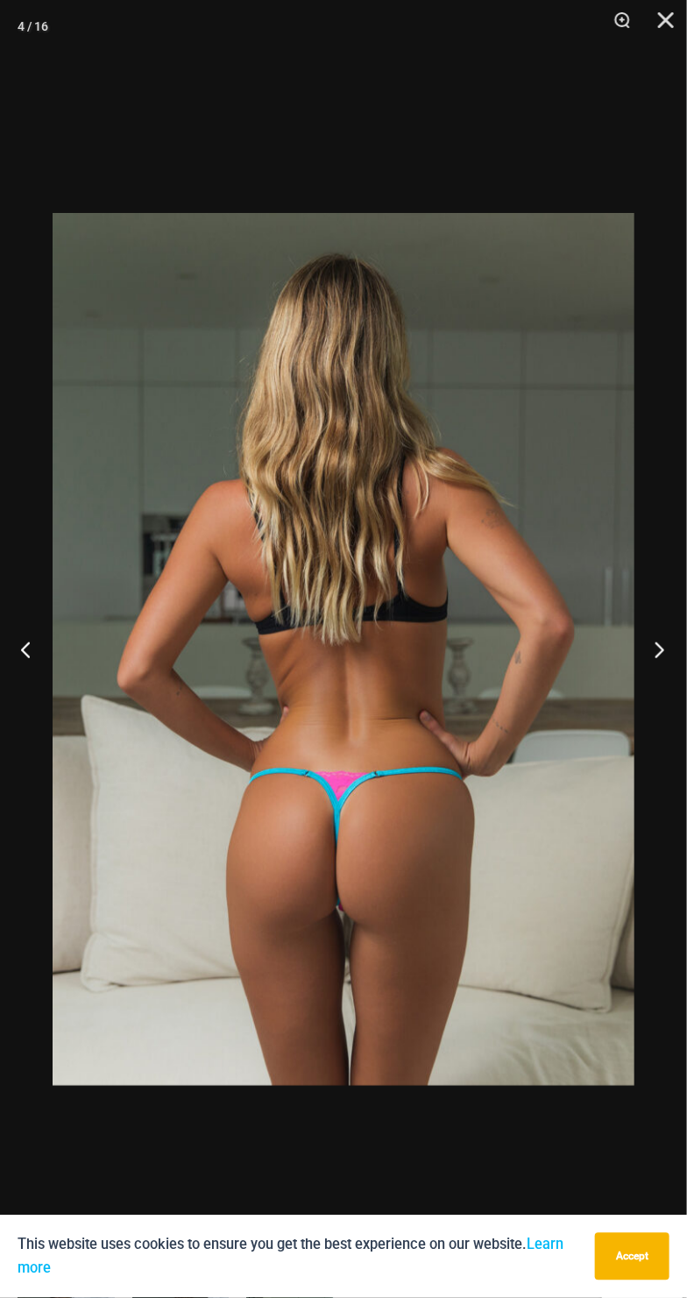
click at [660, 651] on button "Next" at bounding box center [654, 650] width 66 height 88
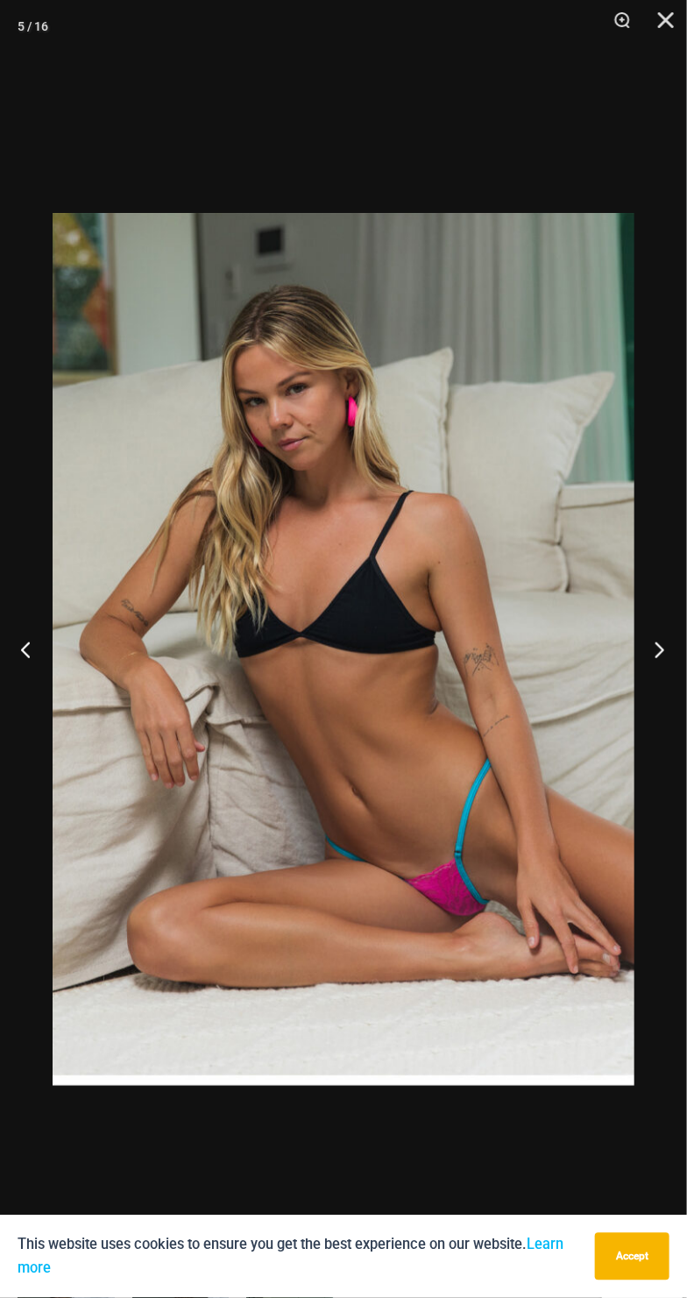
click at [670, 641] on button "Next" at bounding box center [654, 650] width 66 height 88
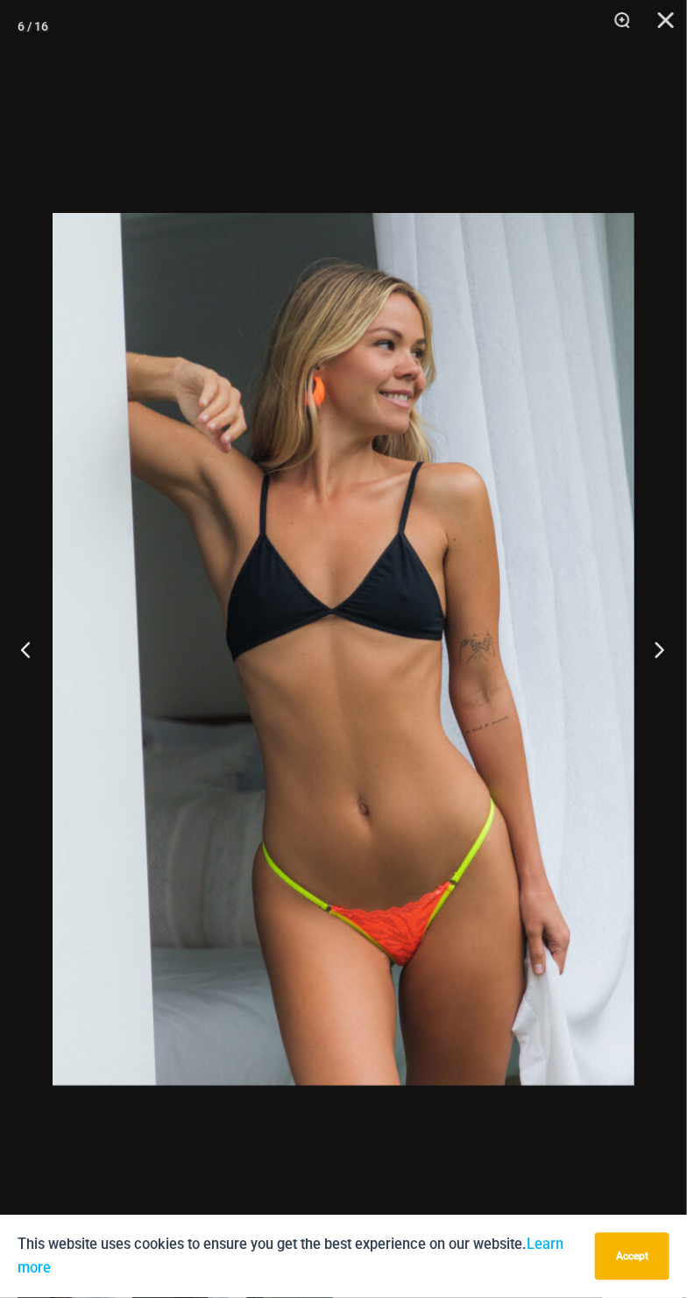
click at [648, 654] on button "Next" at bounding box center [654, 650] width 66 height 88
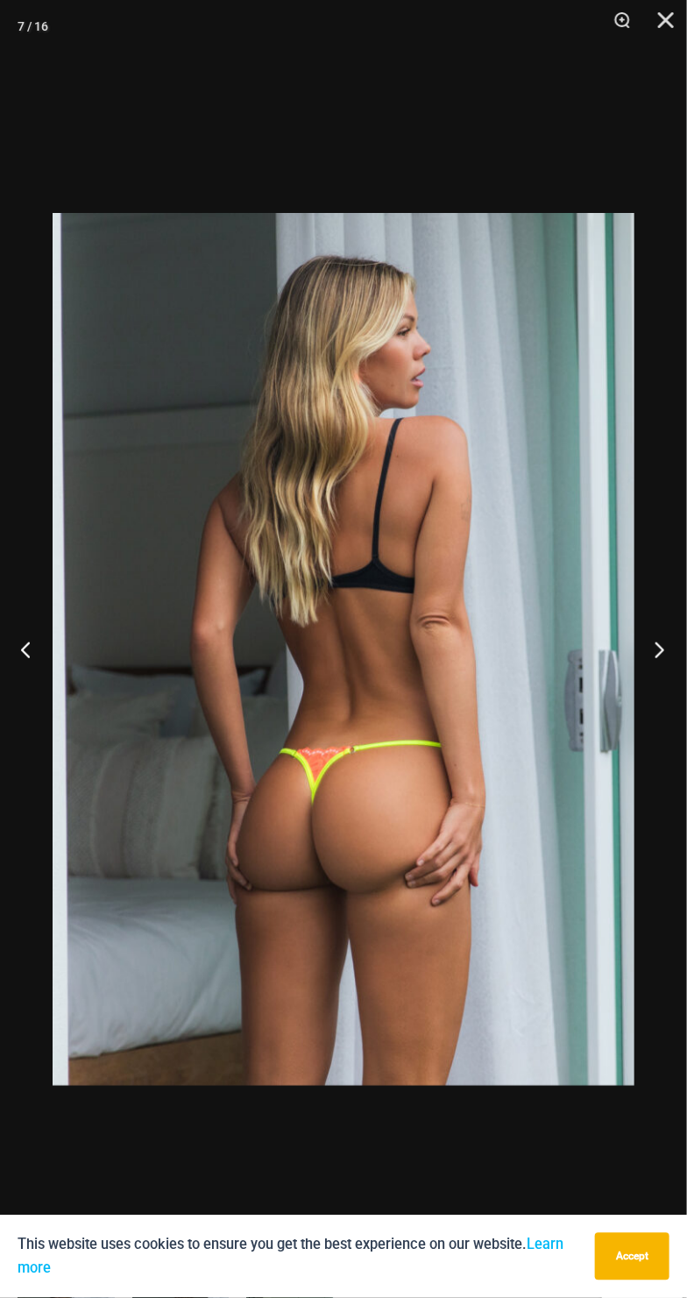
click at [658, 659] on button "Next" at bounding box center [654, 650] width 66 height 88
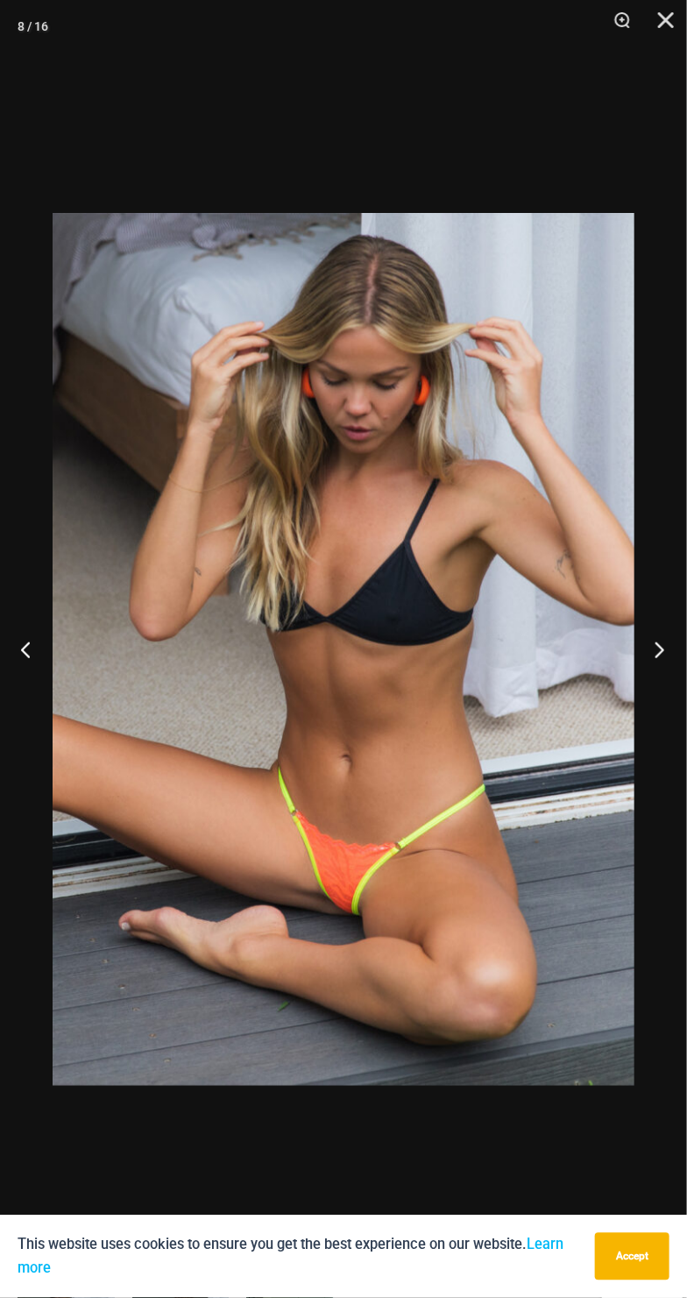
click at [663, 654] on button "Next" at bounding box center [654, 650] width 66 height 88
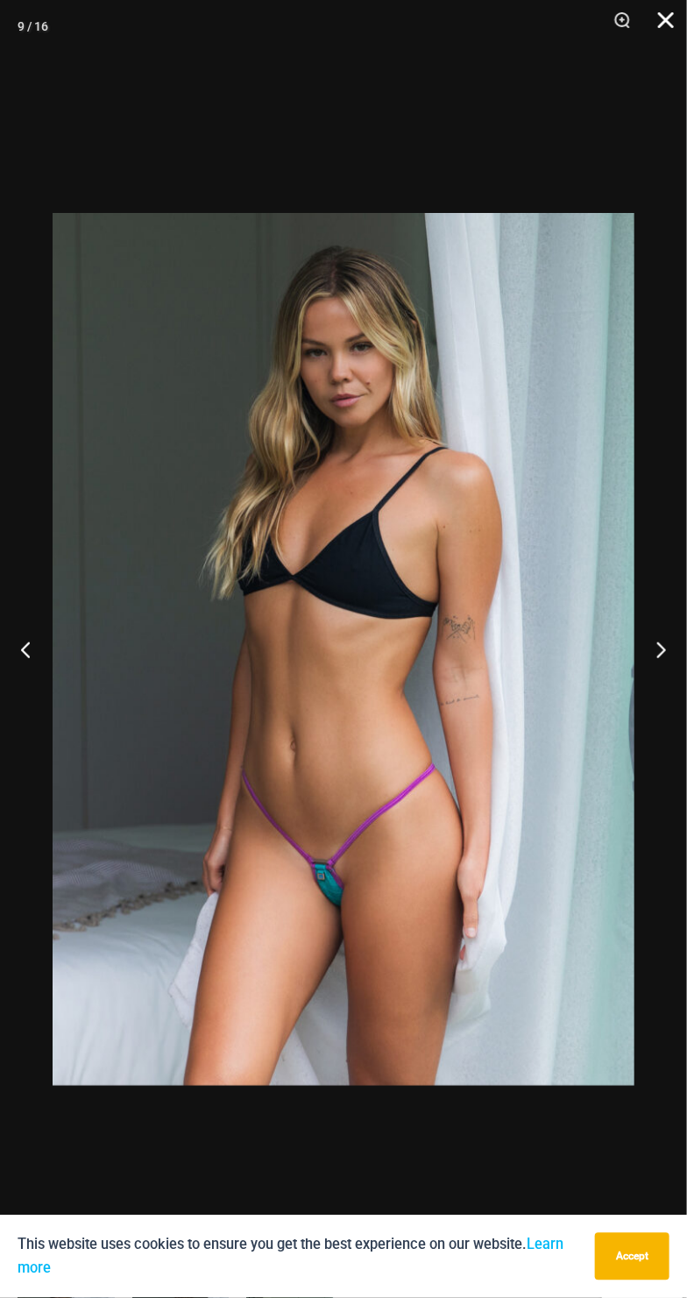
click at [659, 20] on button "Close" at bounding box center [660, 26] width 44 height 53
